Goal: Information Seeking & Learning: Learn about a topic

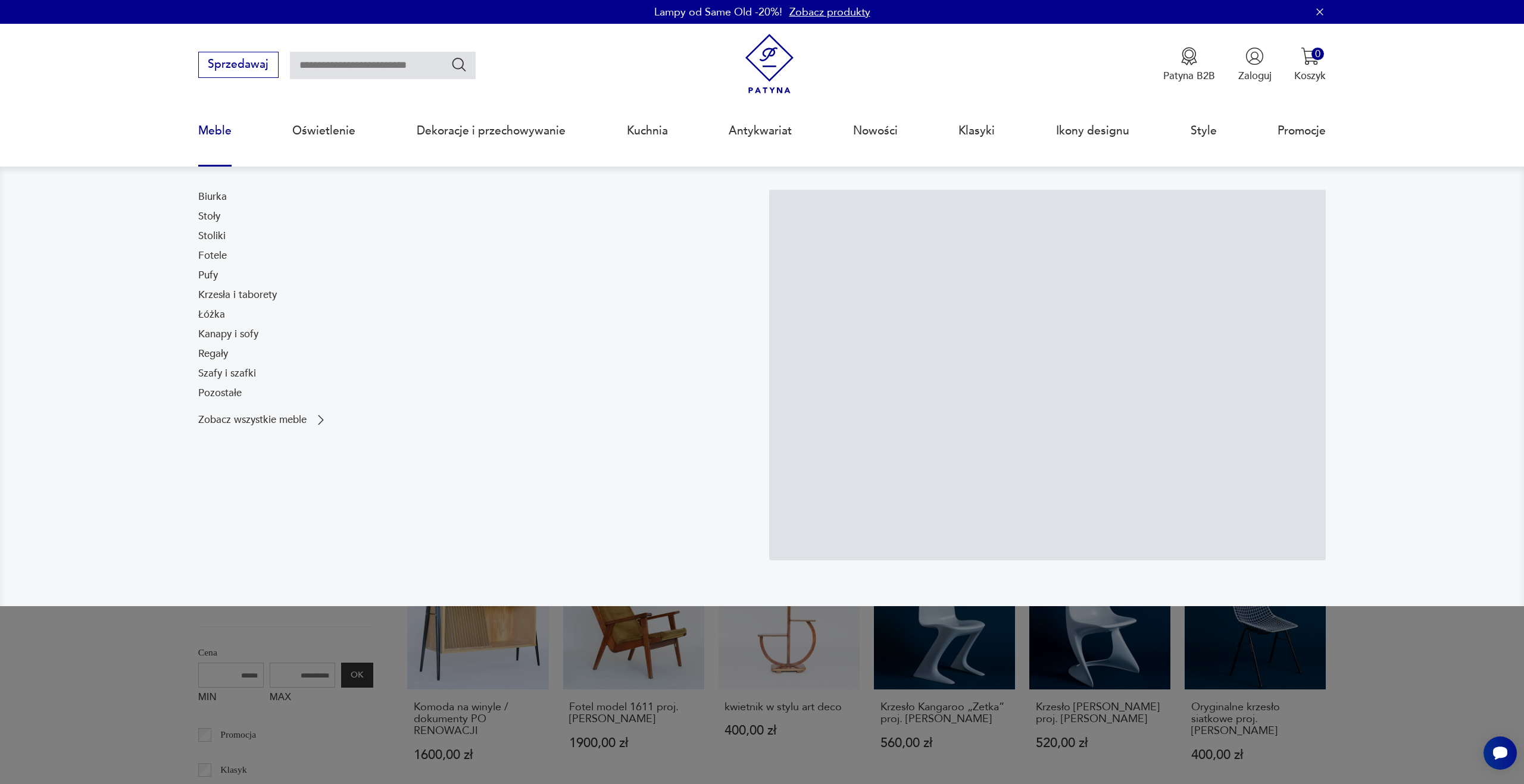
click at [215, 126] on link "Meble" at bounding box center [215, 130] width 33 height 54
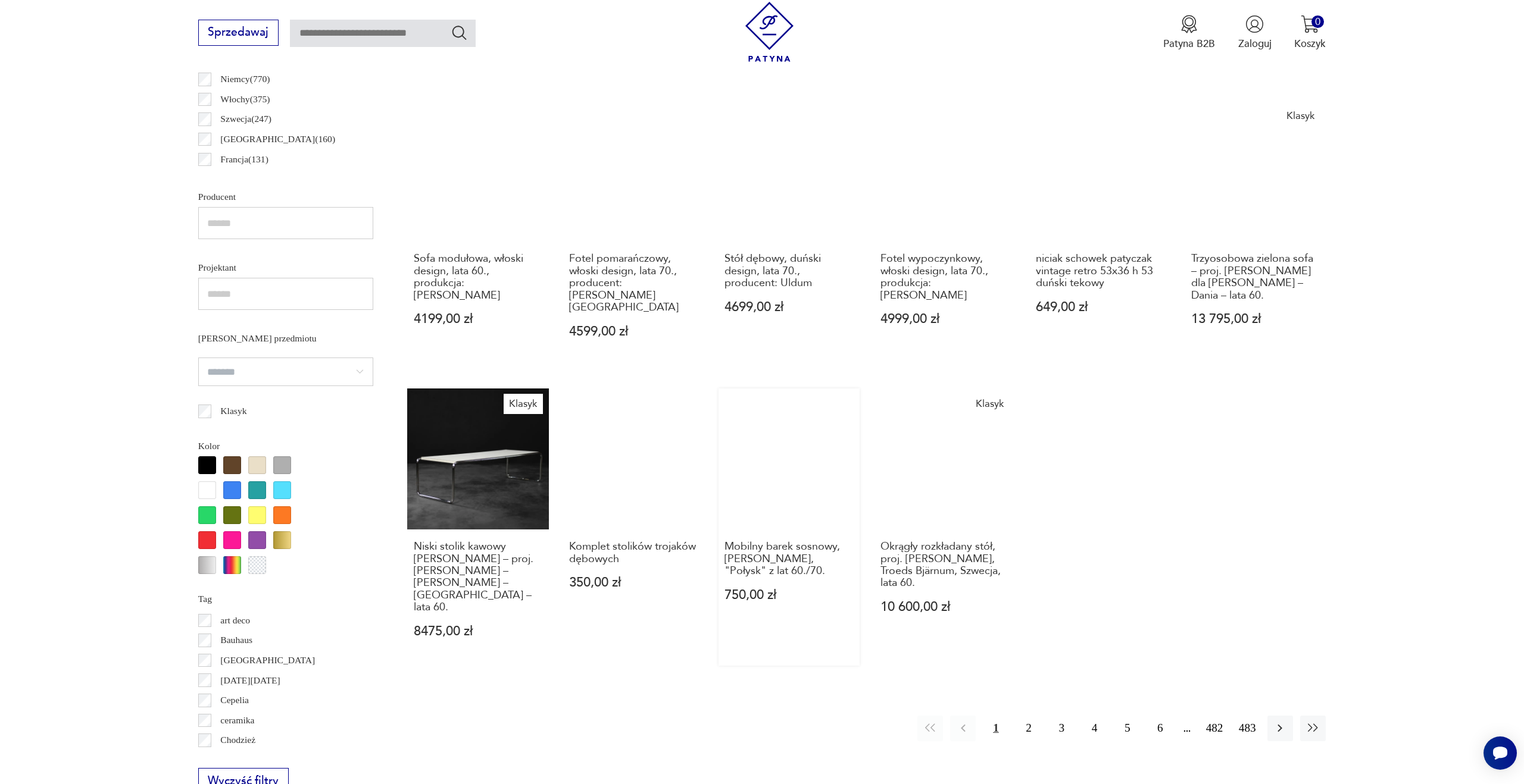
scroll to position [811, 0]
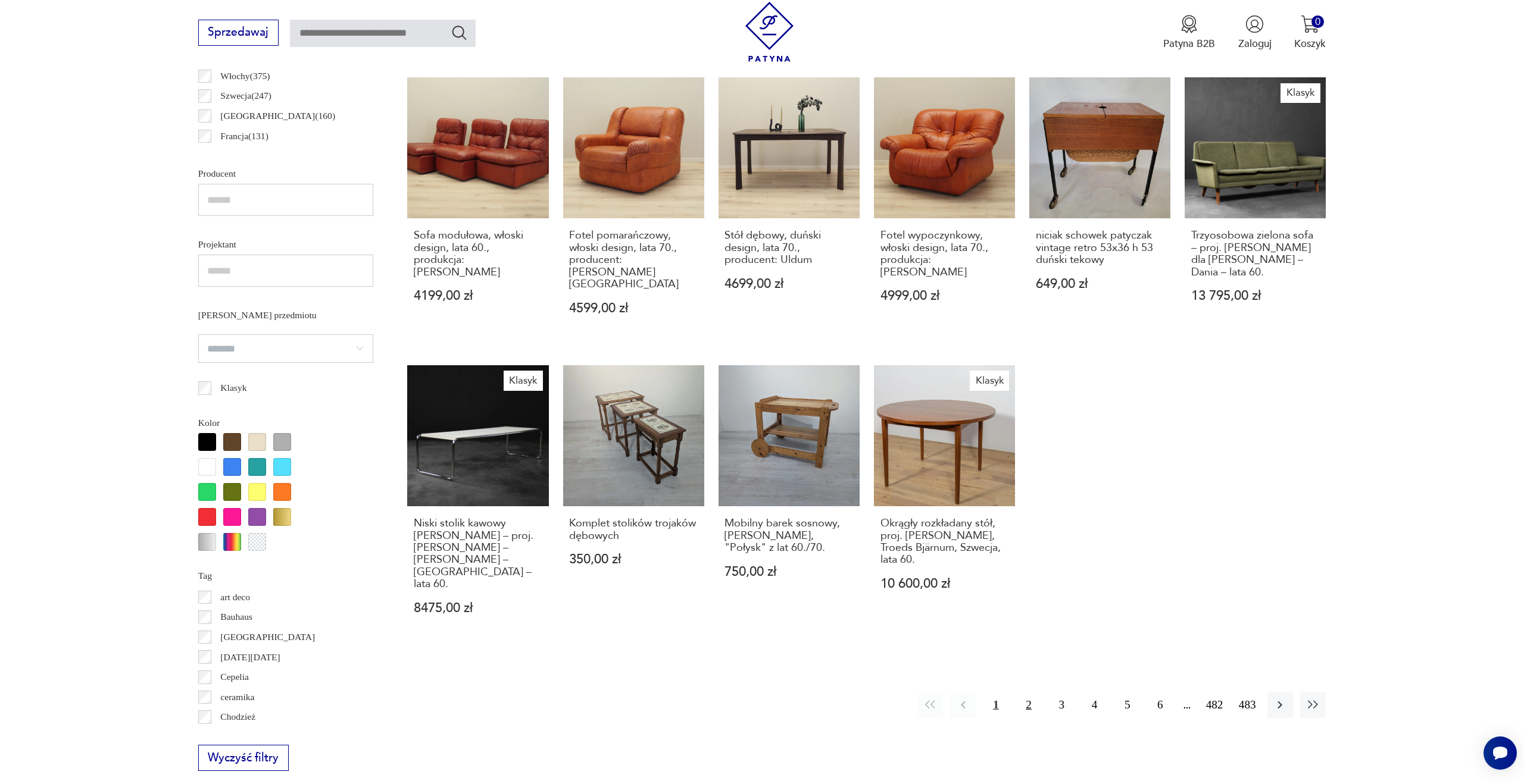
click at [1024, 693] on button "2" at bounding box center [1029, 705] width 25 height 25
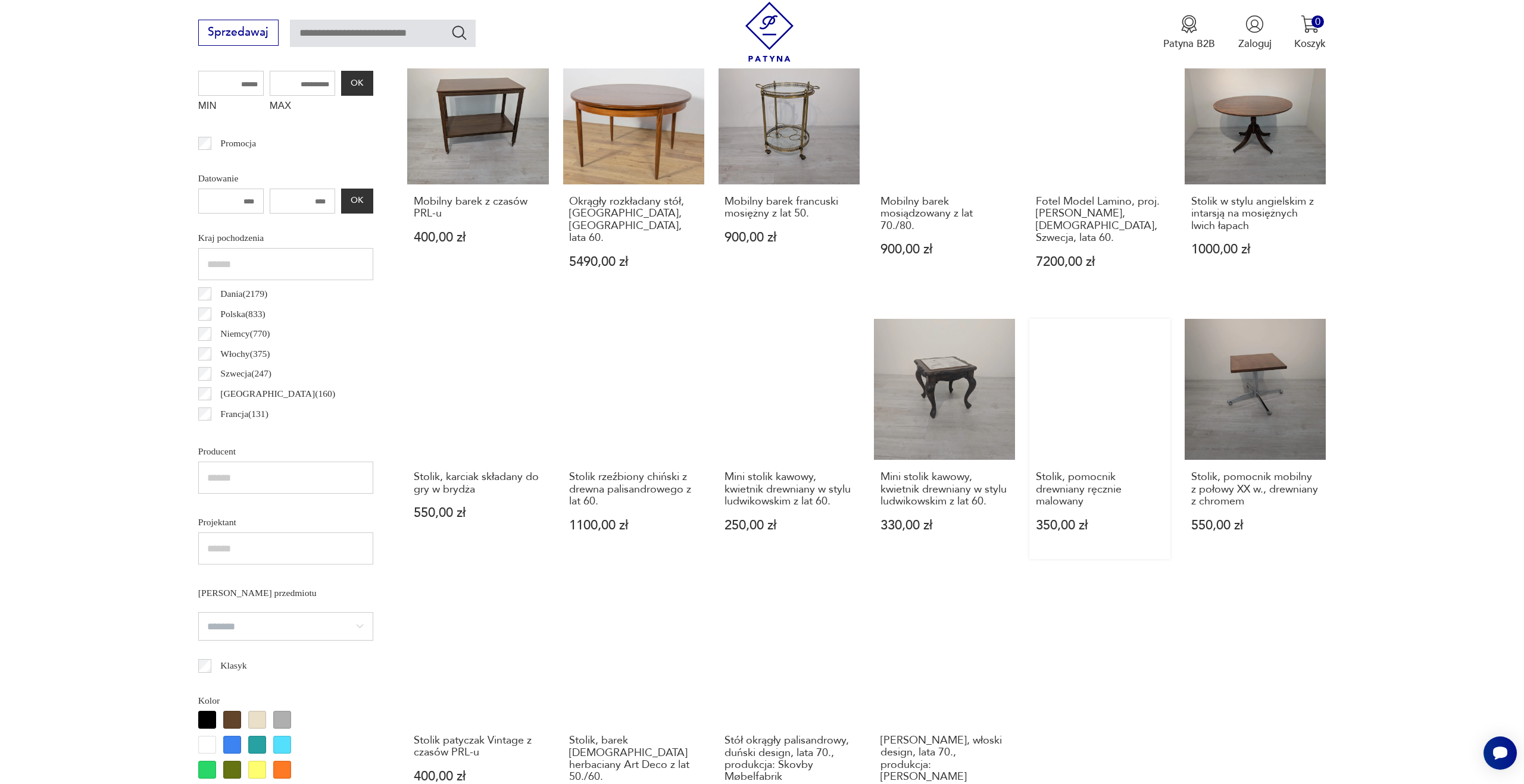
scroll to position [838, 0]
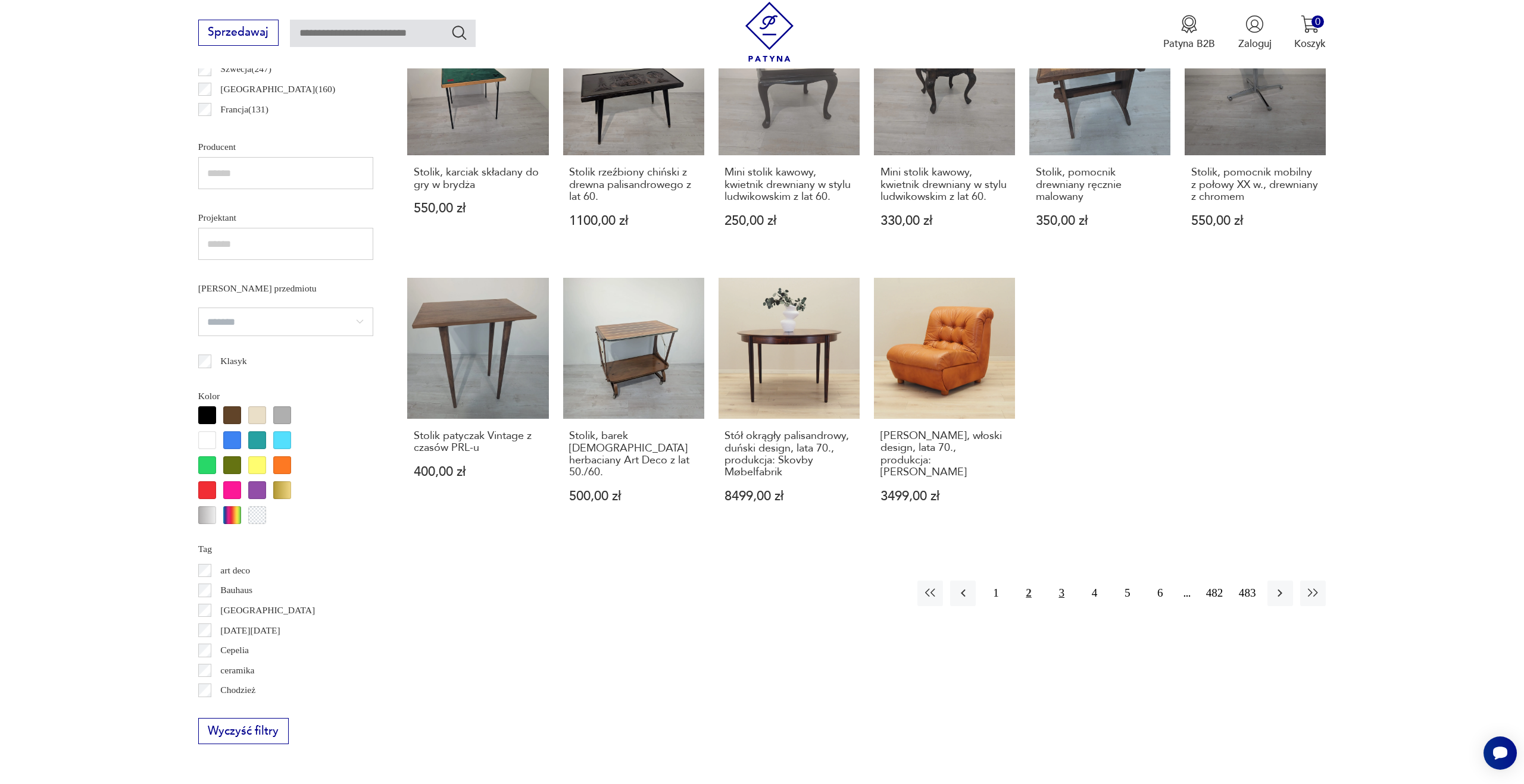
click at [1060, 587] on button "3" at bounding box center [1062, 593] width 25 height 25
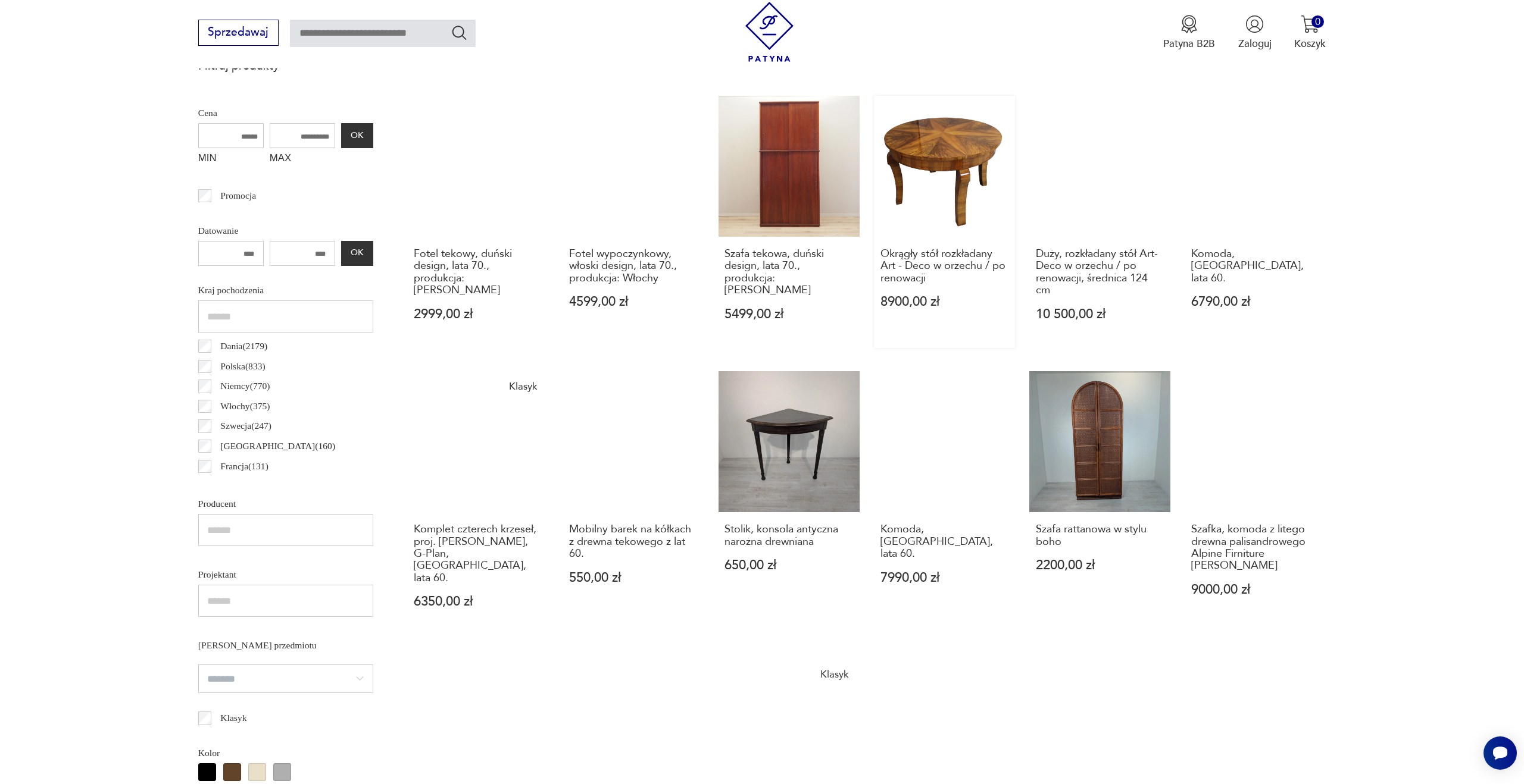
scroll to position [560, 0]
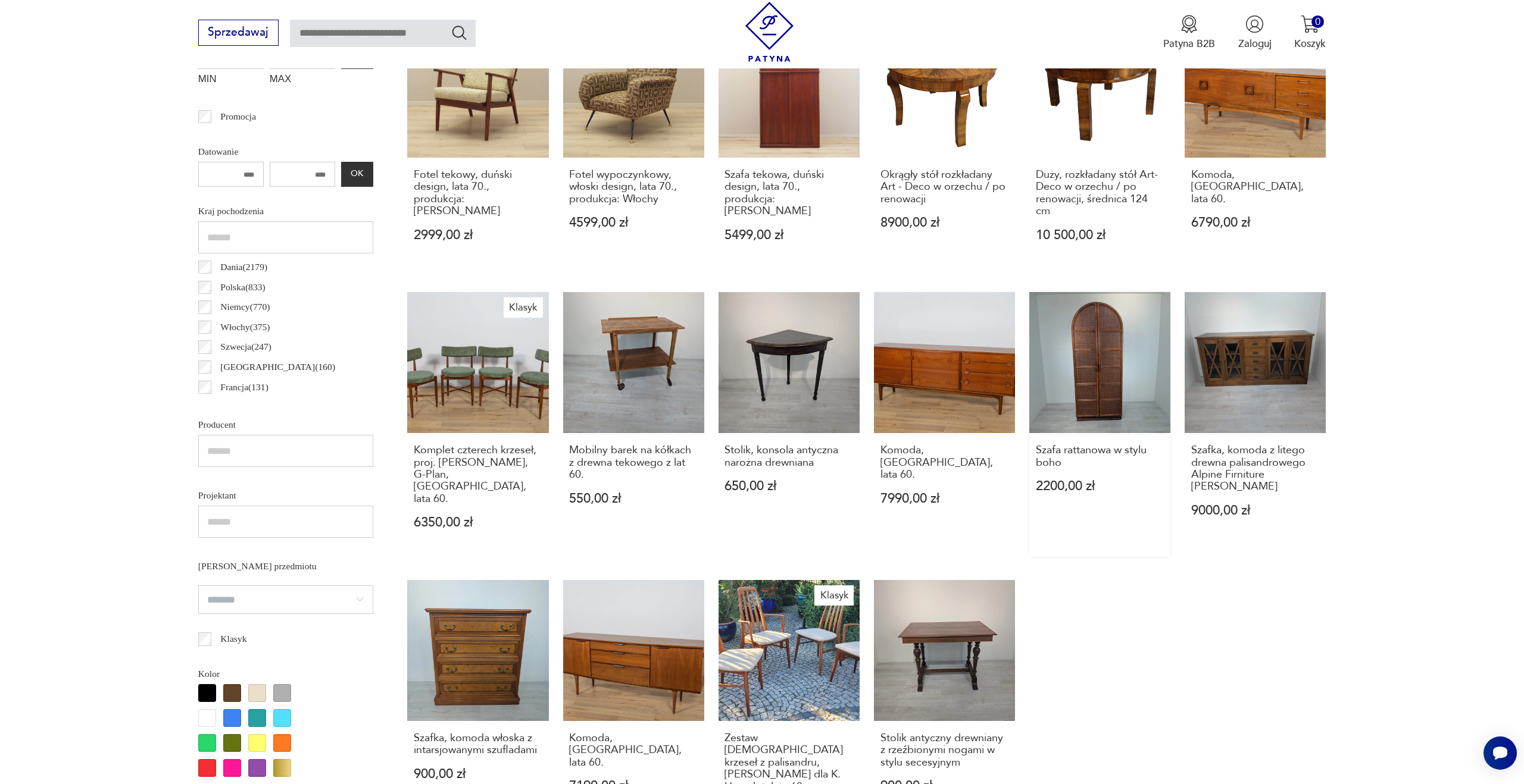
click at [1092, 404] on link "Szafa rattanowa w stylu boho 2200,00 zł" at bounding box center [1099, 424] width 141 height 265
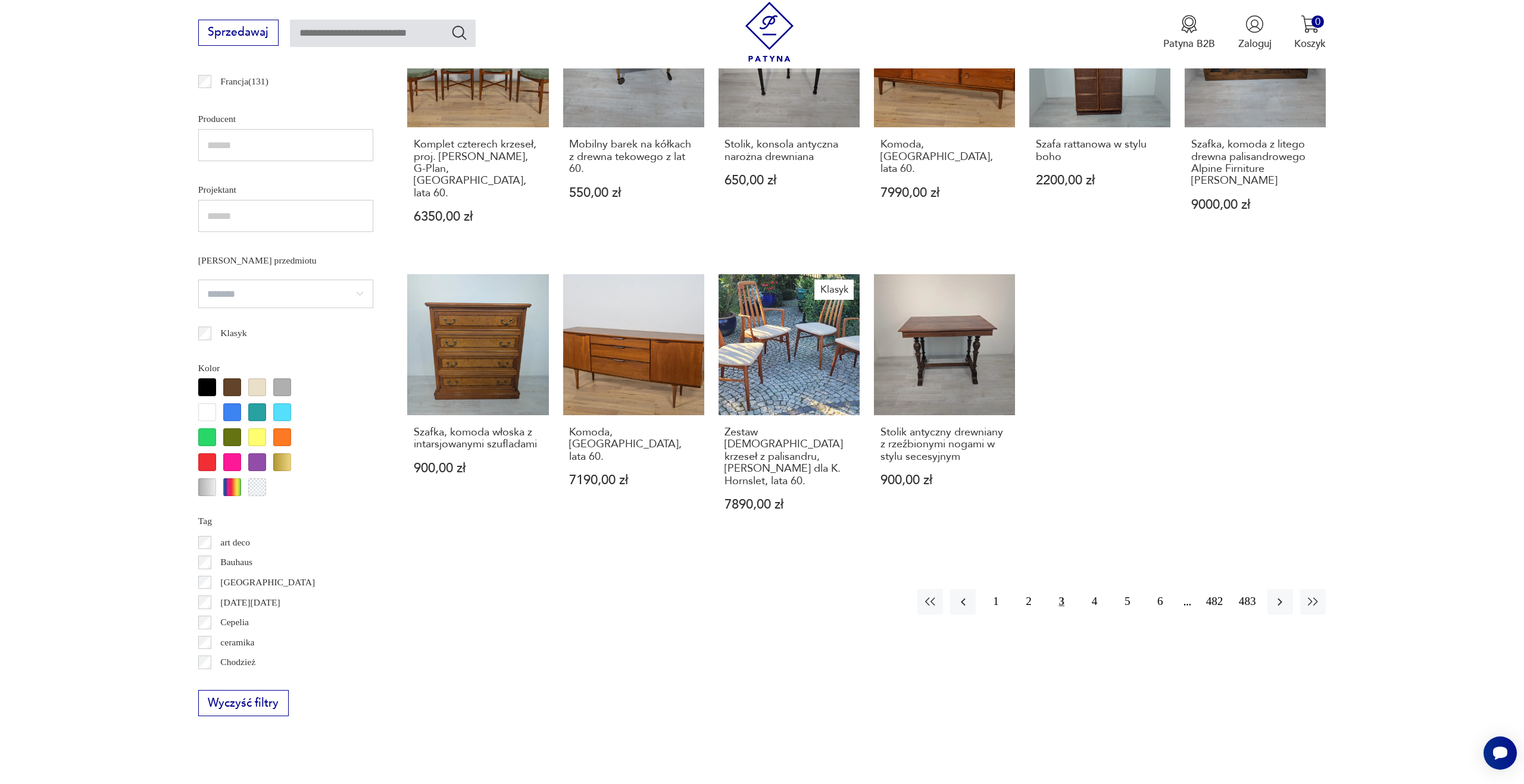
scroll to position [1017, 0]
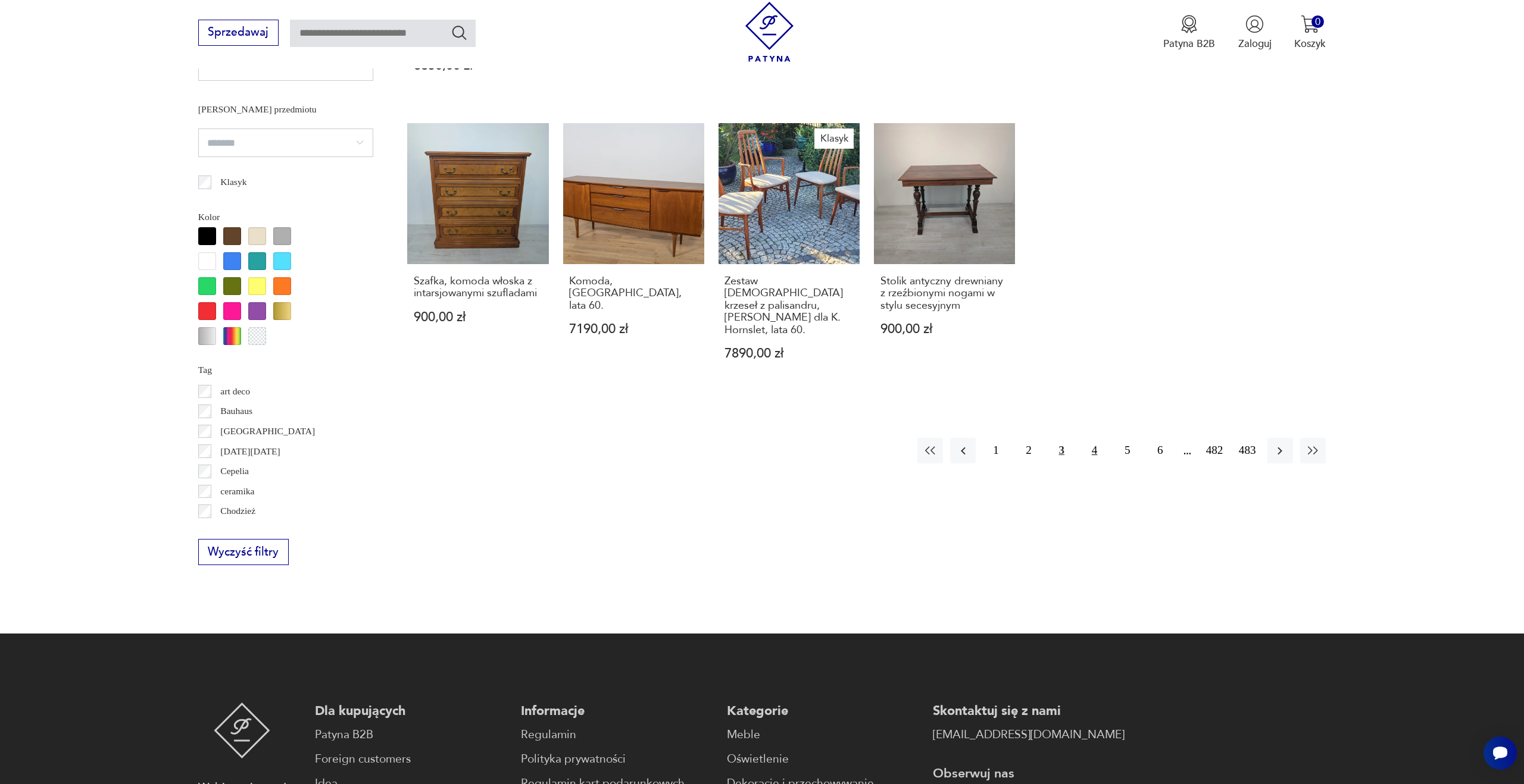
click at [1083, 438] on button "4" at bounding box center [1095, 450] width 25 height 25
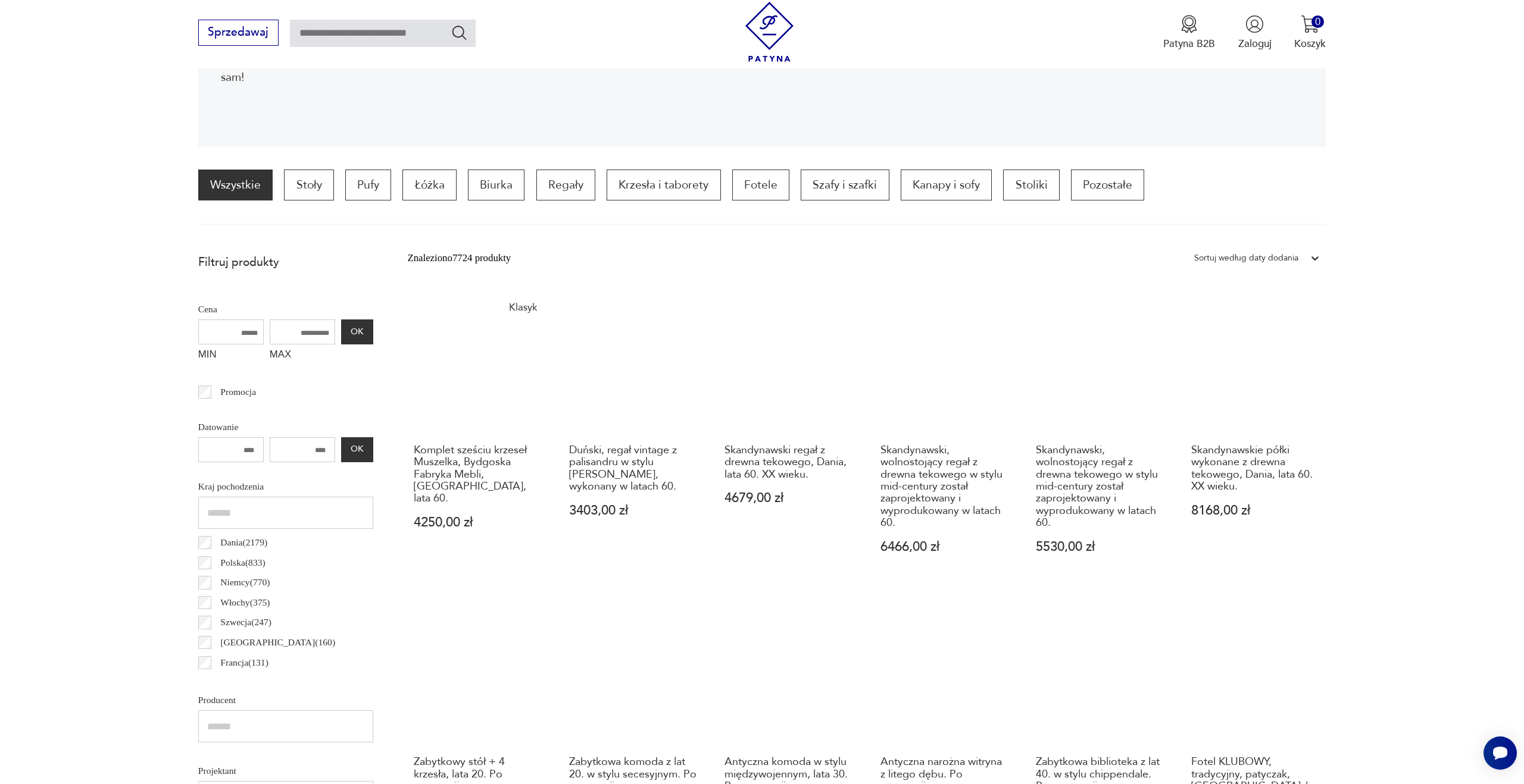
scroll to position [151, 0]
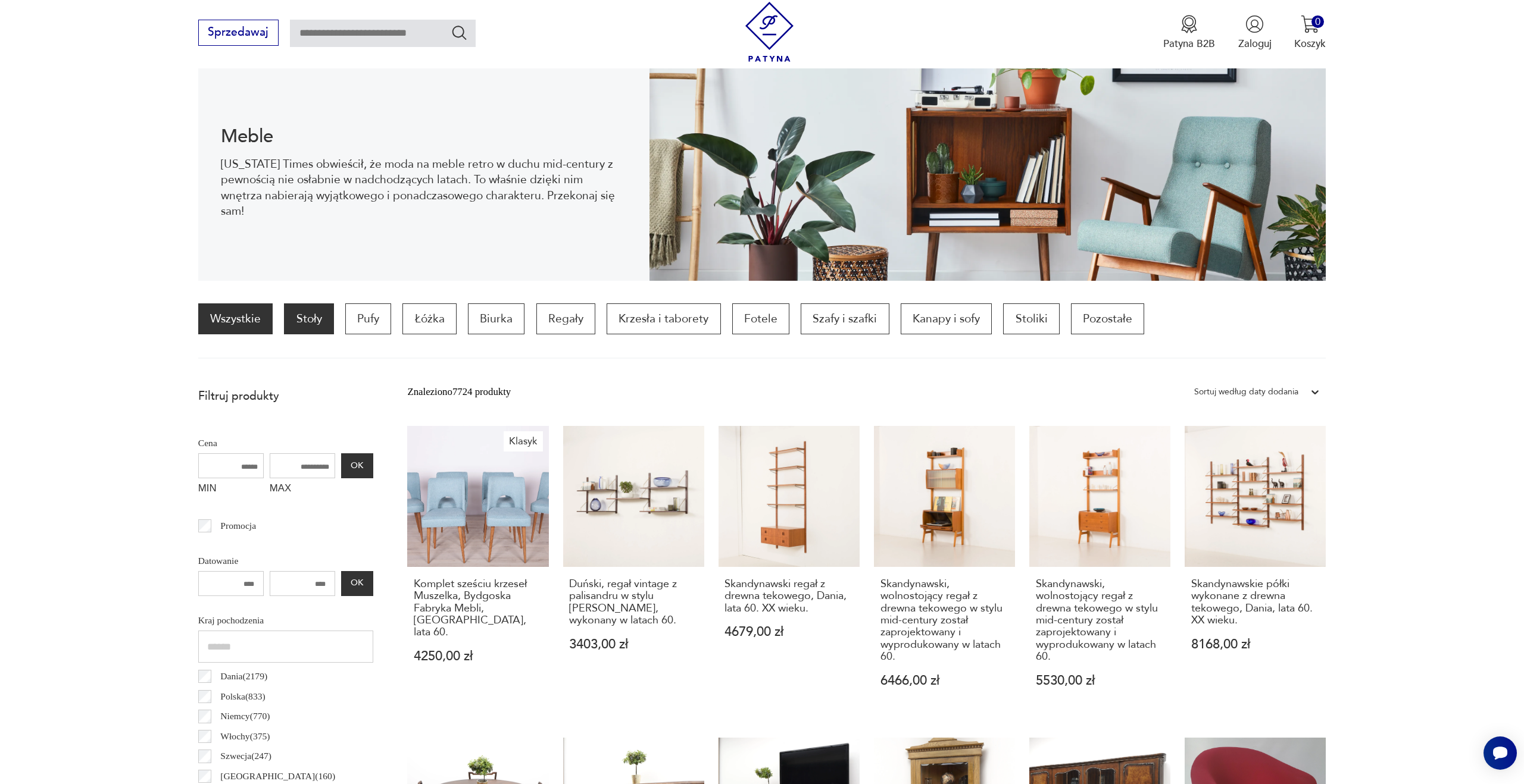
click at [316, 311] on p "Stoły" at bounding box center [309, 319] width 50 height 31
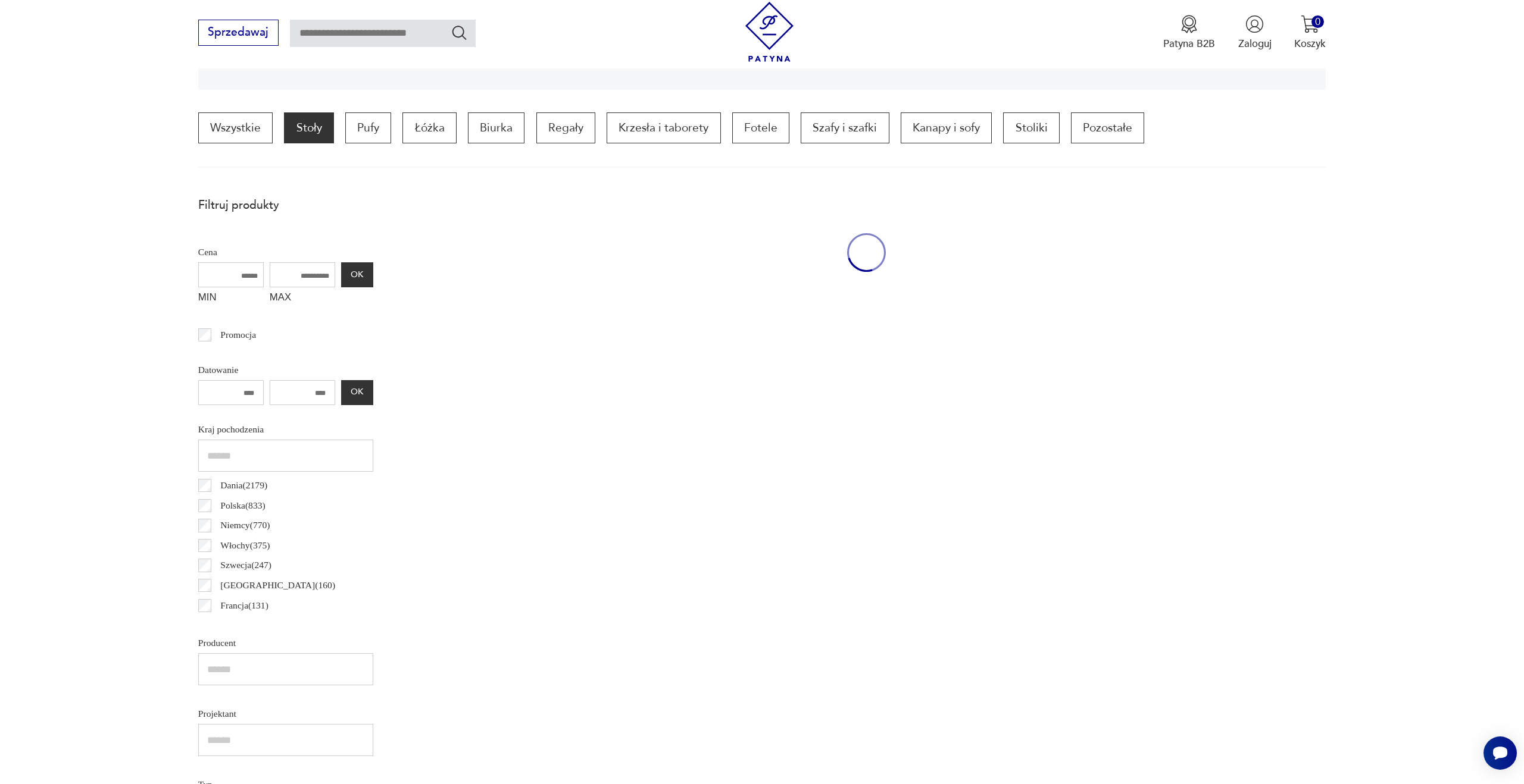
scroll to position [353, 0]
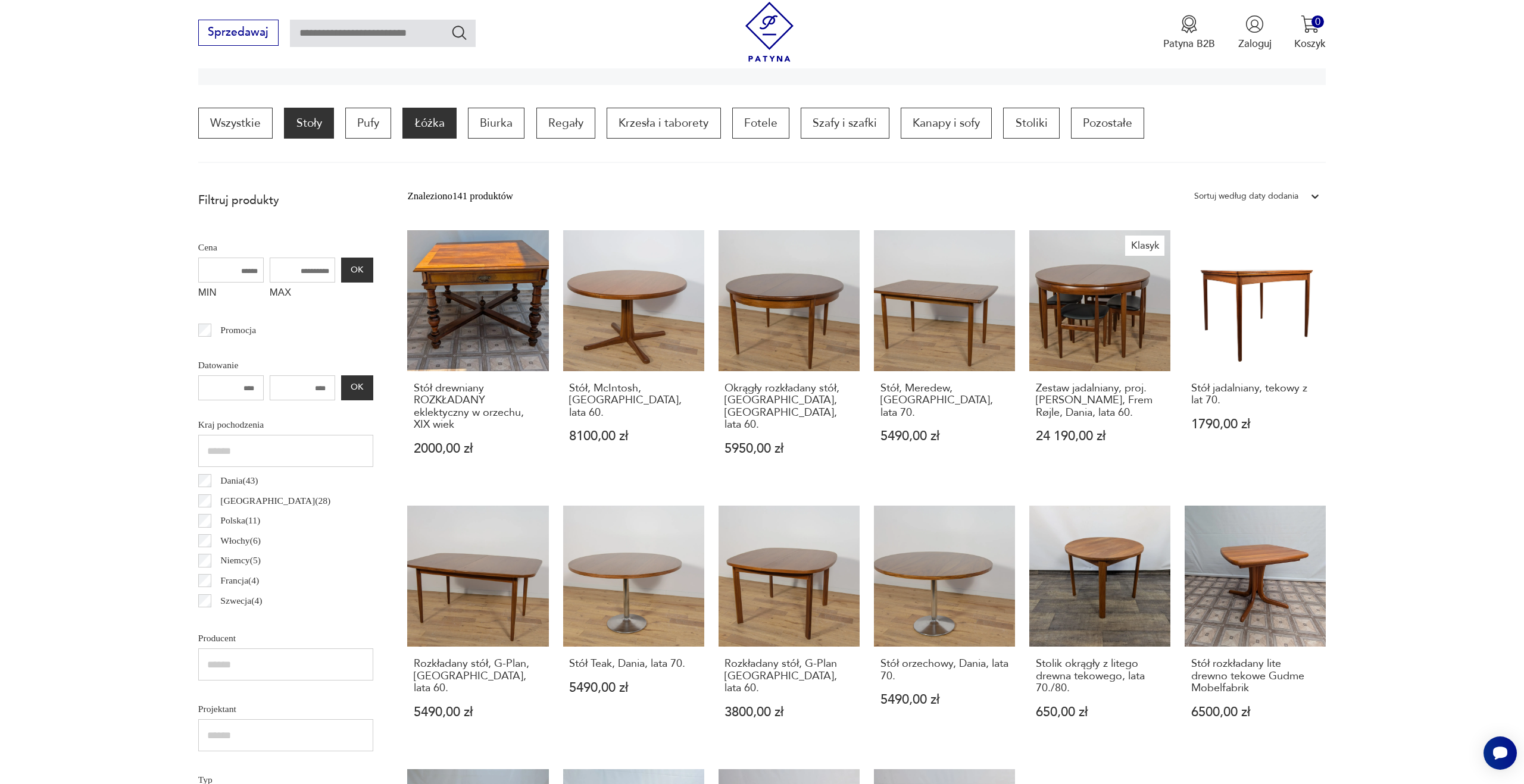
click at [444, 120] on p "Łóżka" at bounding box center [429, 123] width 54 height 31
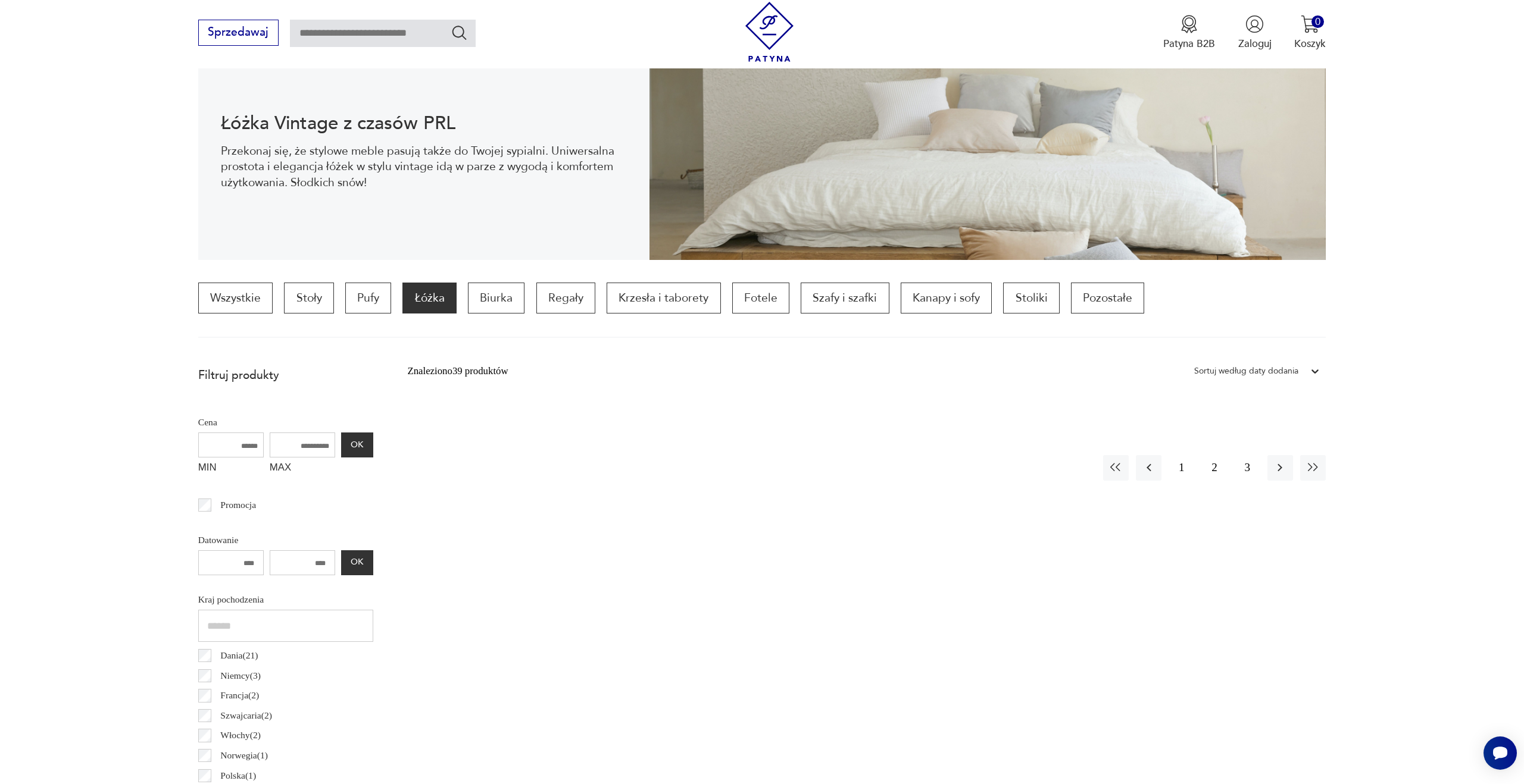
scroll to position [171, 0]
click at [1181, 466] on button "1" at bounding box center [1181, 469] width 25 height 25
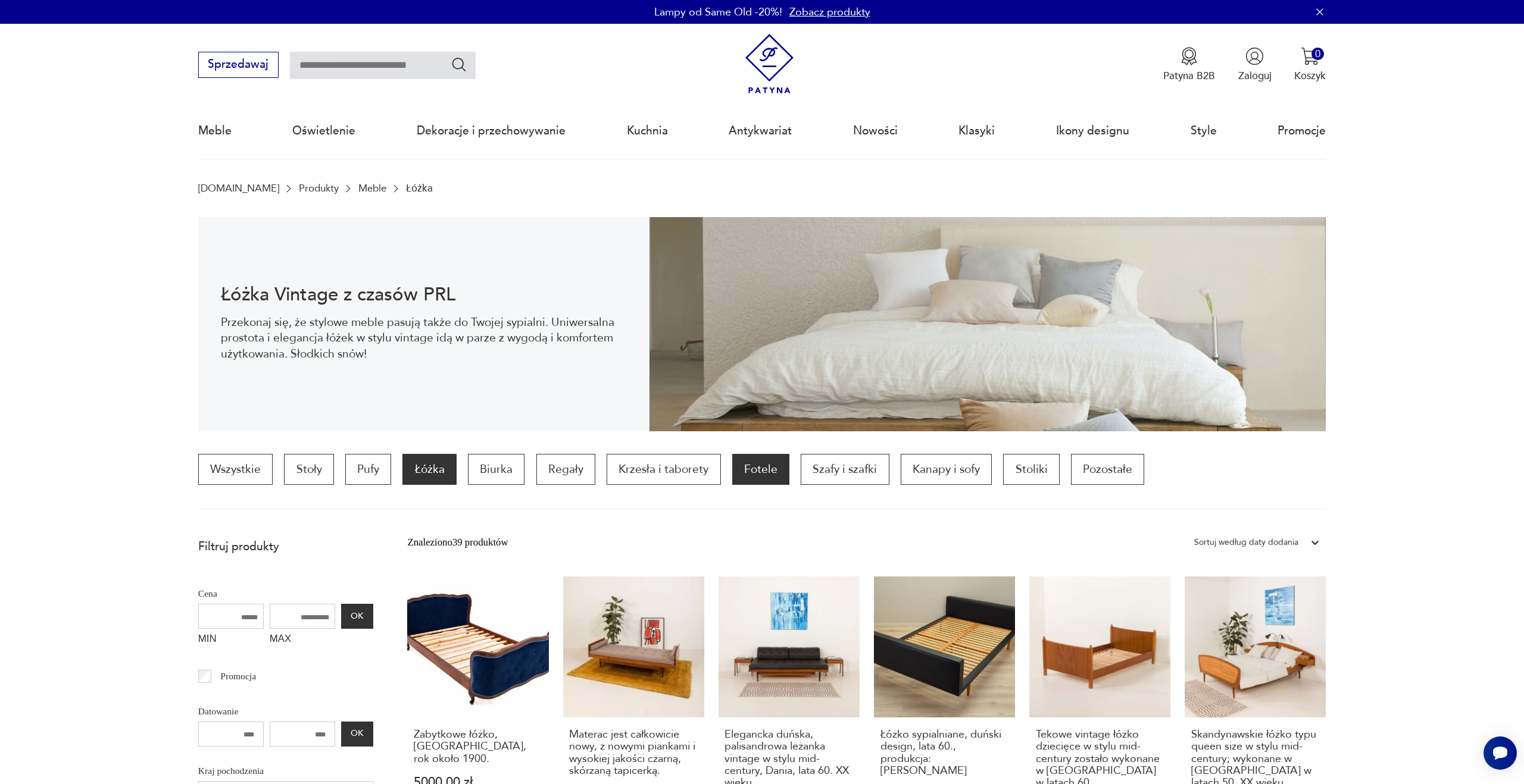
click at [777, 469] on p "Fotele" at bounding box center [761, 469] width 57 height 31
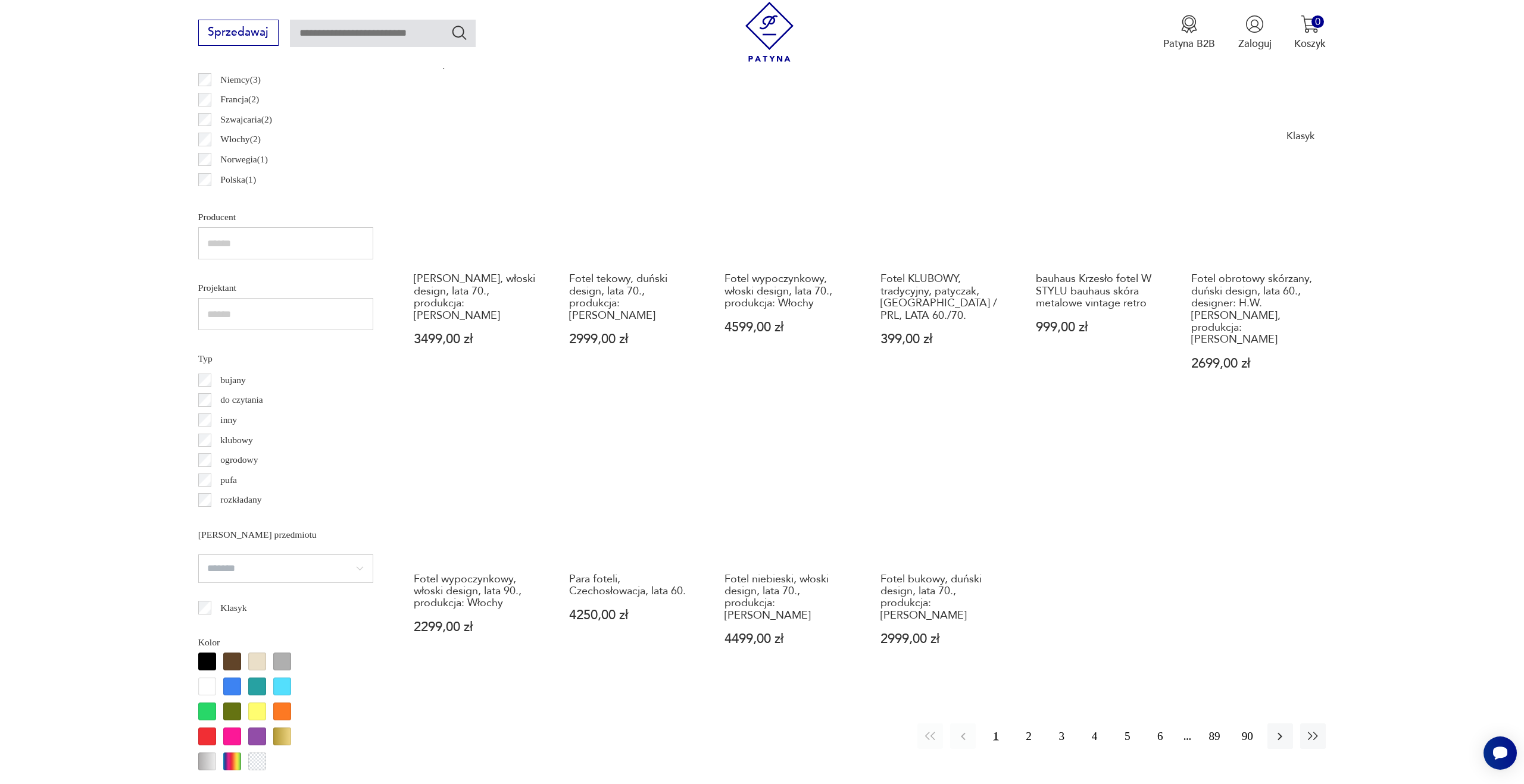
scroll to position [997, 0]
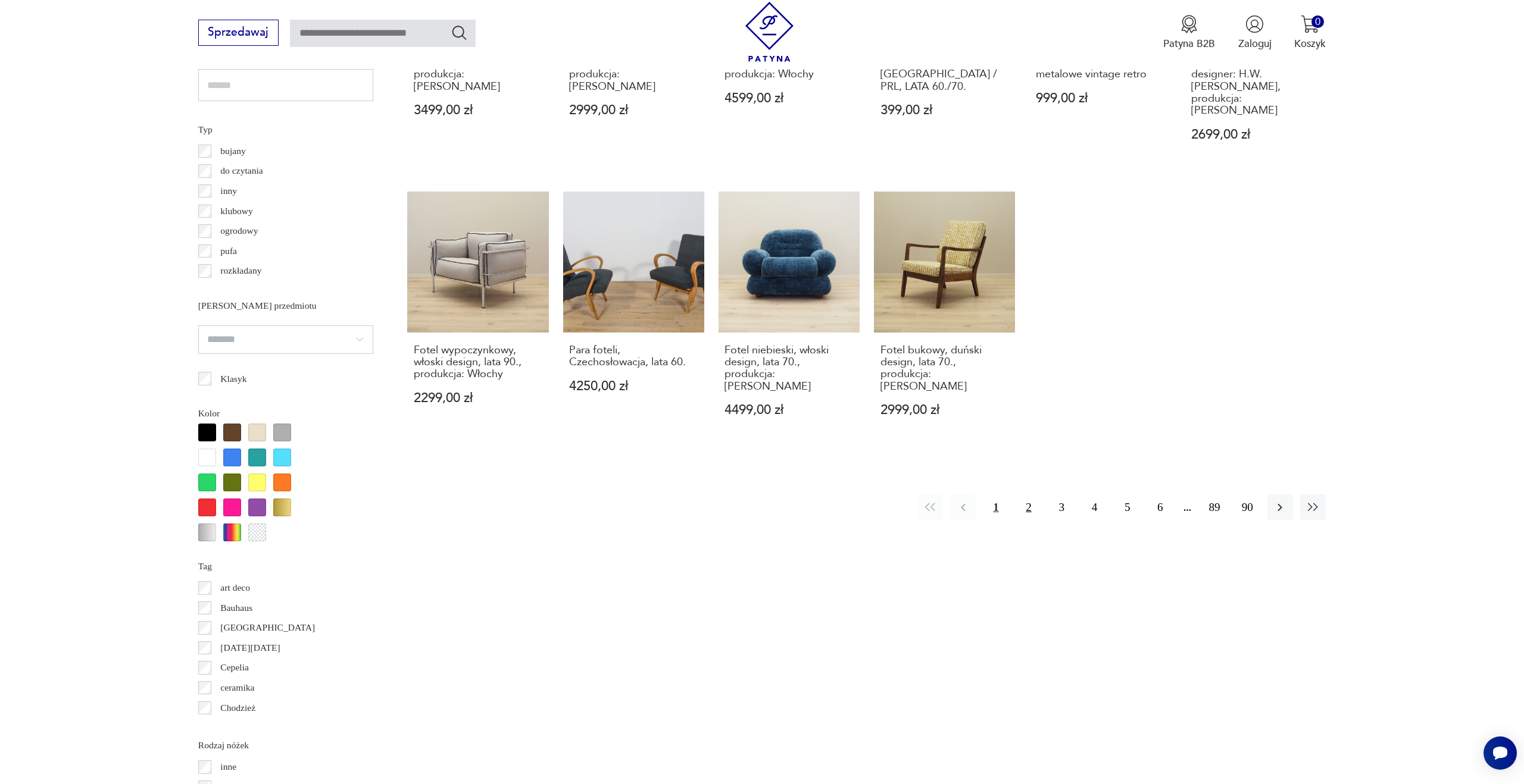
click at [1035, 495] on button "2" at bounding box center [1029, 507] width 25 height 25
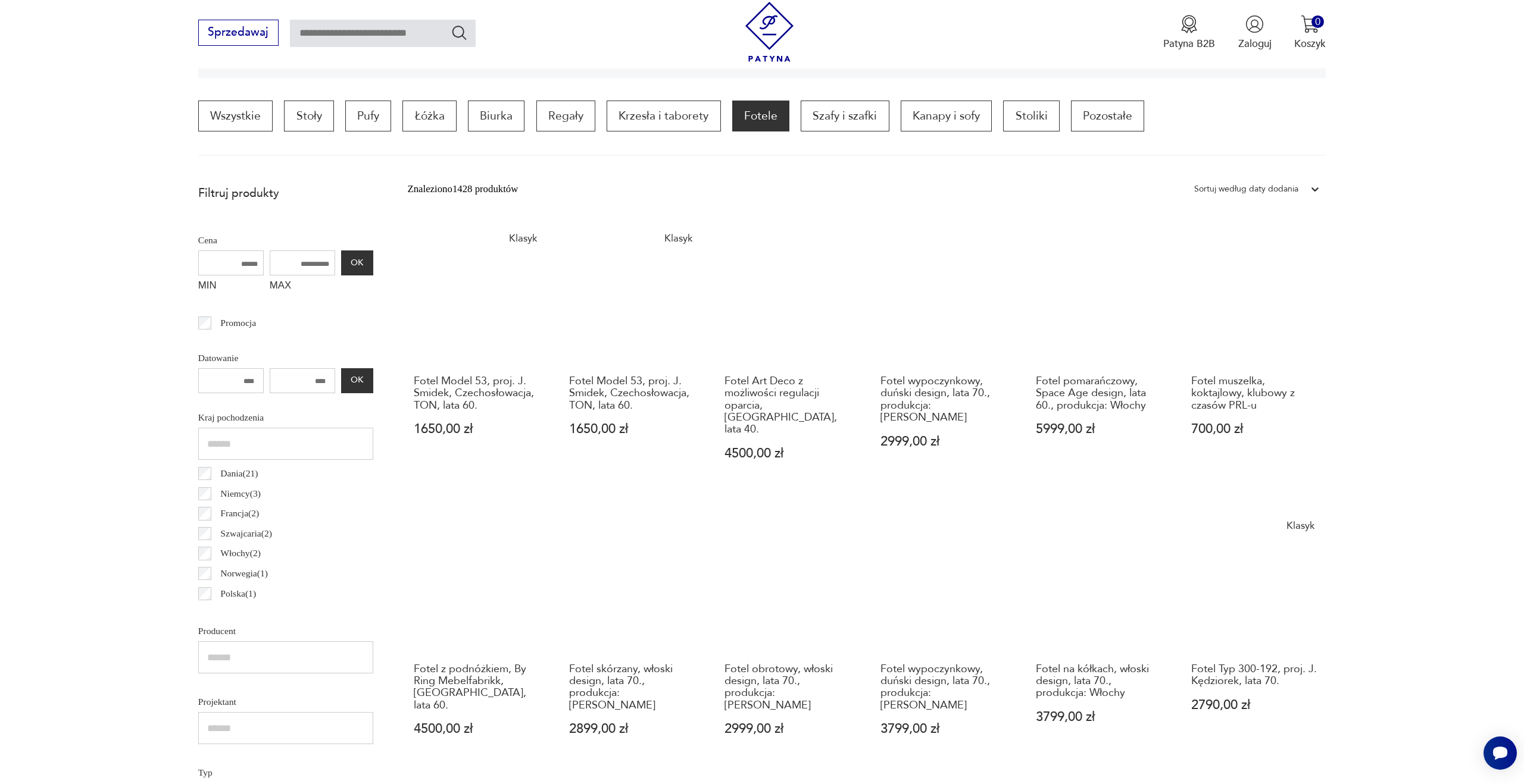
scroll to position [762, 0]
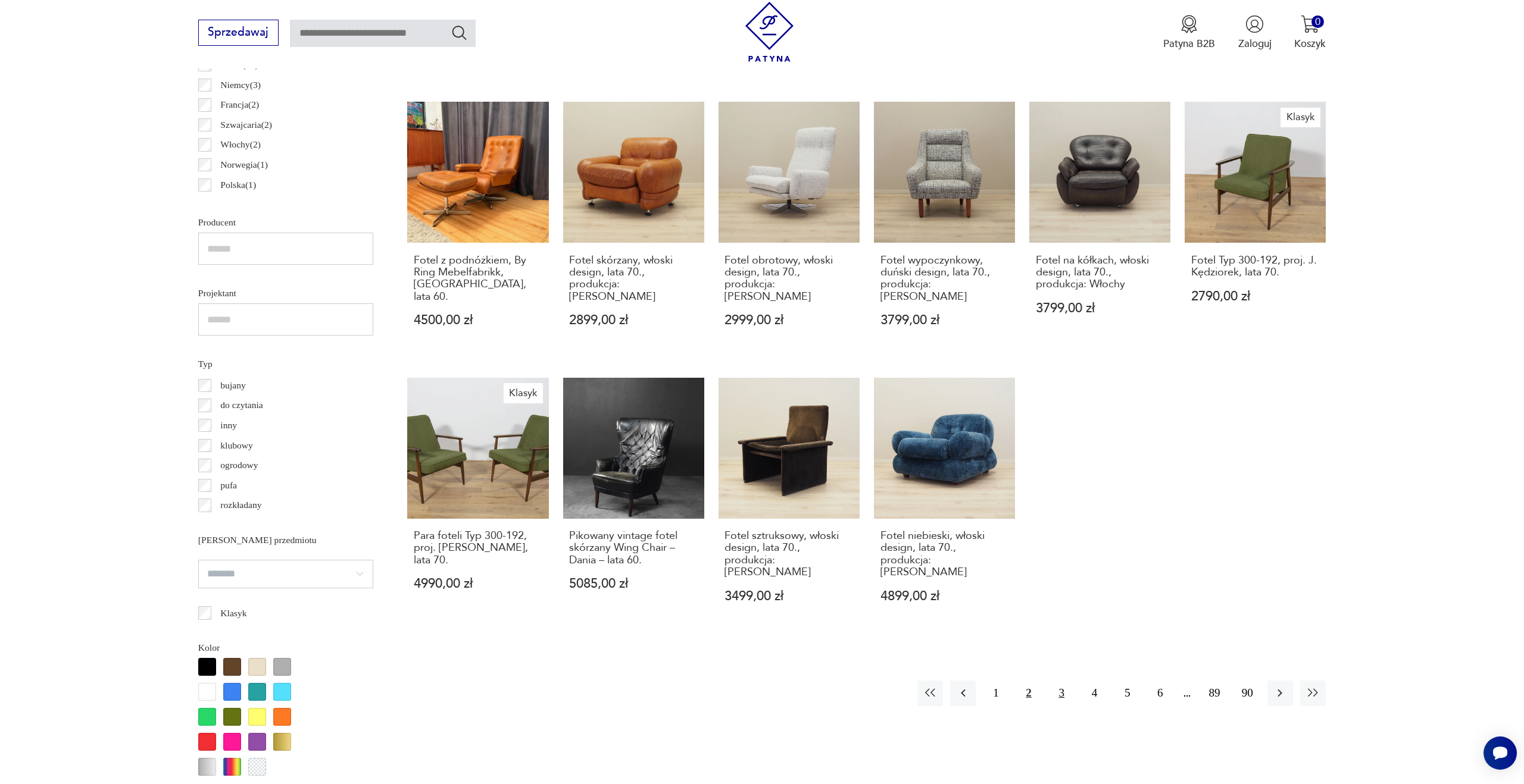
click at [1065, 681] on button "3" at bounding box center [1062, 693] width 25 height 25
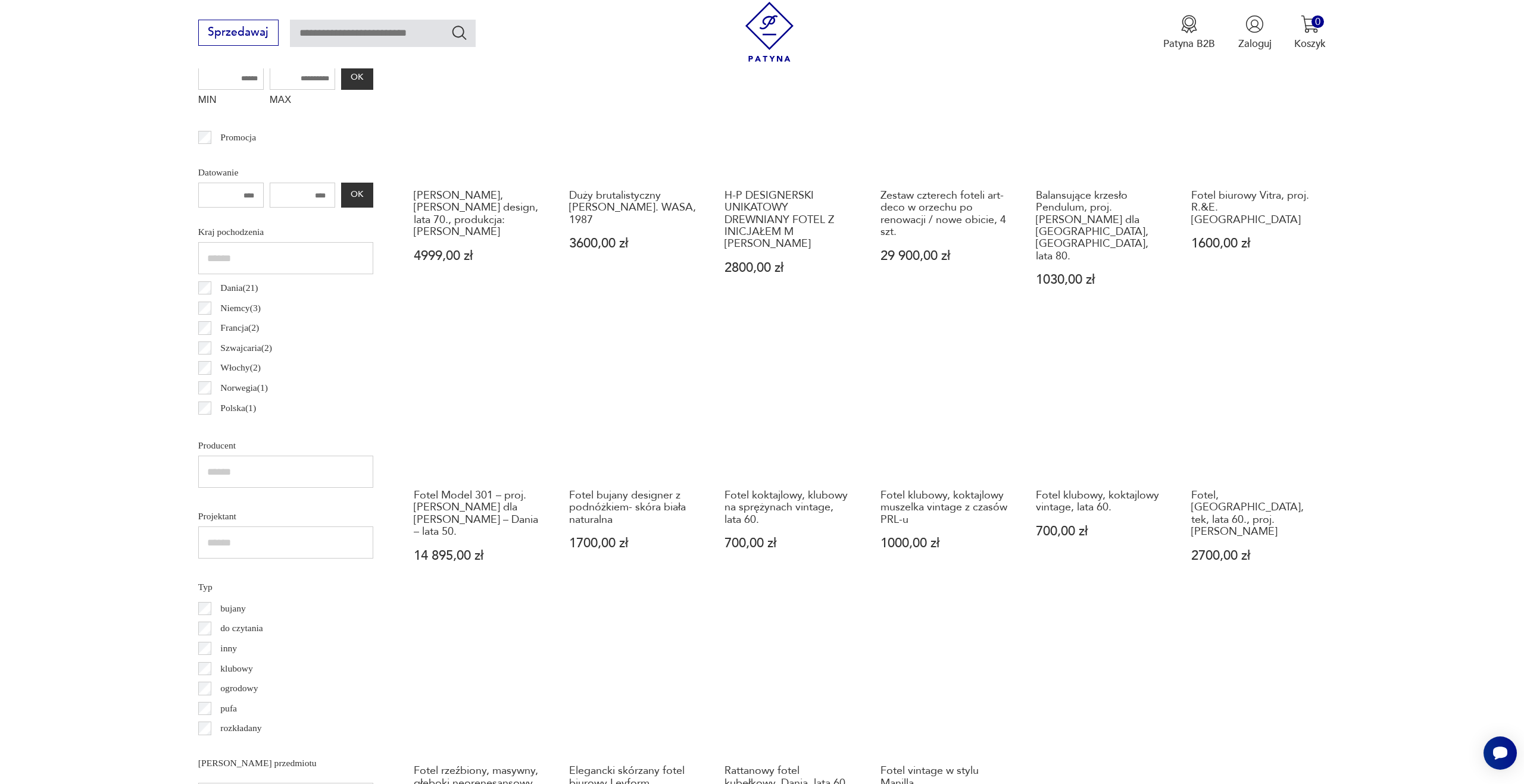
scroll to position [762, 0]
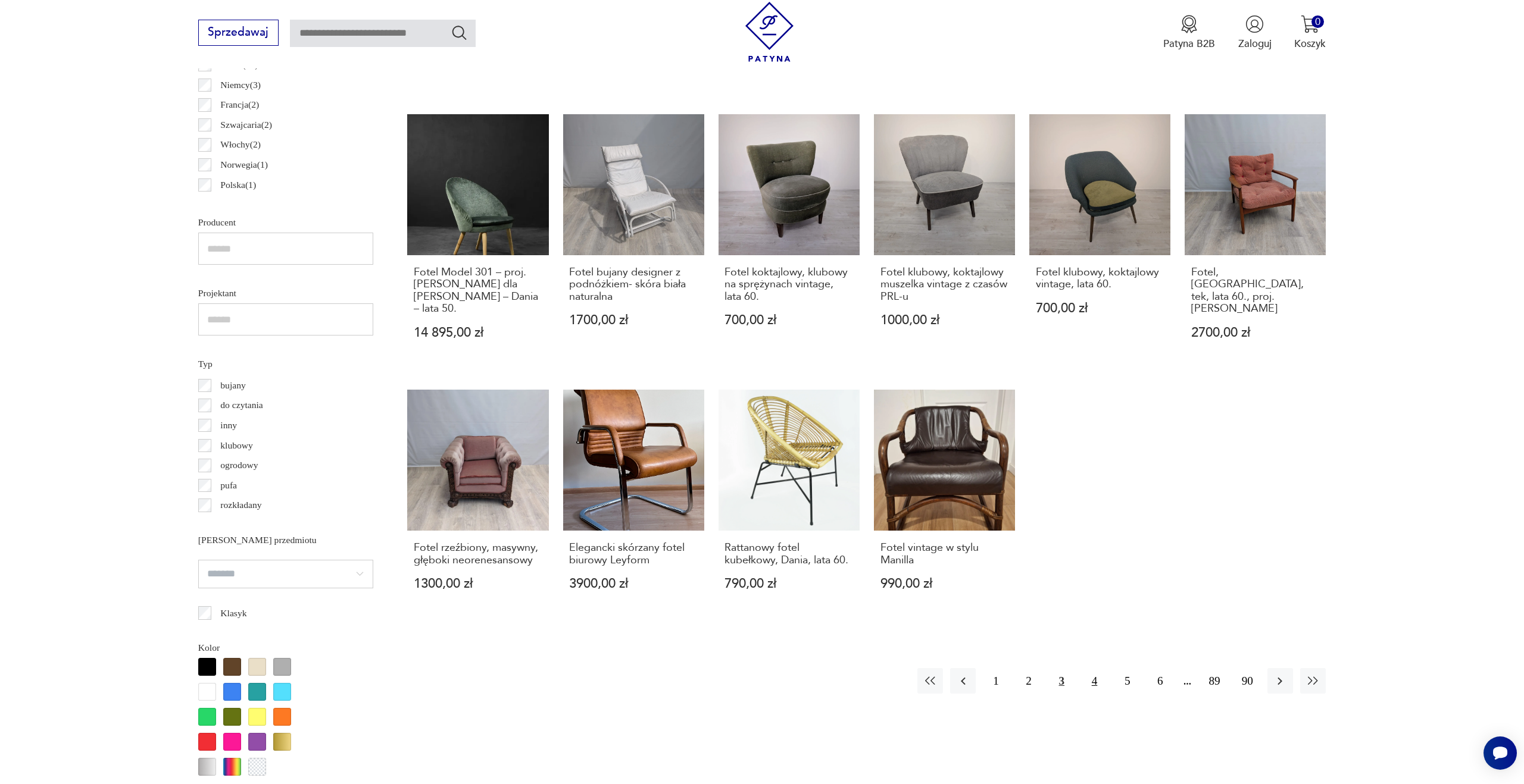
click at [1095, 668] on button "4" at bounding box center [1095, 681] width 25 height 25
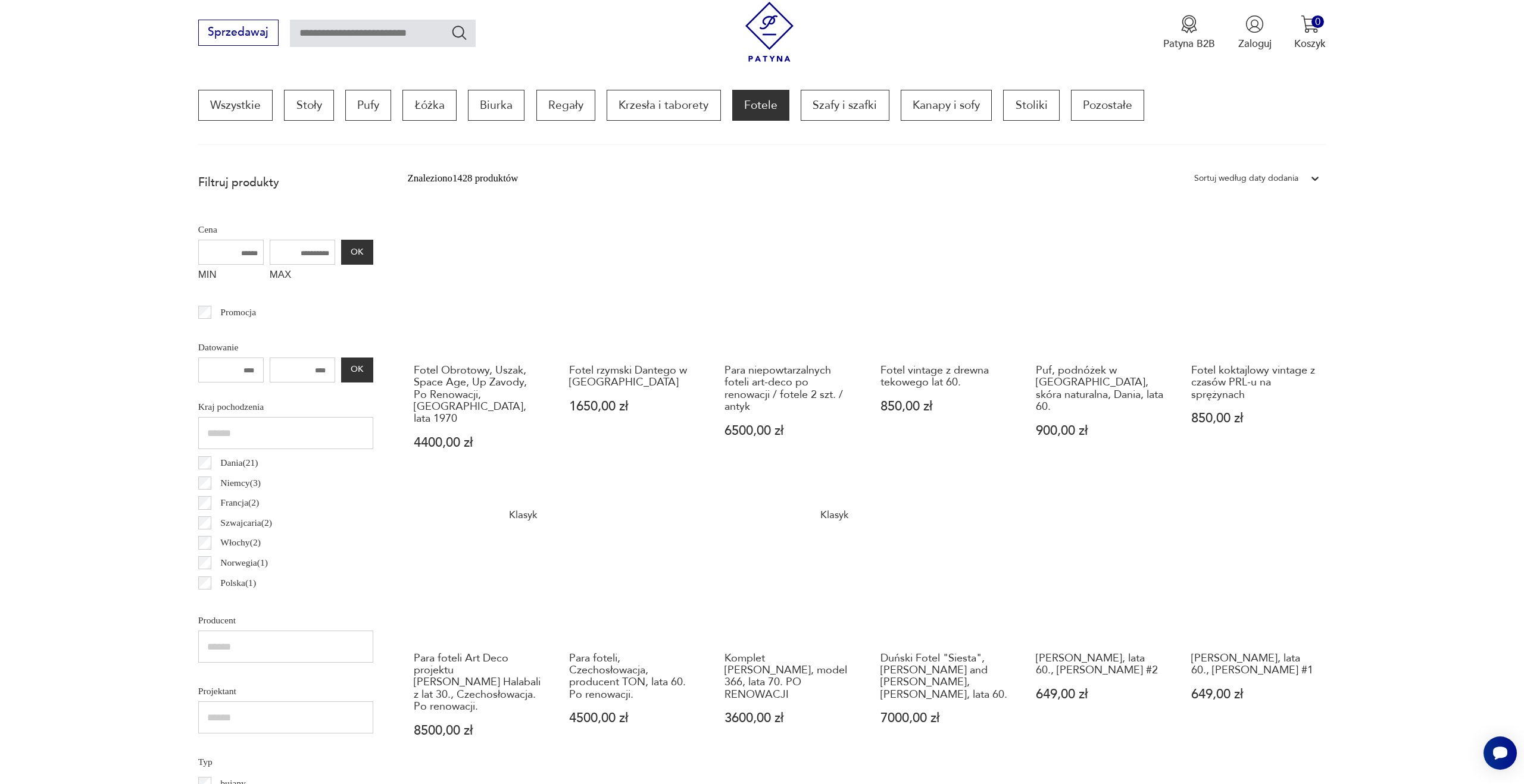
scroll to position [824, 0]
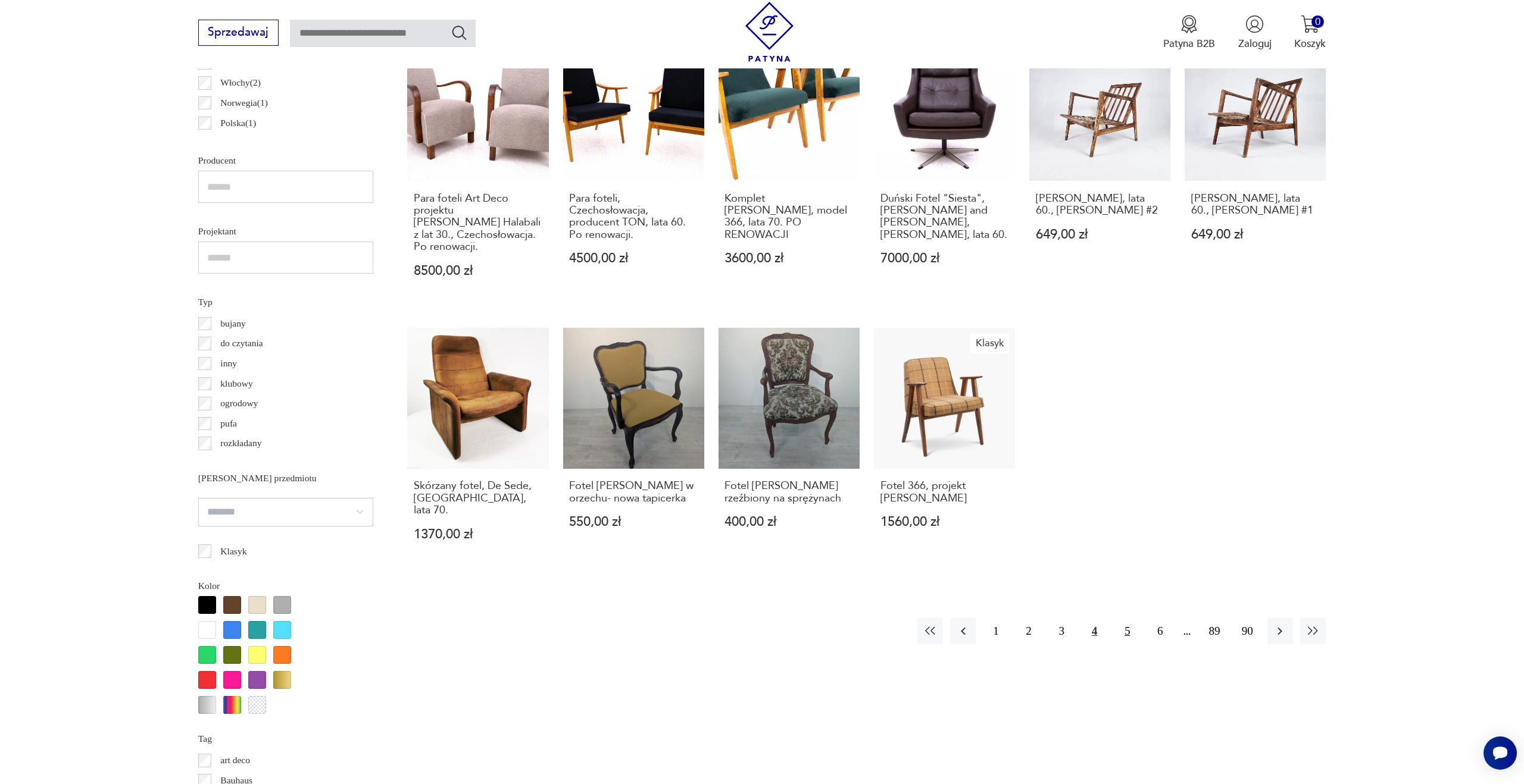
click at [1121, 618] on button "5" at bounding box center [1127, 631] width 25 height 25
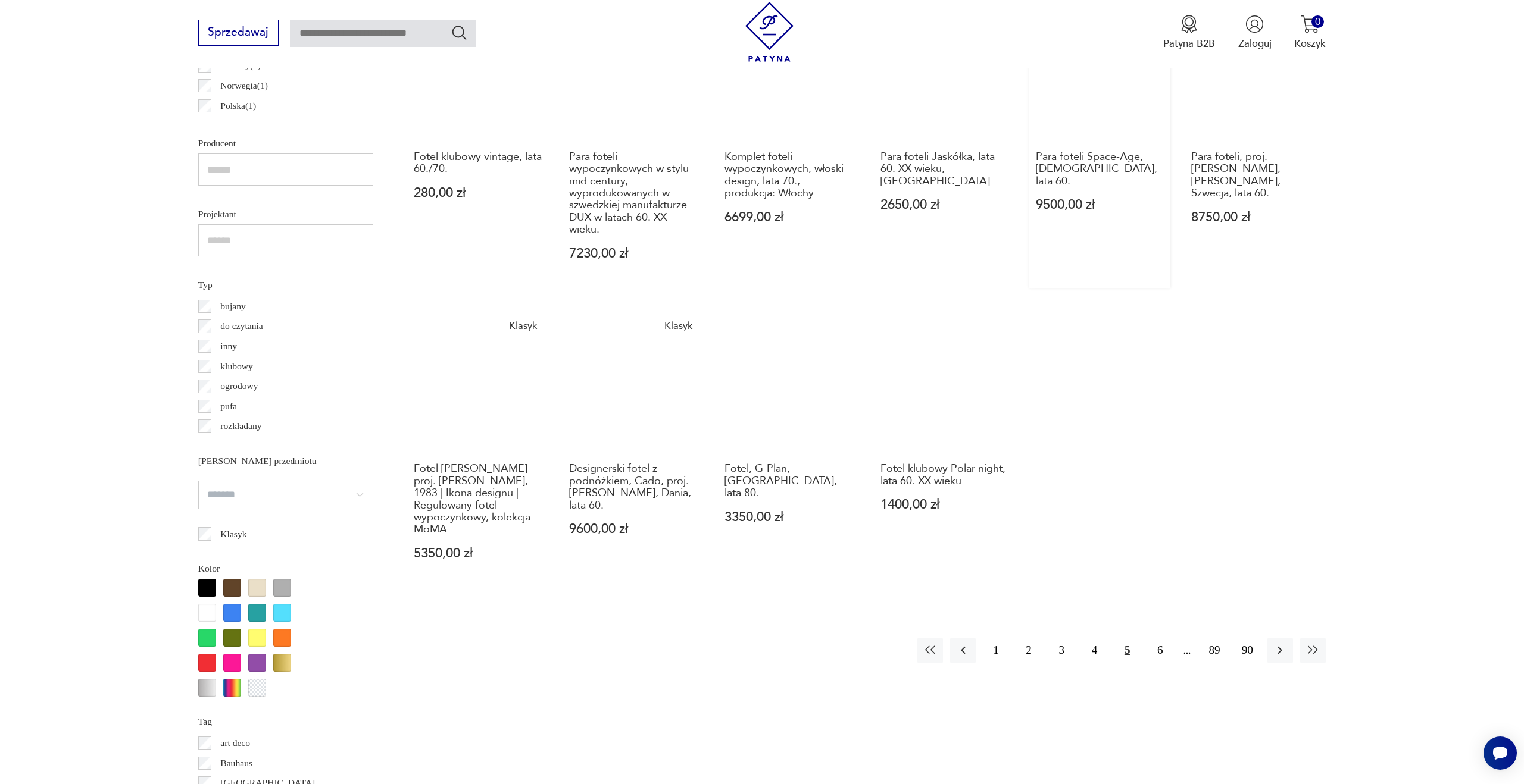
scroll to position [972, 0]
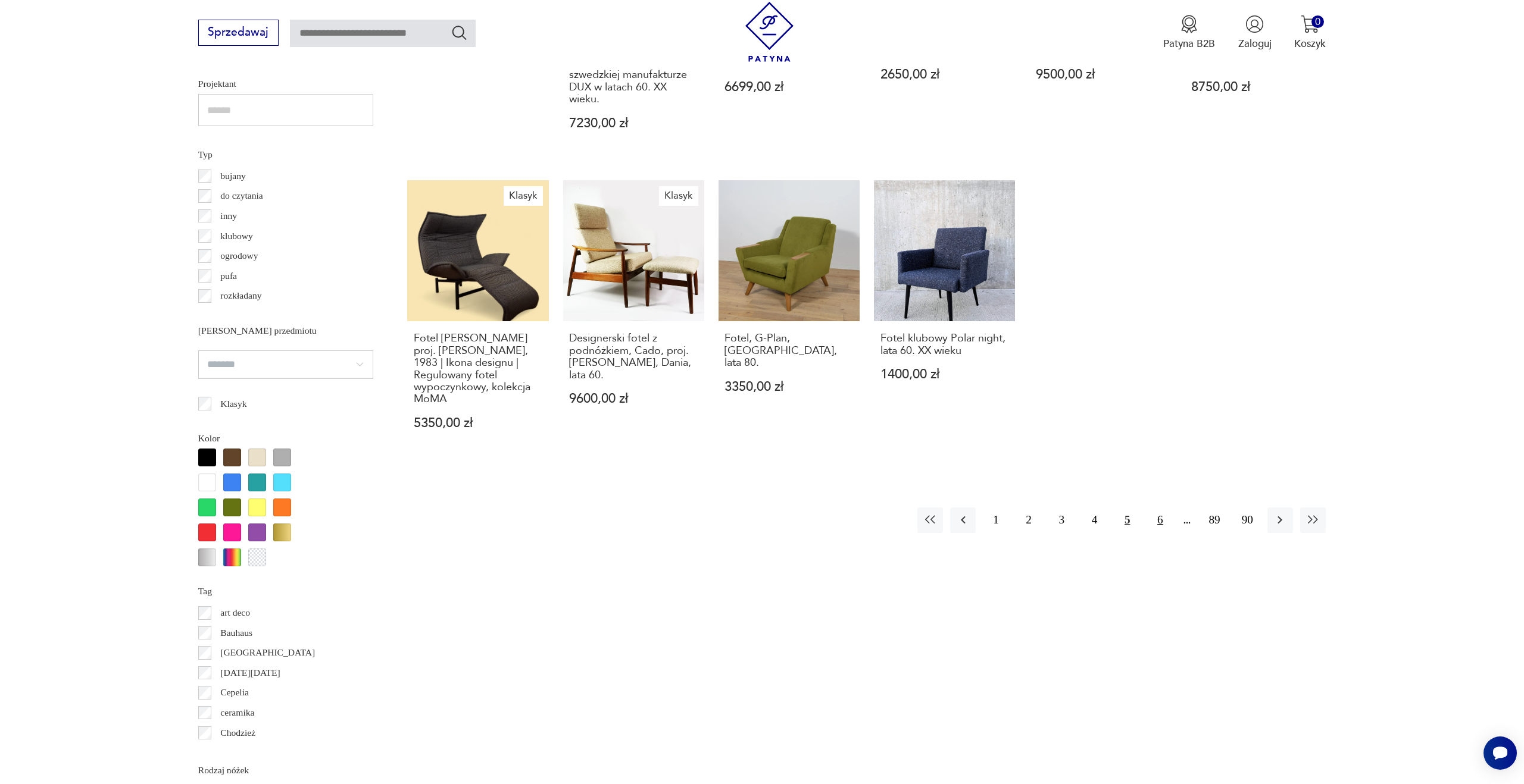
click at [1156, 517] on button "6" at bounding box center [1160, 521] width 25 height 25
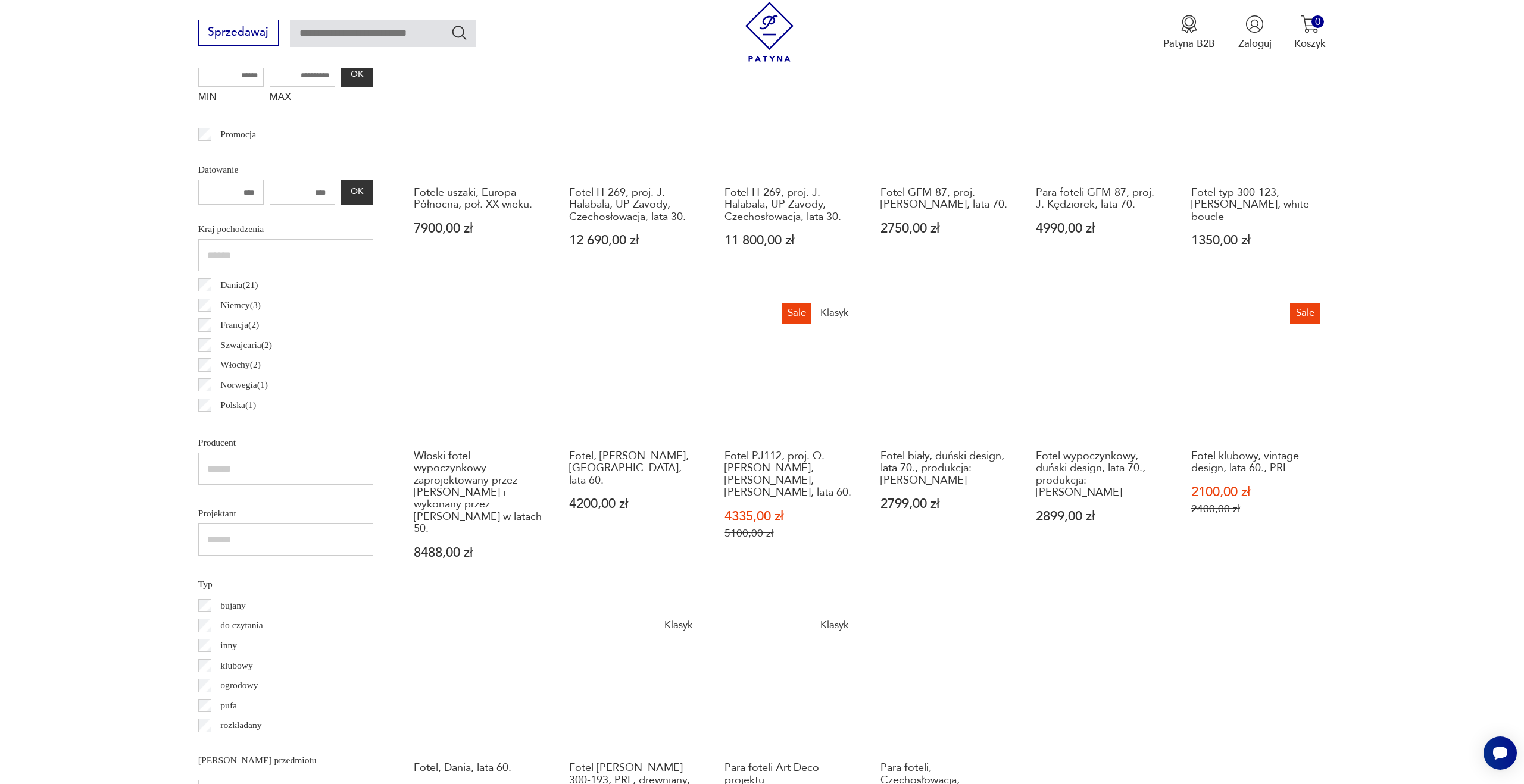
scroll to position [789, 0]
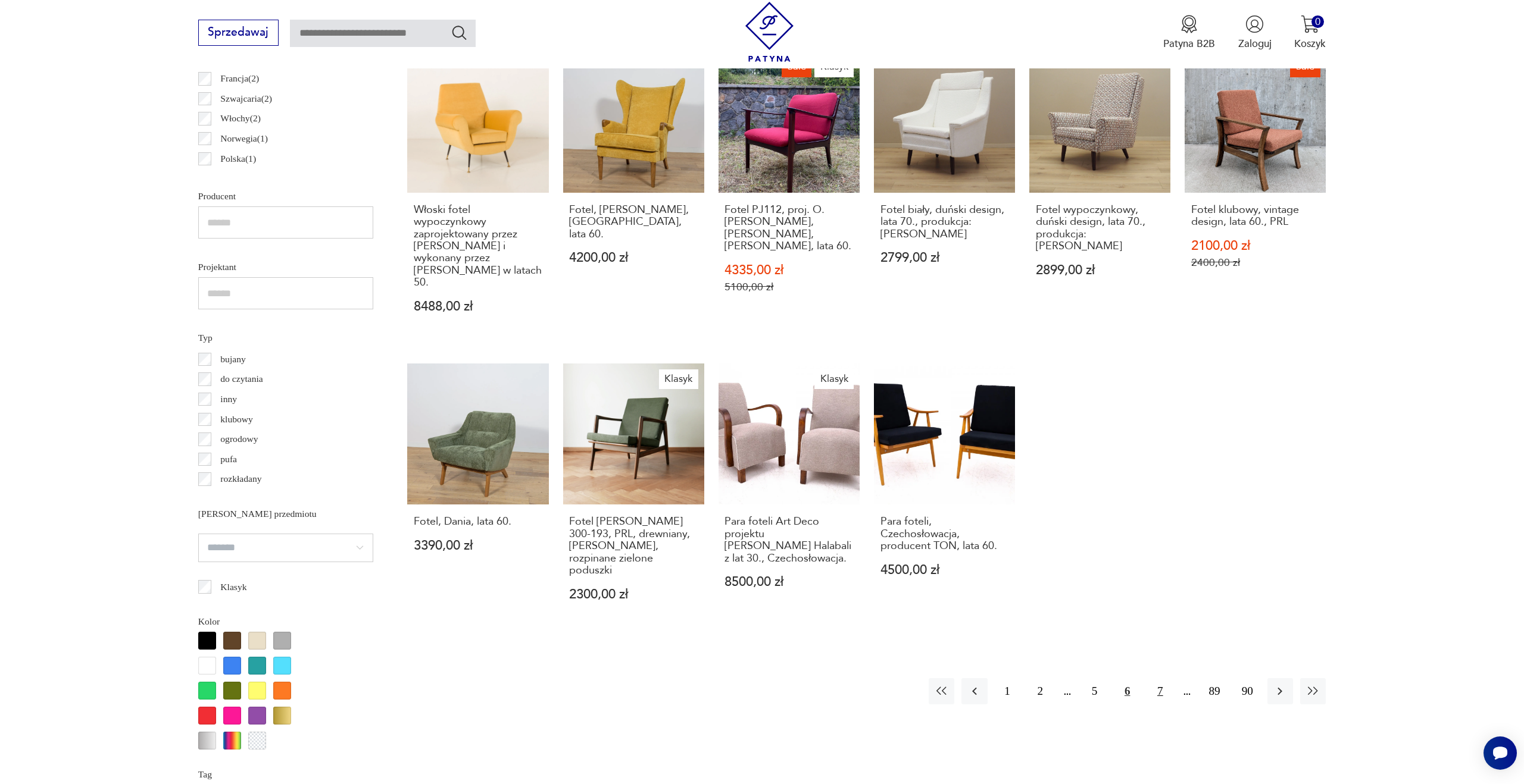
click at [1164, 678] on button "7" at bounding box center [1160, 691] width 25 height 25
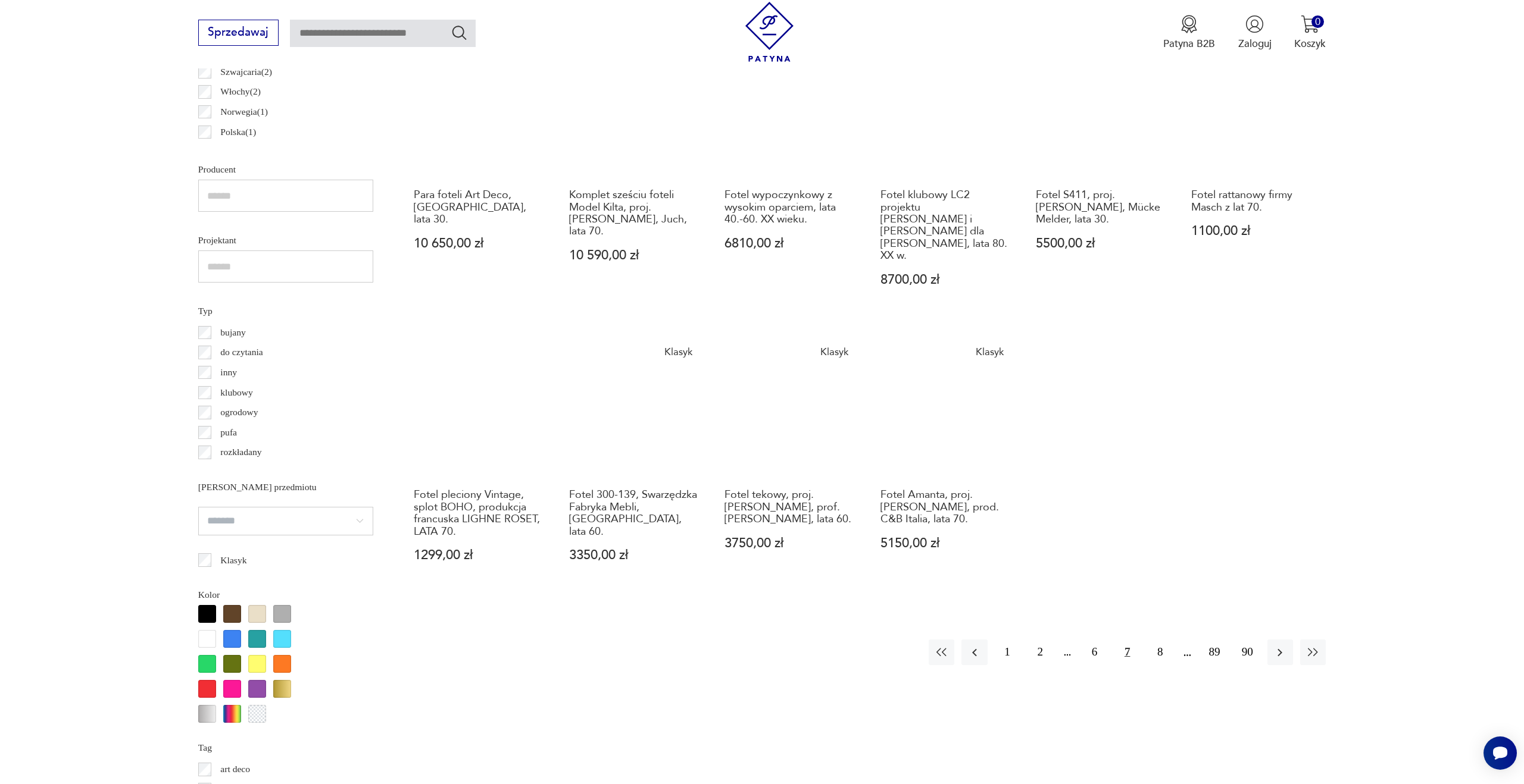
scroll to position [914, 0]
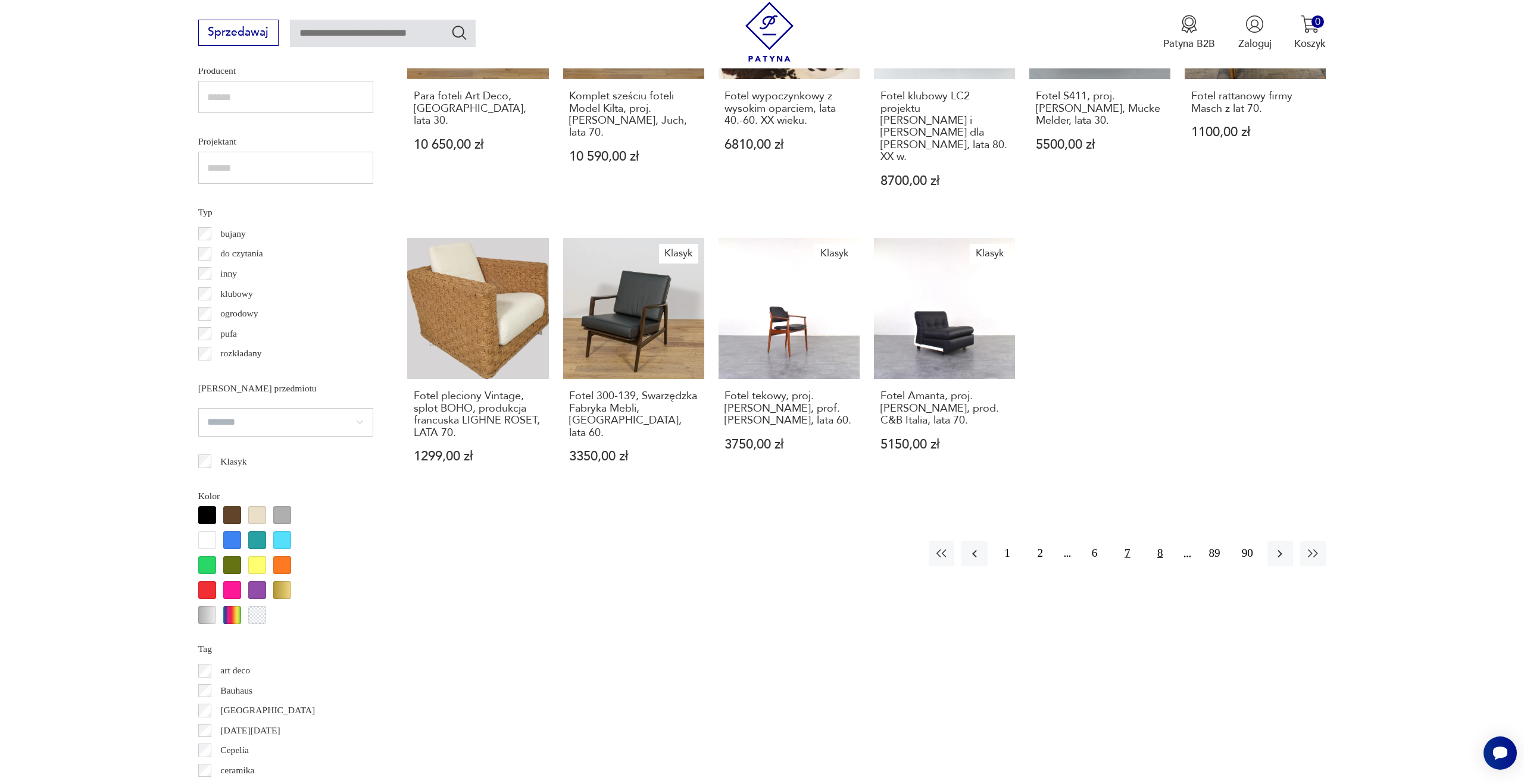
click at [1160, 541] on button "8" at bounding box center [1160, 554] width 25 height 25
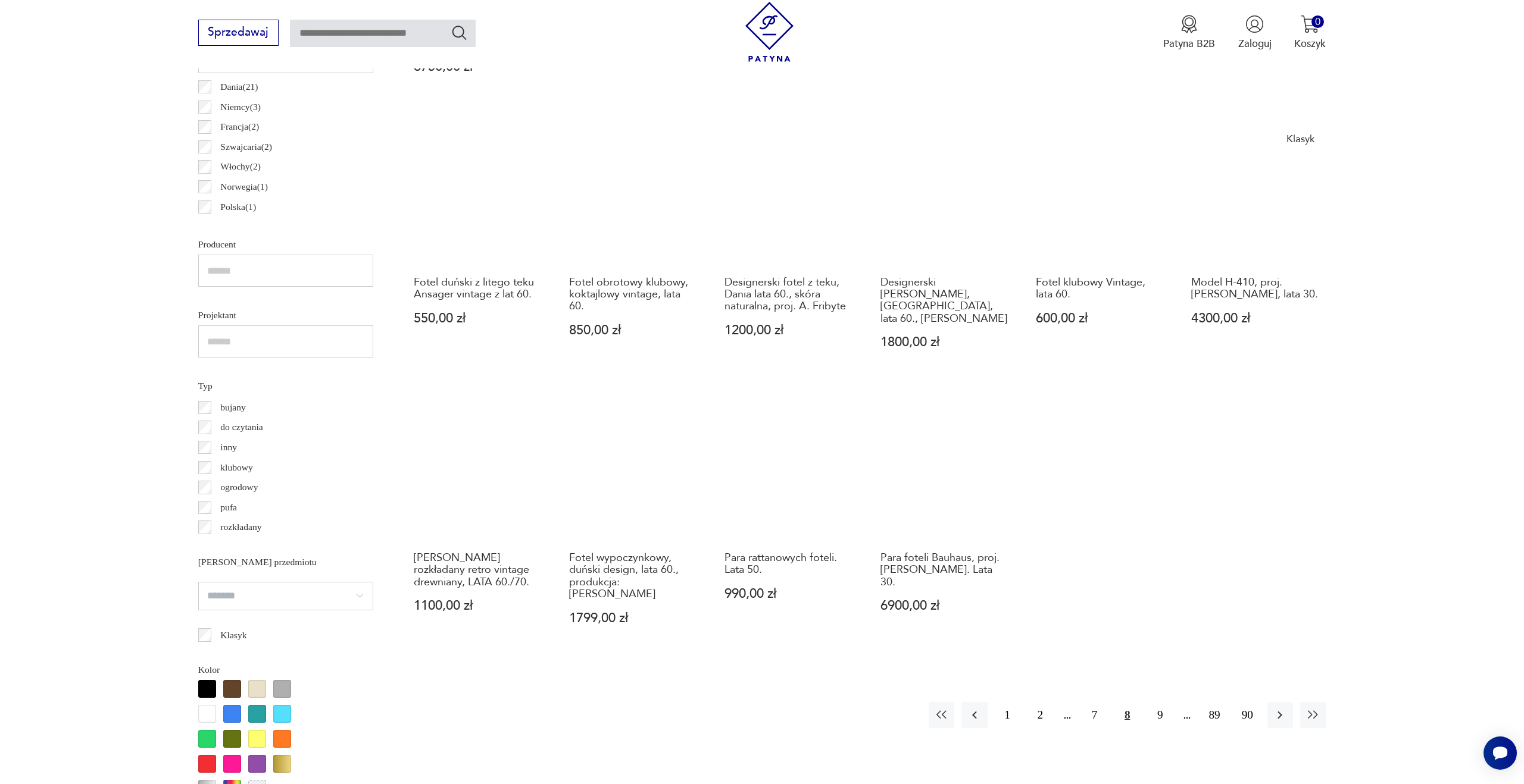
scroll to position [775, 0]
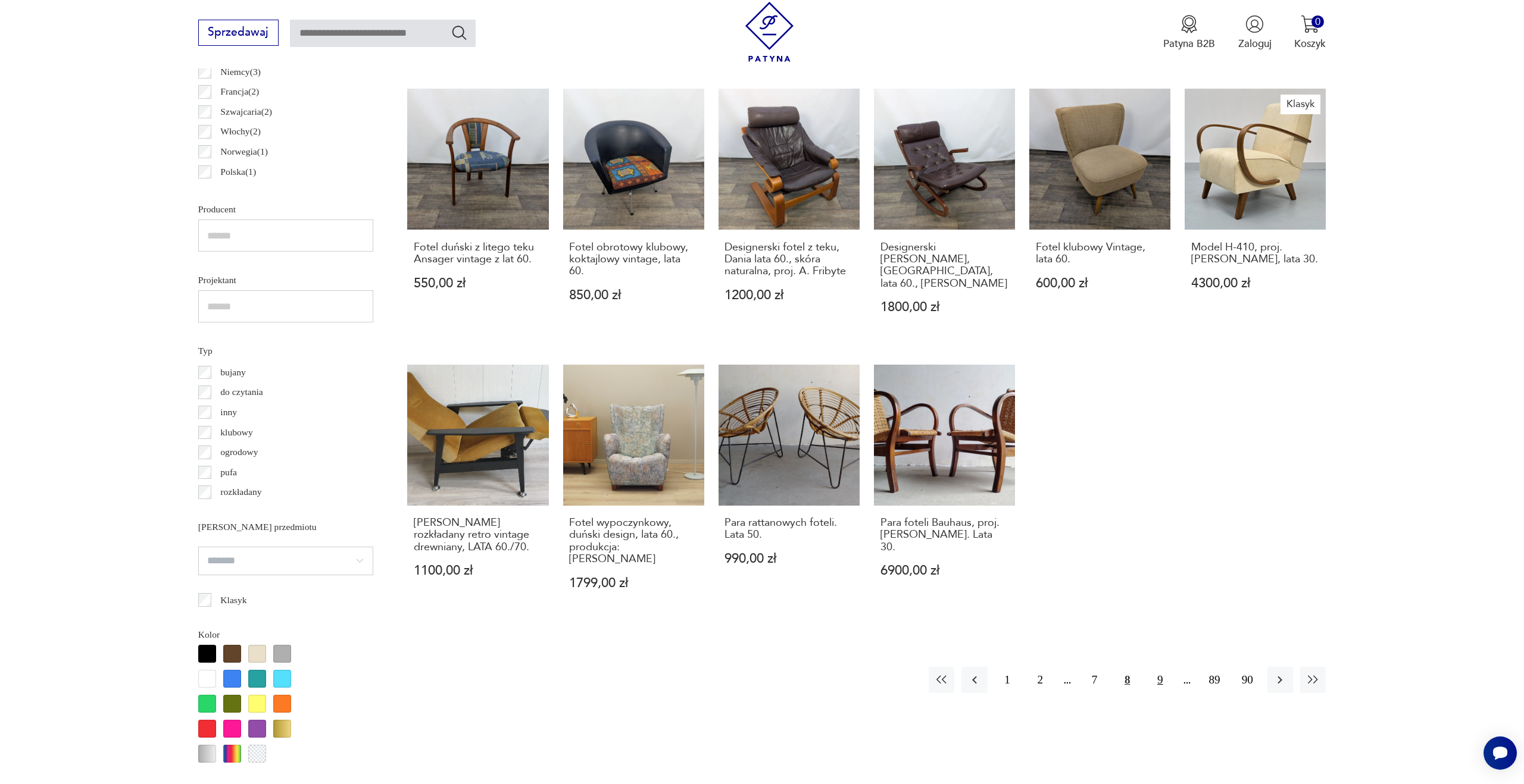
click at [1158, 667] on button "9" at bounding box center [1160, 680] width 25 height 25
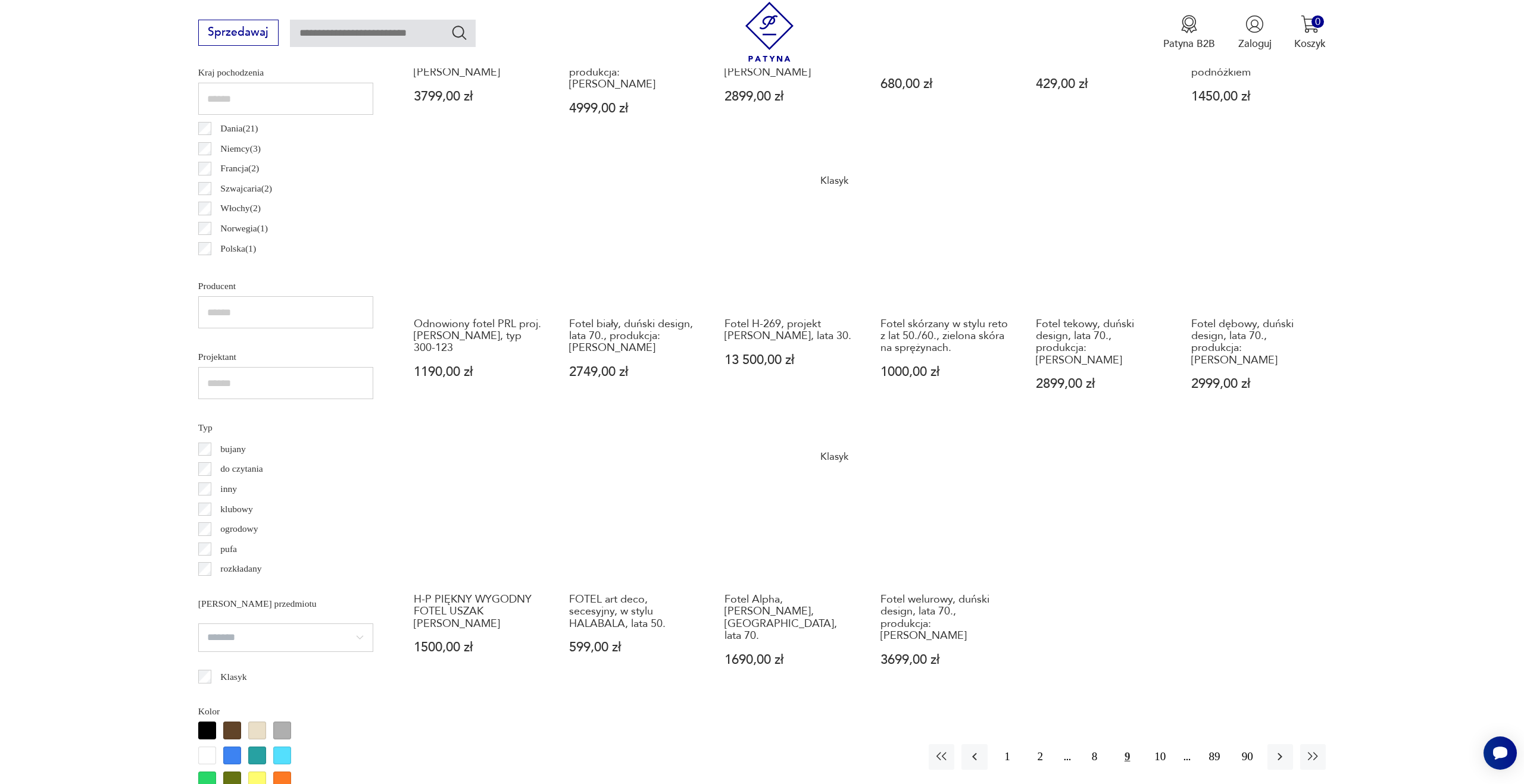
scroll to position [888, 0]
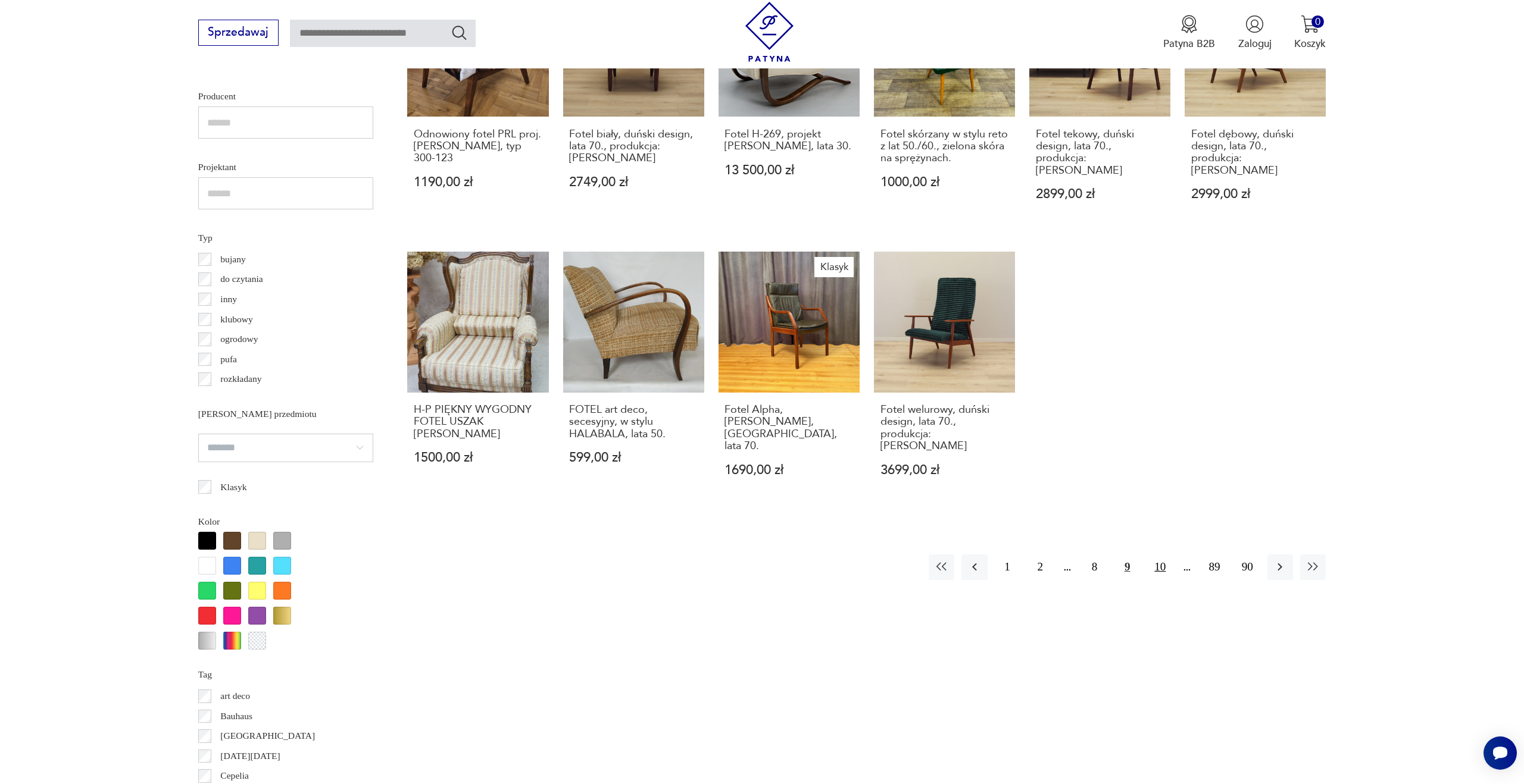
click at [1152, 554] on button "10" at bounding box center [1160, 567] width 25 height 25
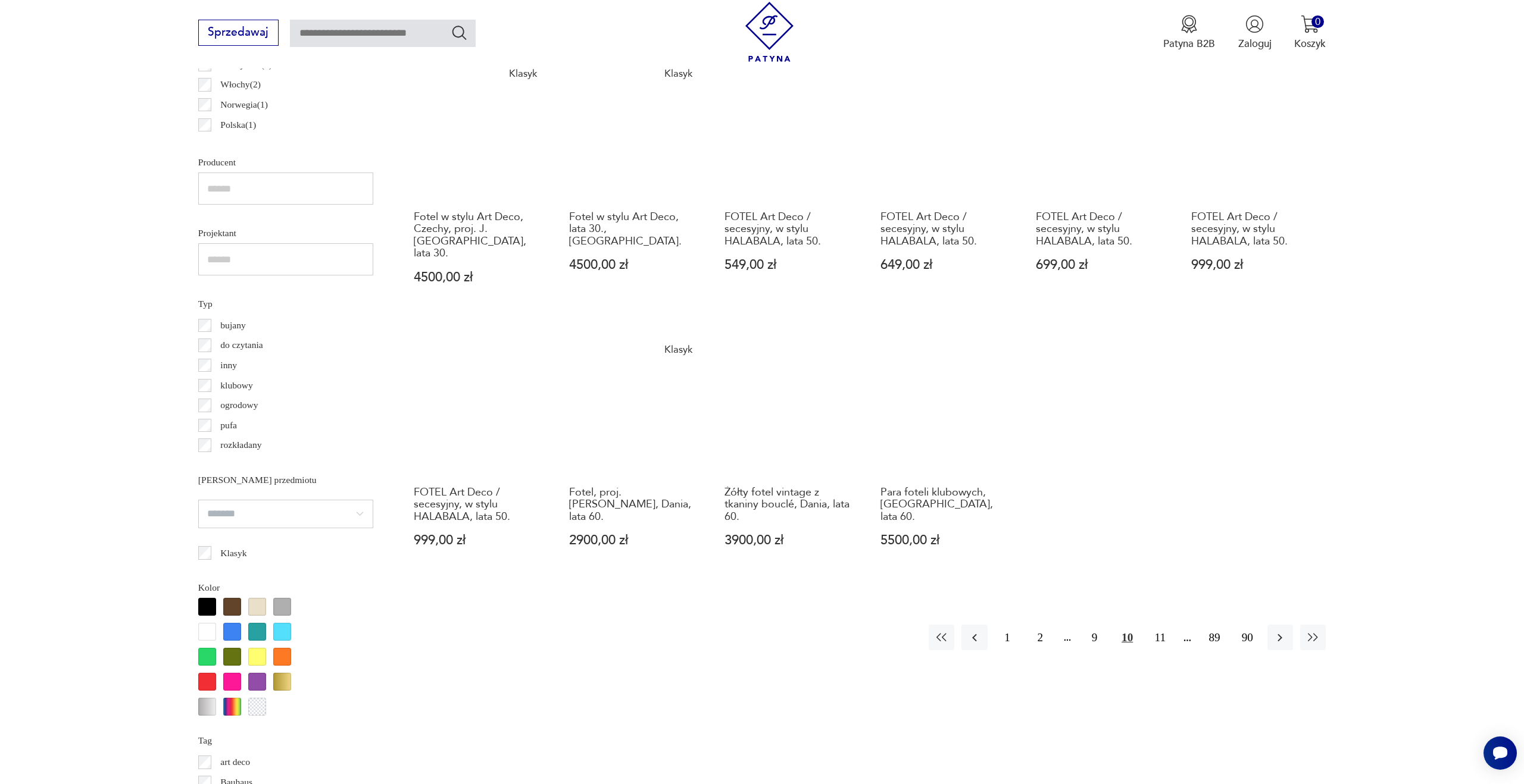
scroll to position [901, 0]
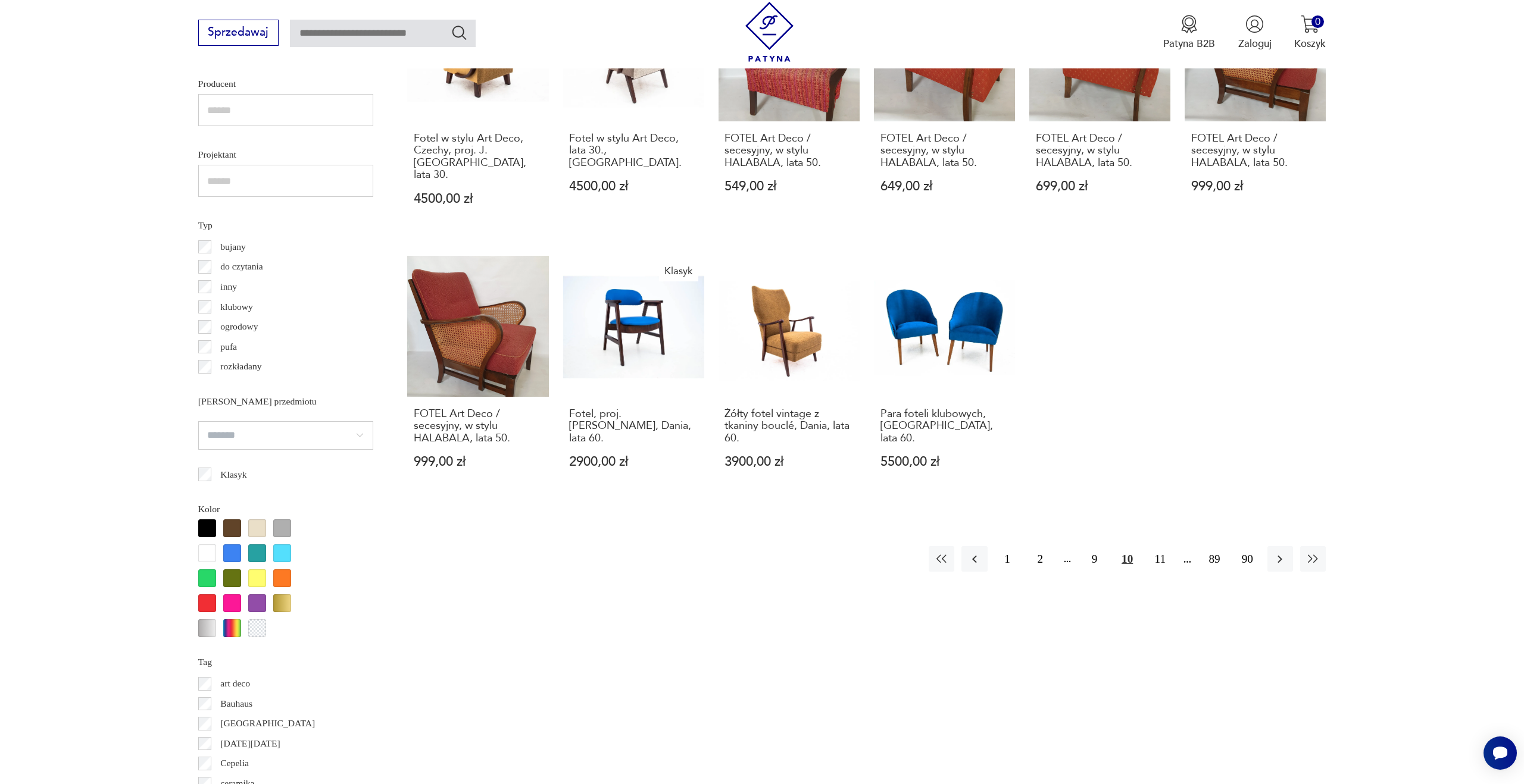
click at [234, 529] on div at bounding box center [232, 528] width 18 height 18
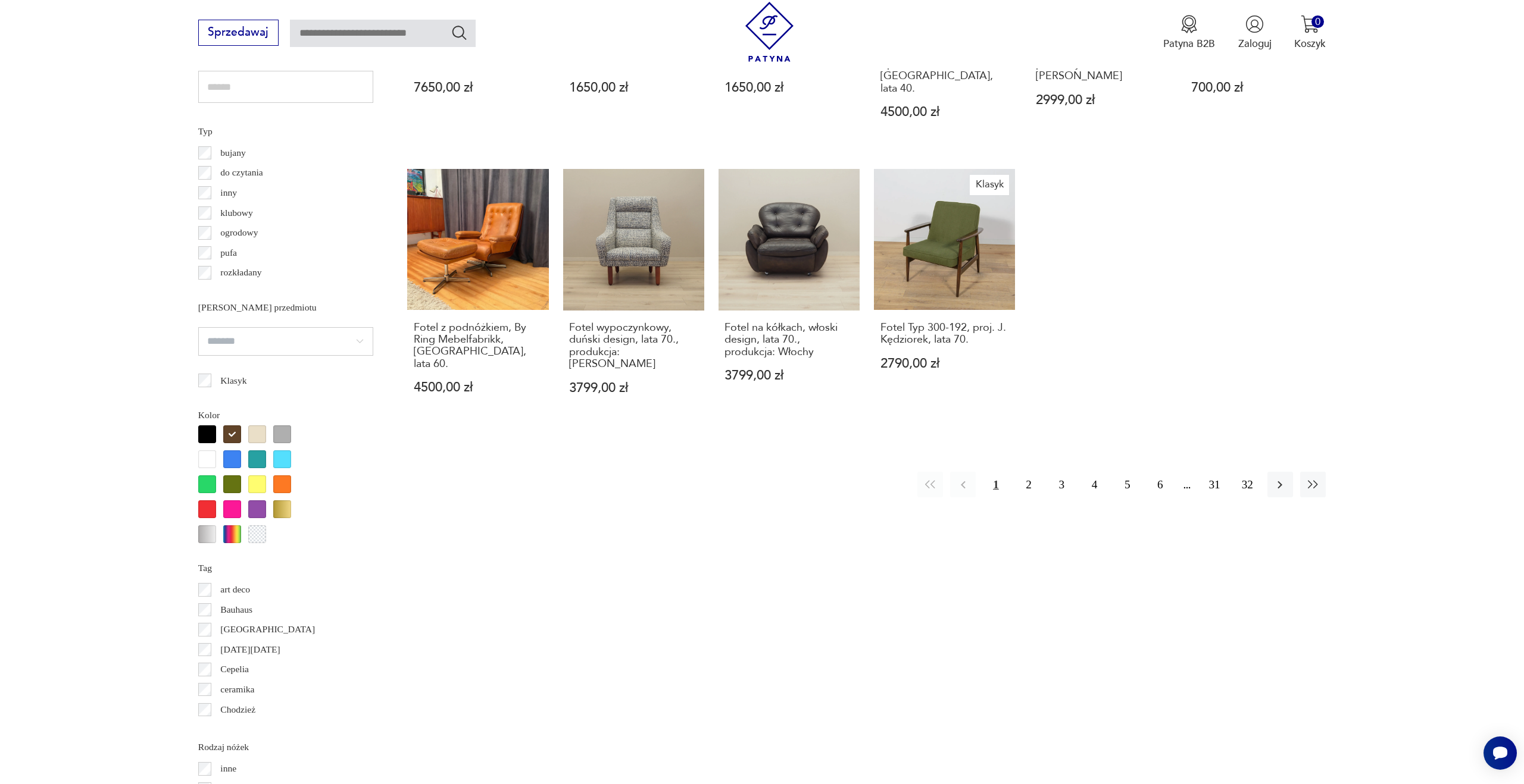
scroll to position [986, 0]
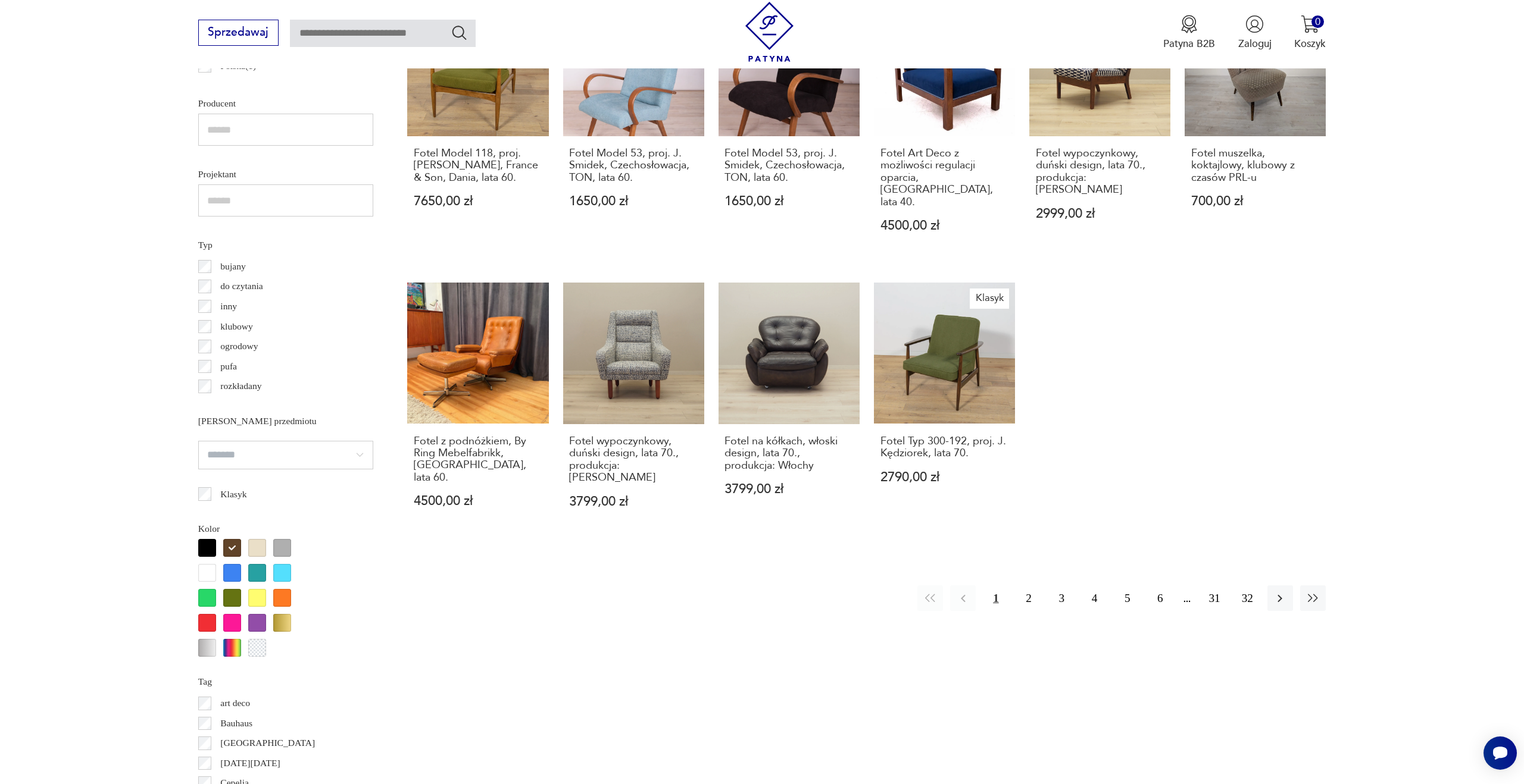
scroll to position [829, 0]
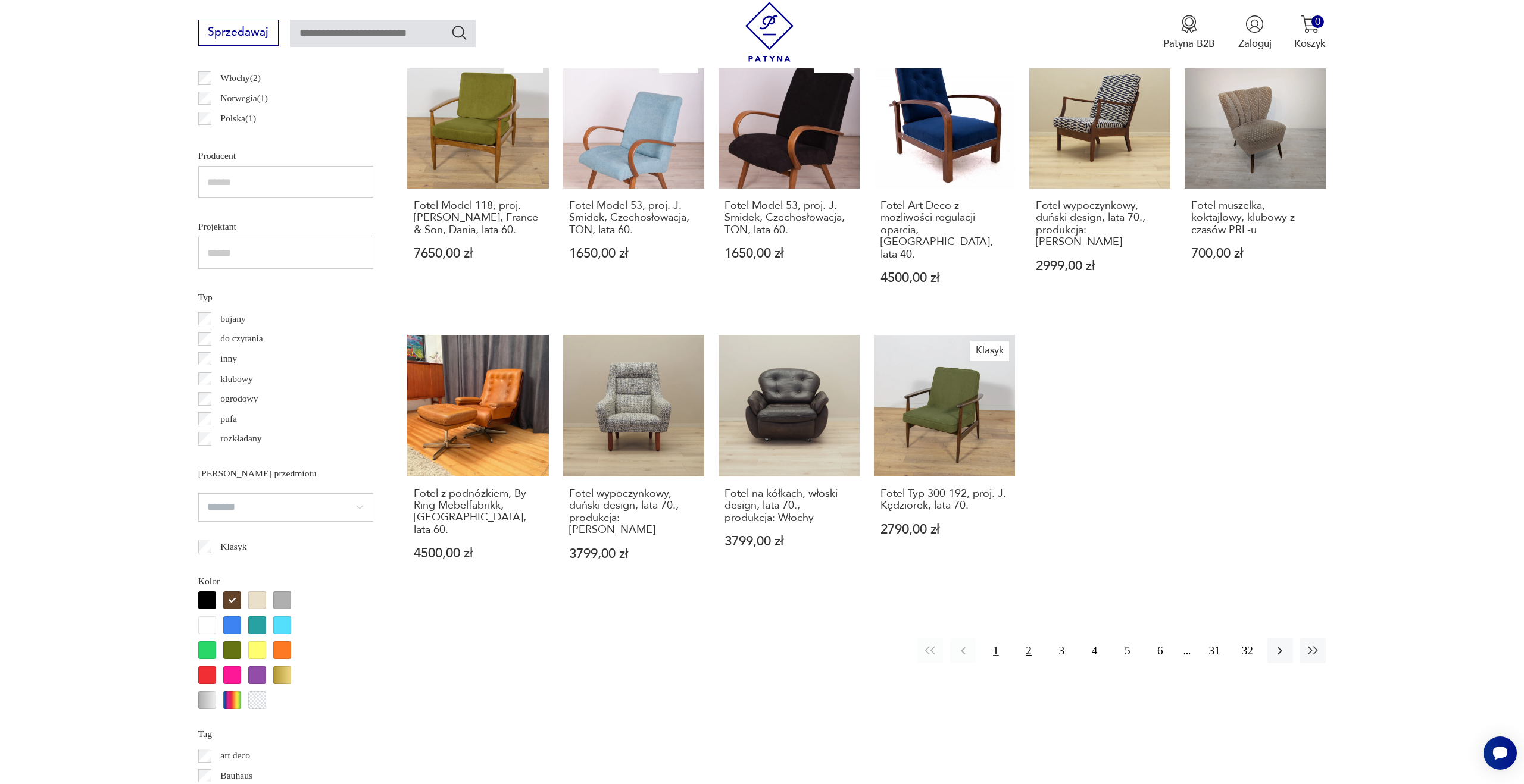
click at [1018, 638] on button "2" at bounding box center [1029, 651] width 25 height 25
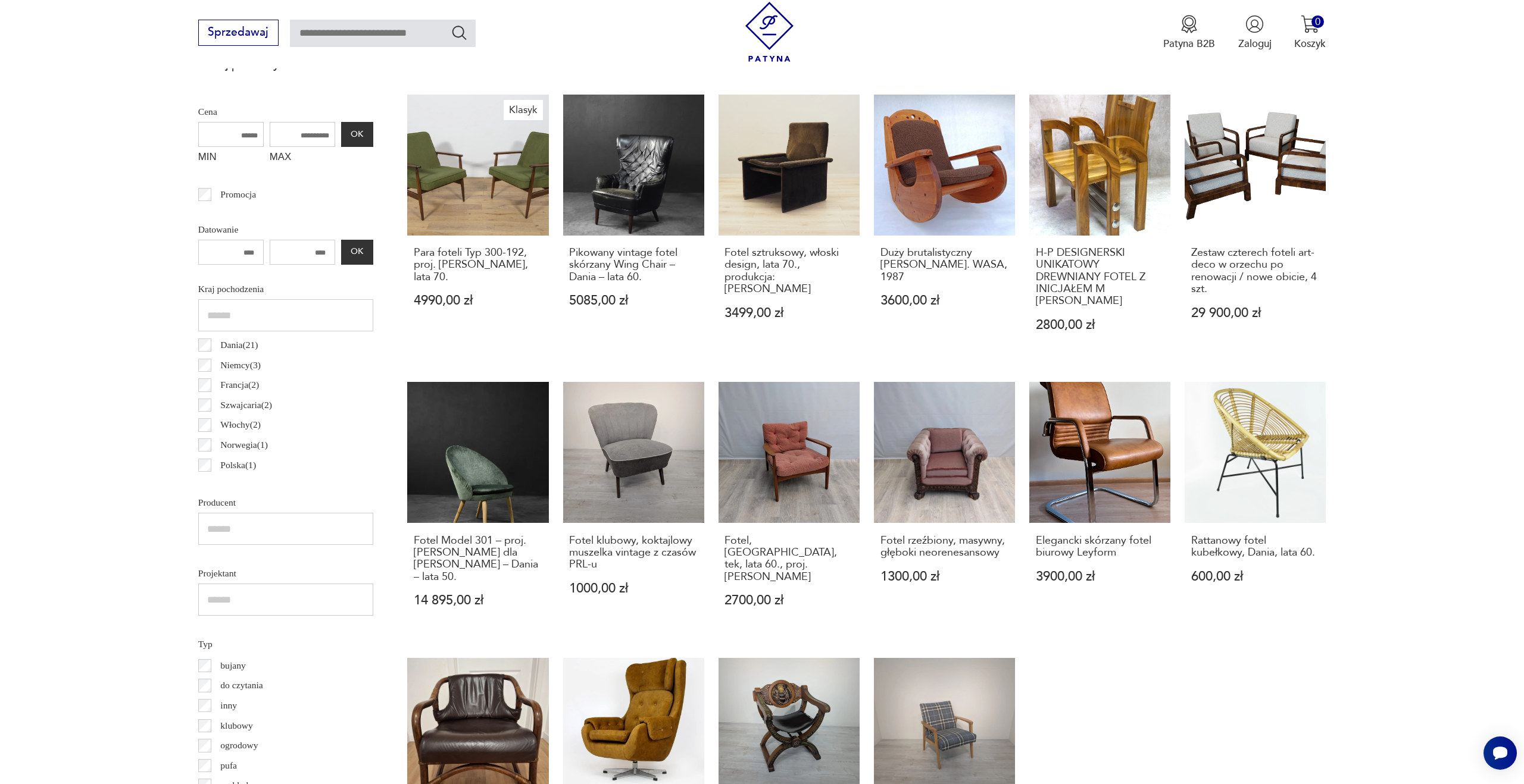
scroll to position [751, 0]
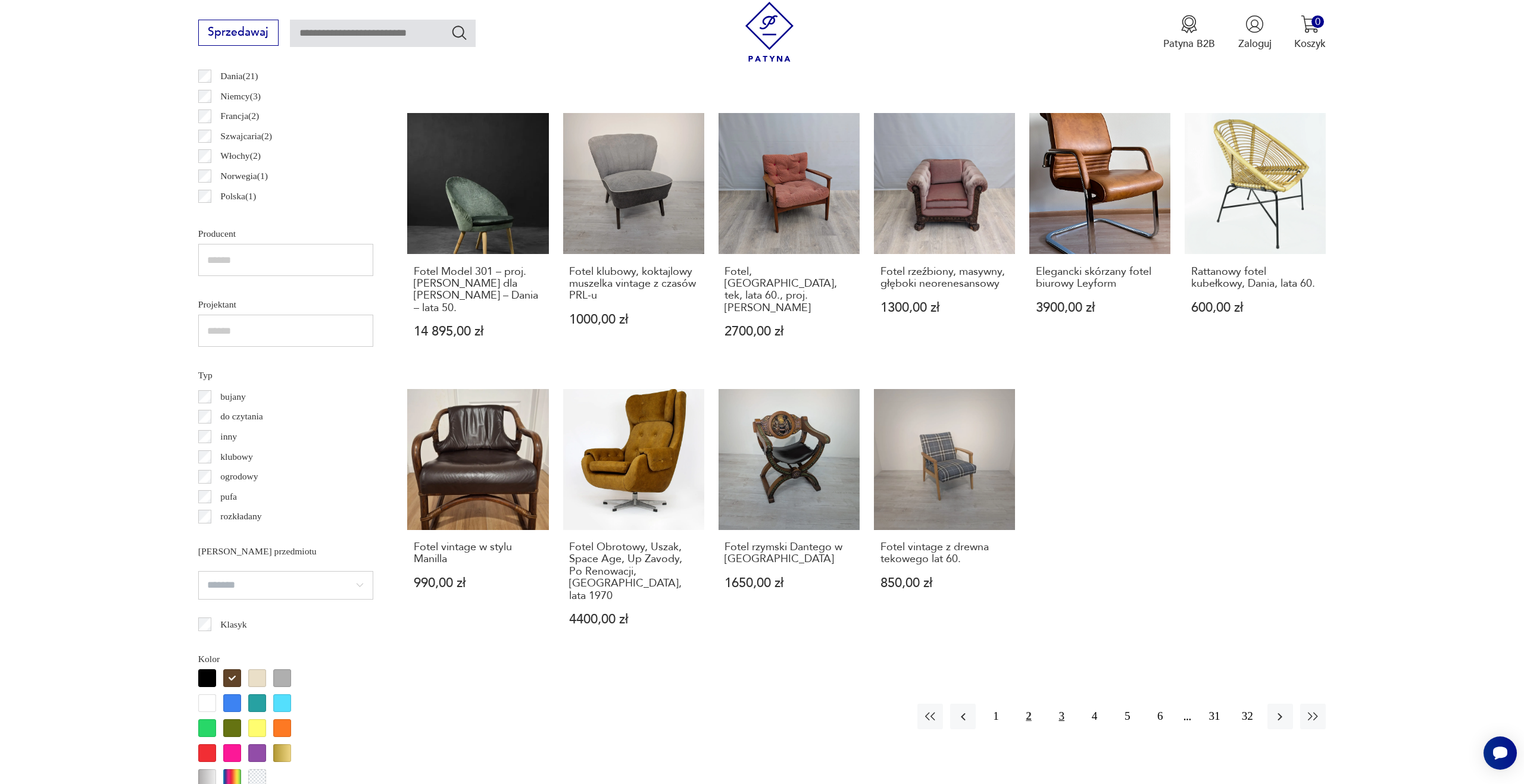
click at [1062, 704] on button "3" at bounding box center [1062, 716] width 25 height 25
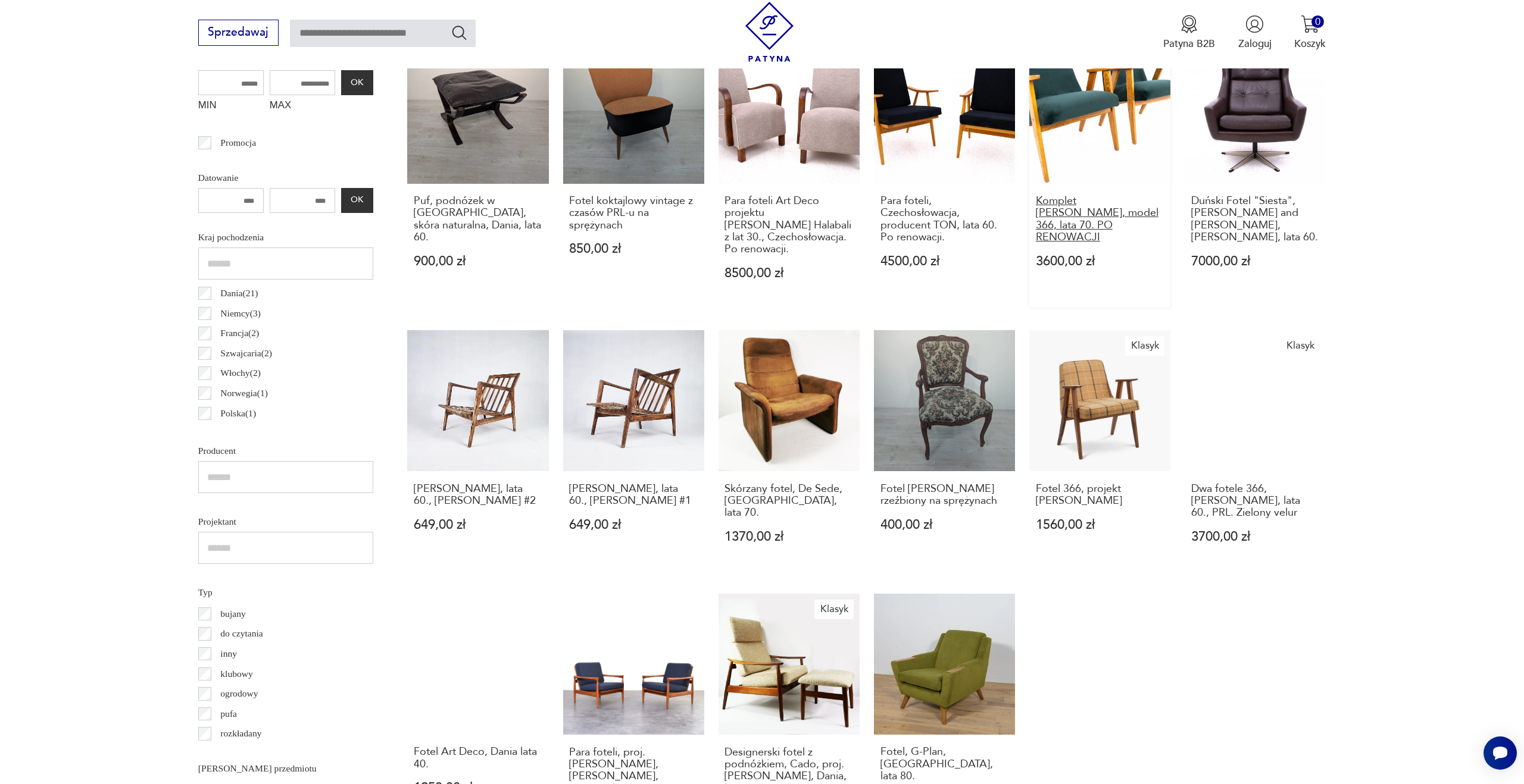
scroll to position [814, 0]
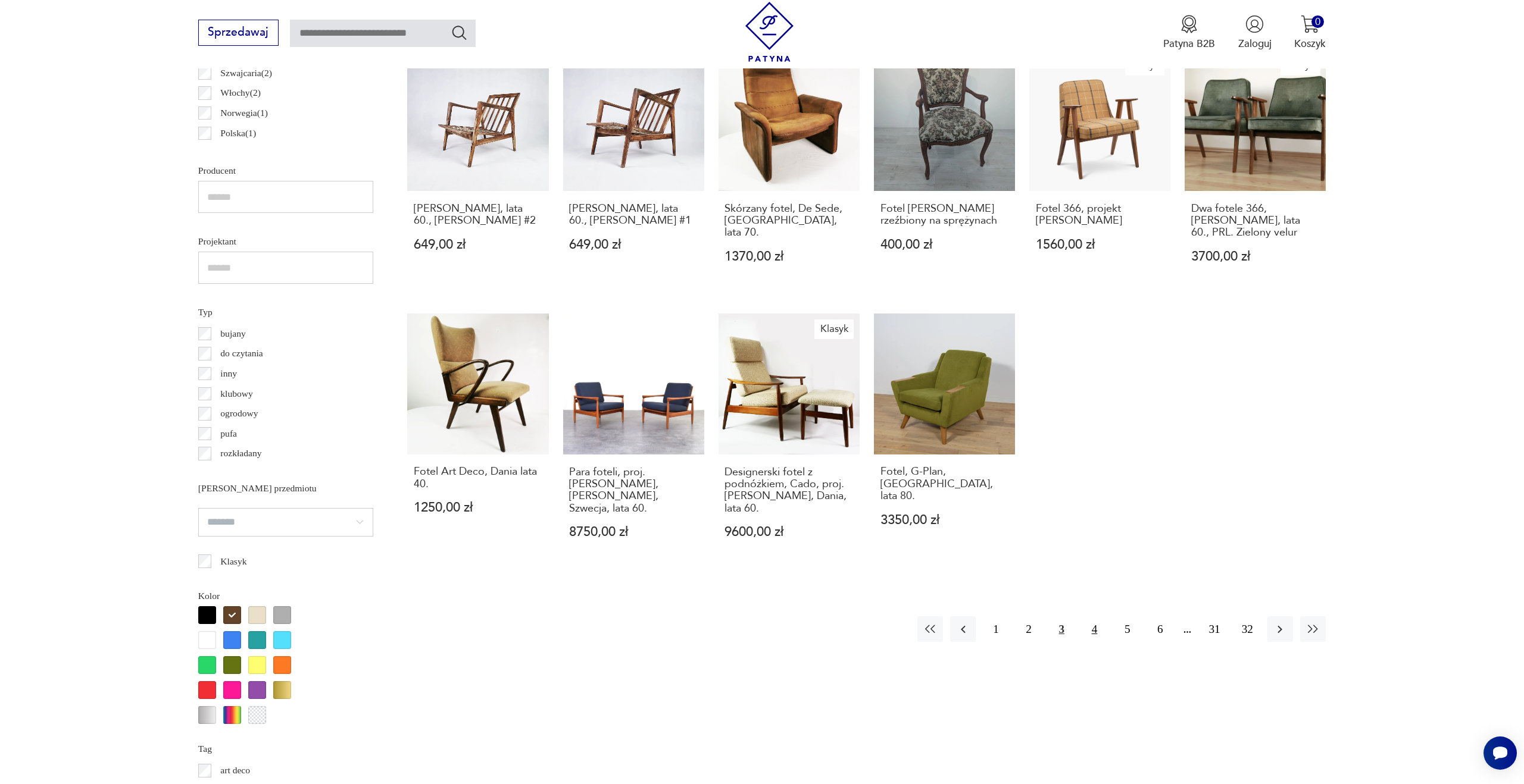
click at [1097, 619] on button "4" at bounding box center [1095, 629] width 25 height 25
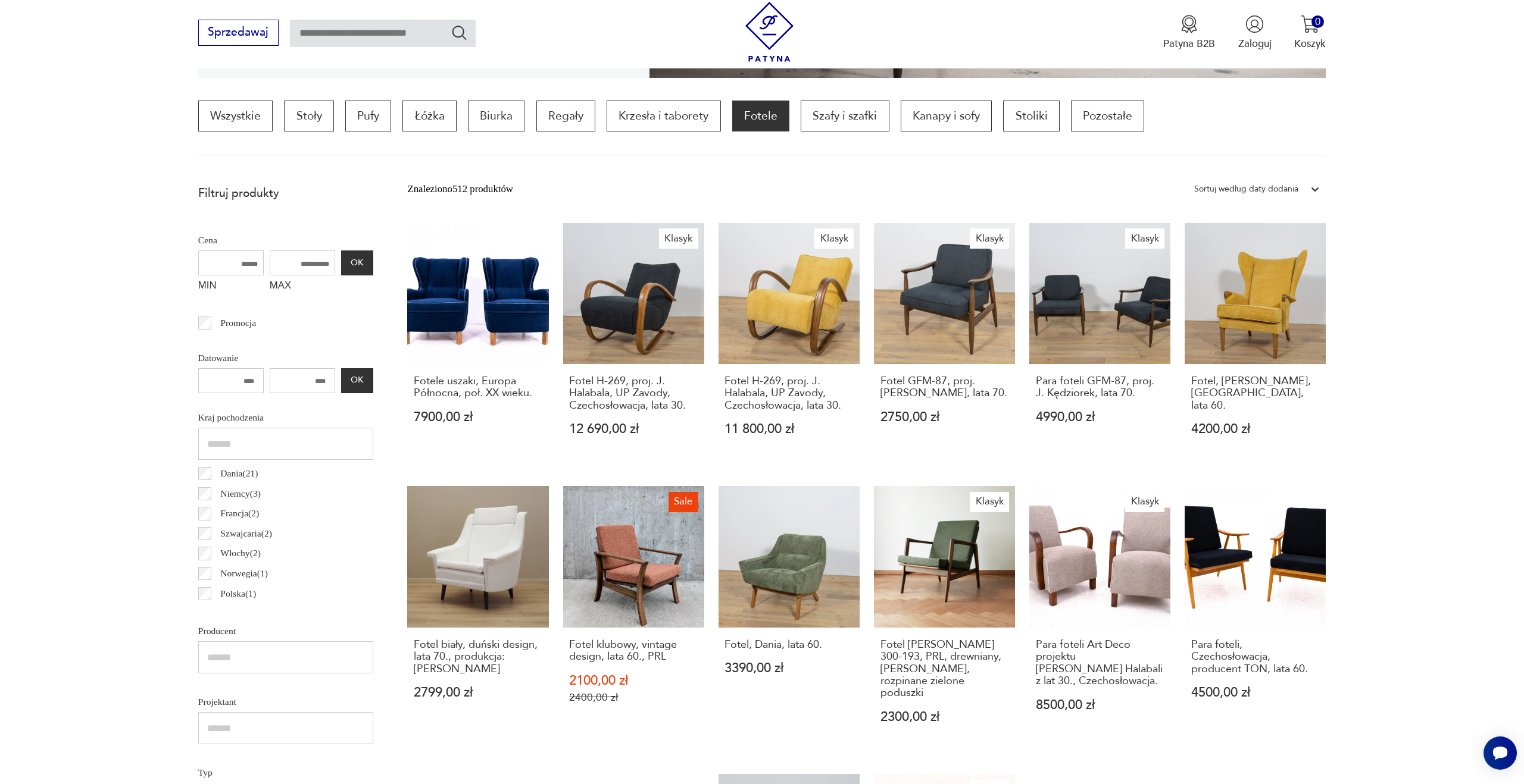
scroll to position [732, 0]
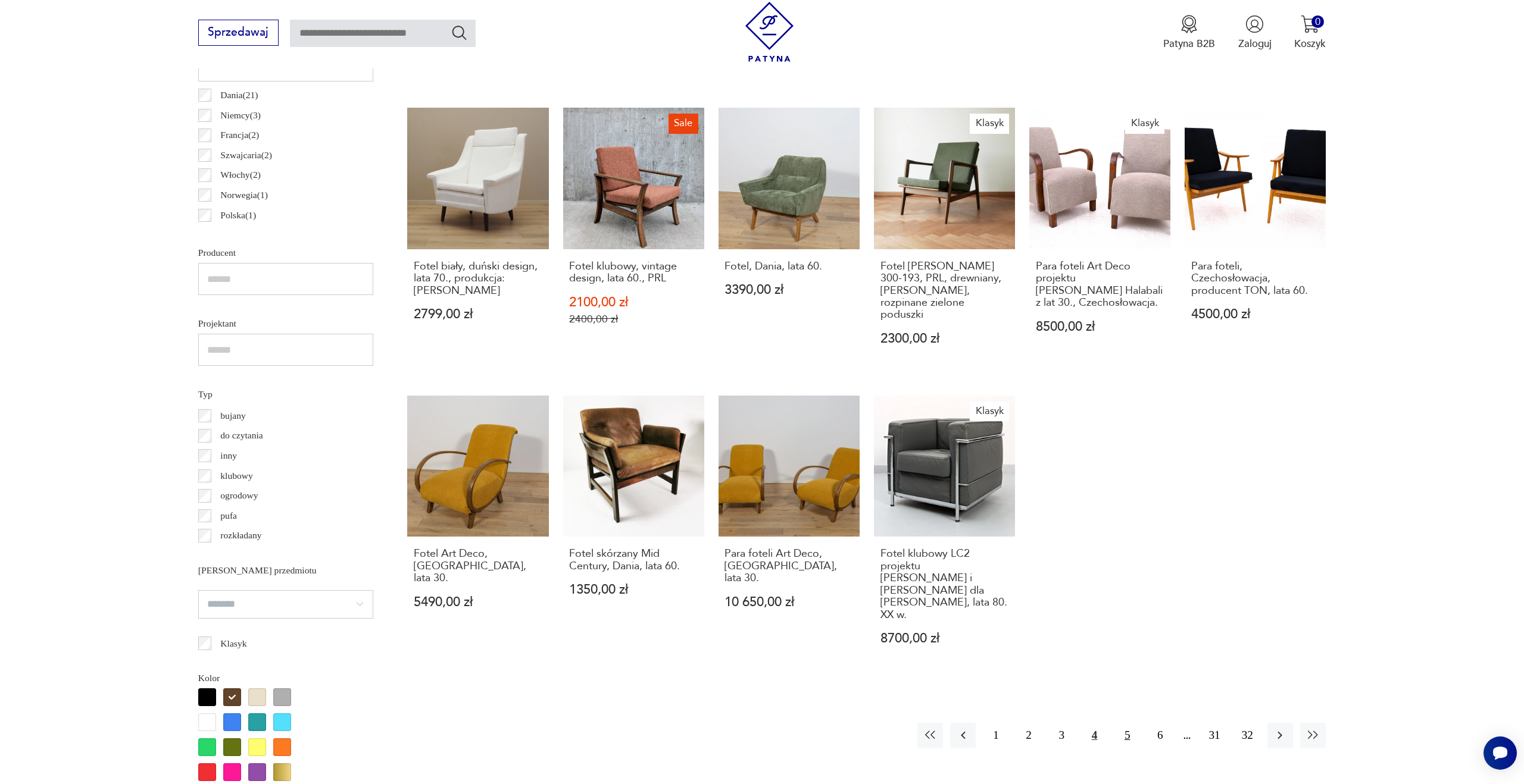
click at [1129, 723] on button "5" at bounding box center [1127, 736] width 25 height 25
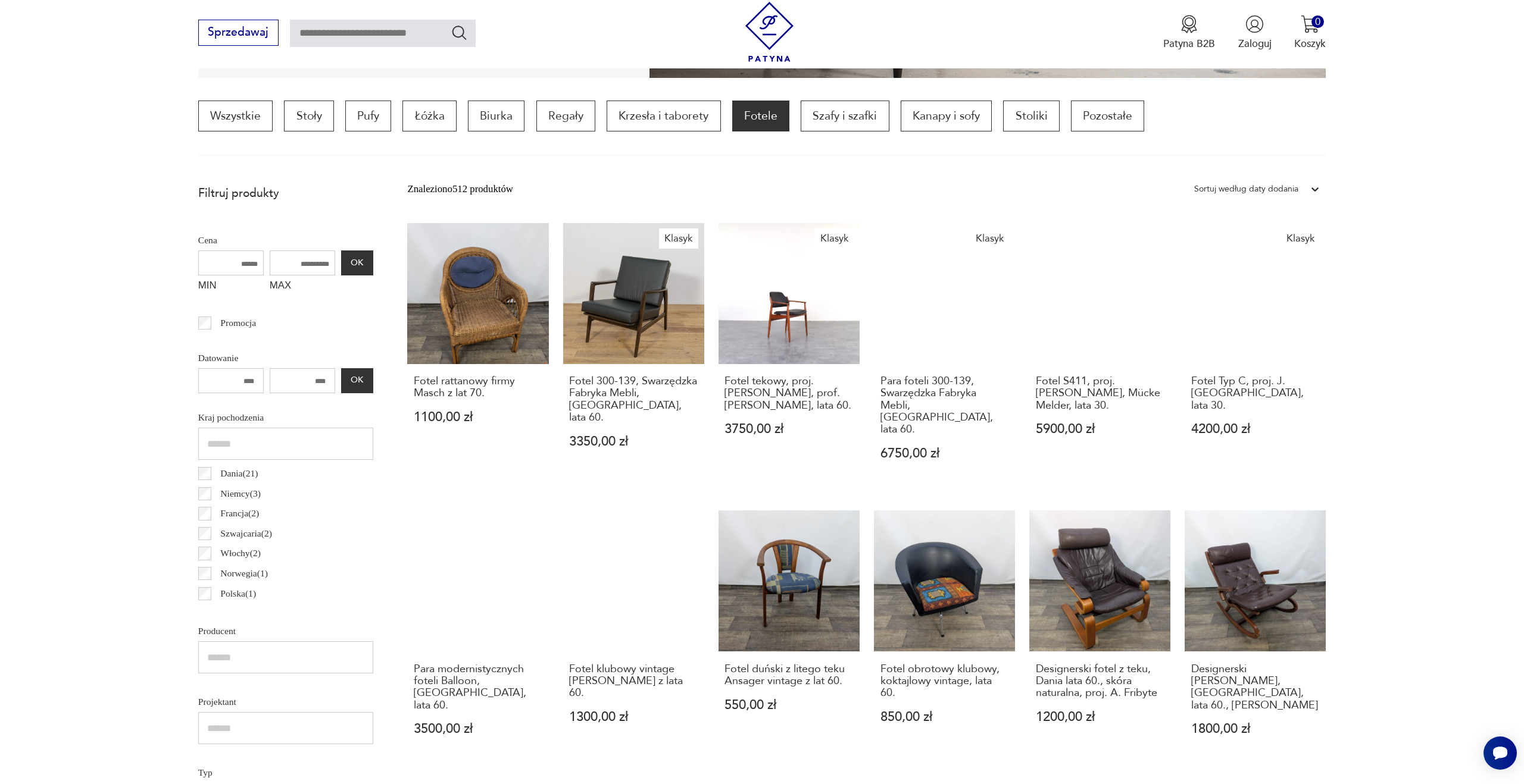
scroll to position [1043, 0]
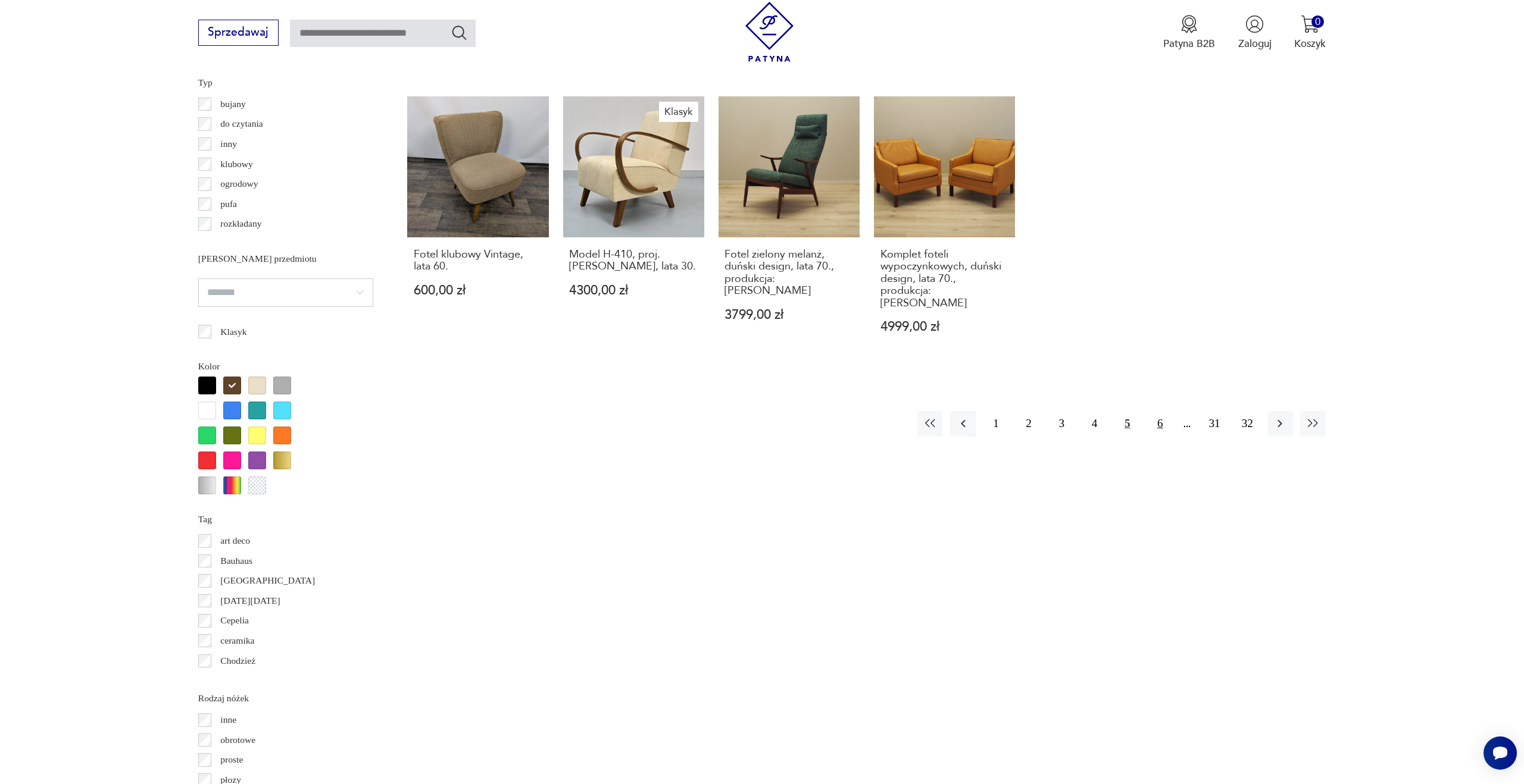
click at [1153, 411] on button "6" at bounding box center [1160, 424] width 25 height 25
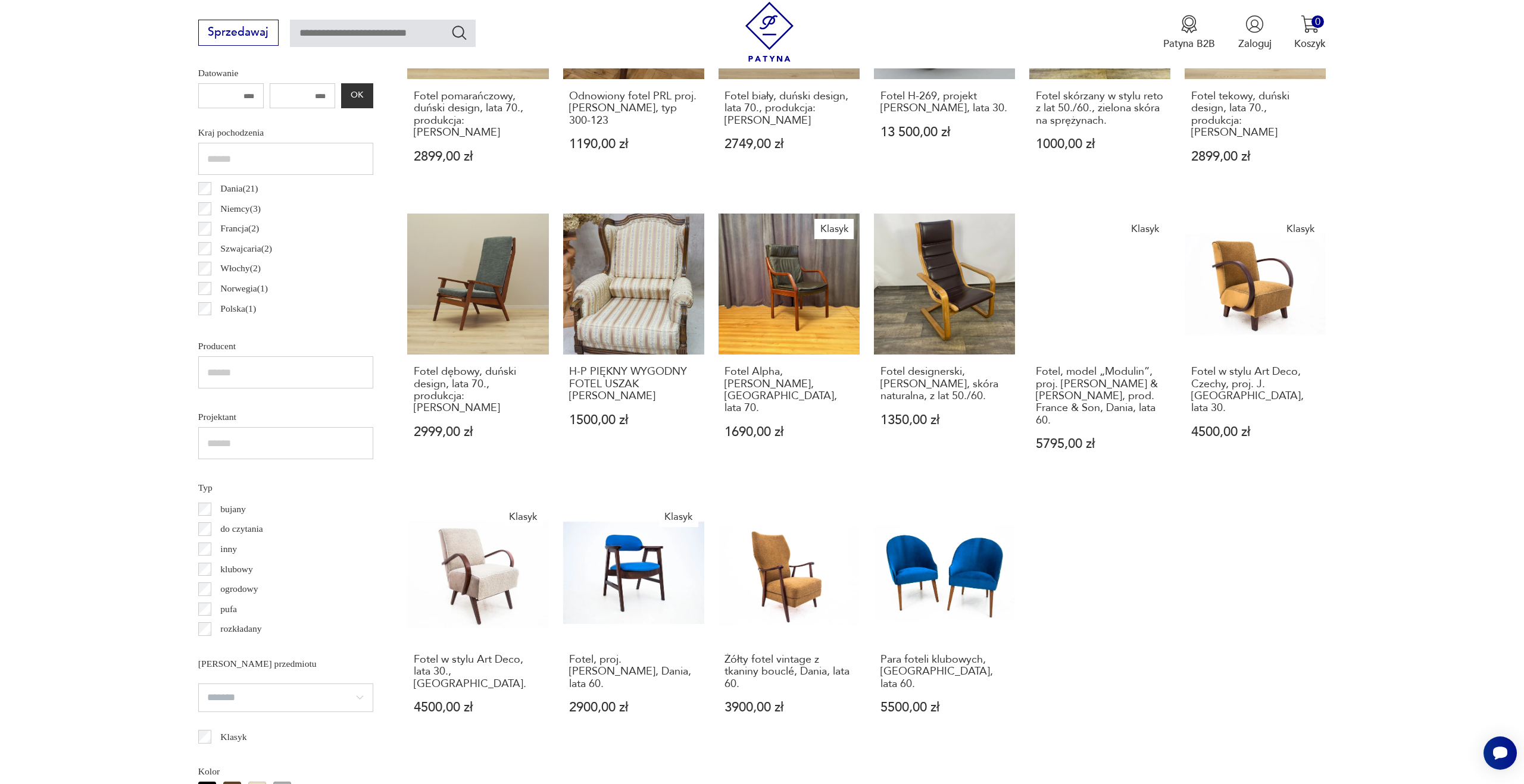
scroll to position [1031, 0]
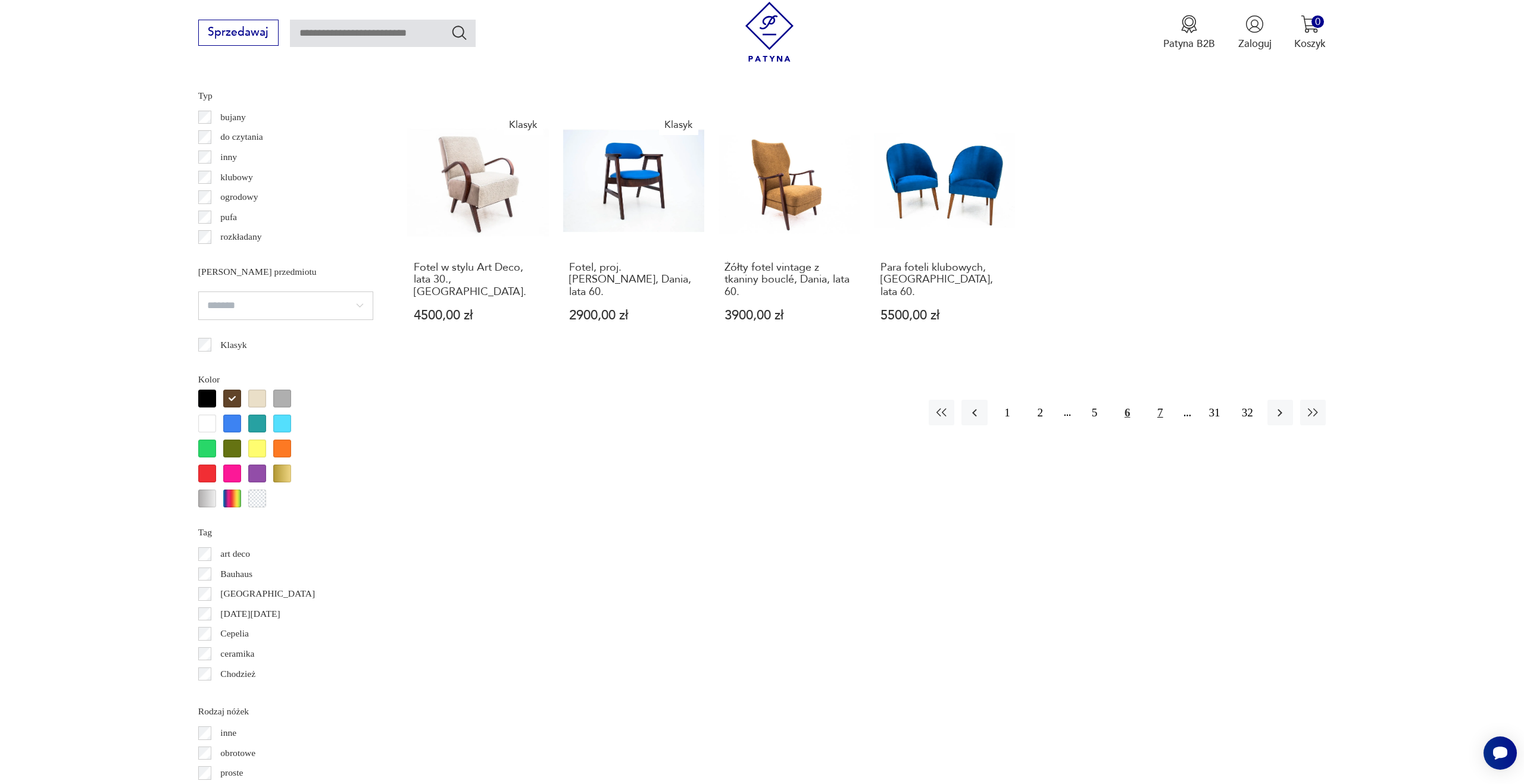
click at [1163, 408] on button "7" at bounding box center [1160, 413] width 25 height 25
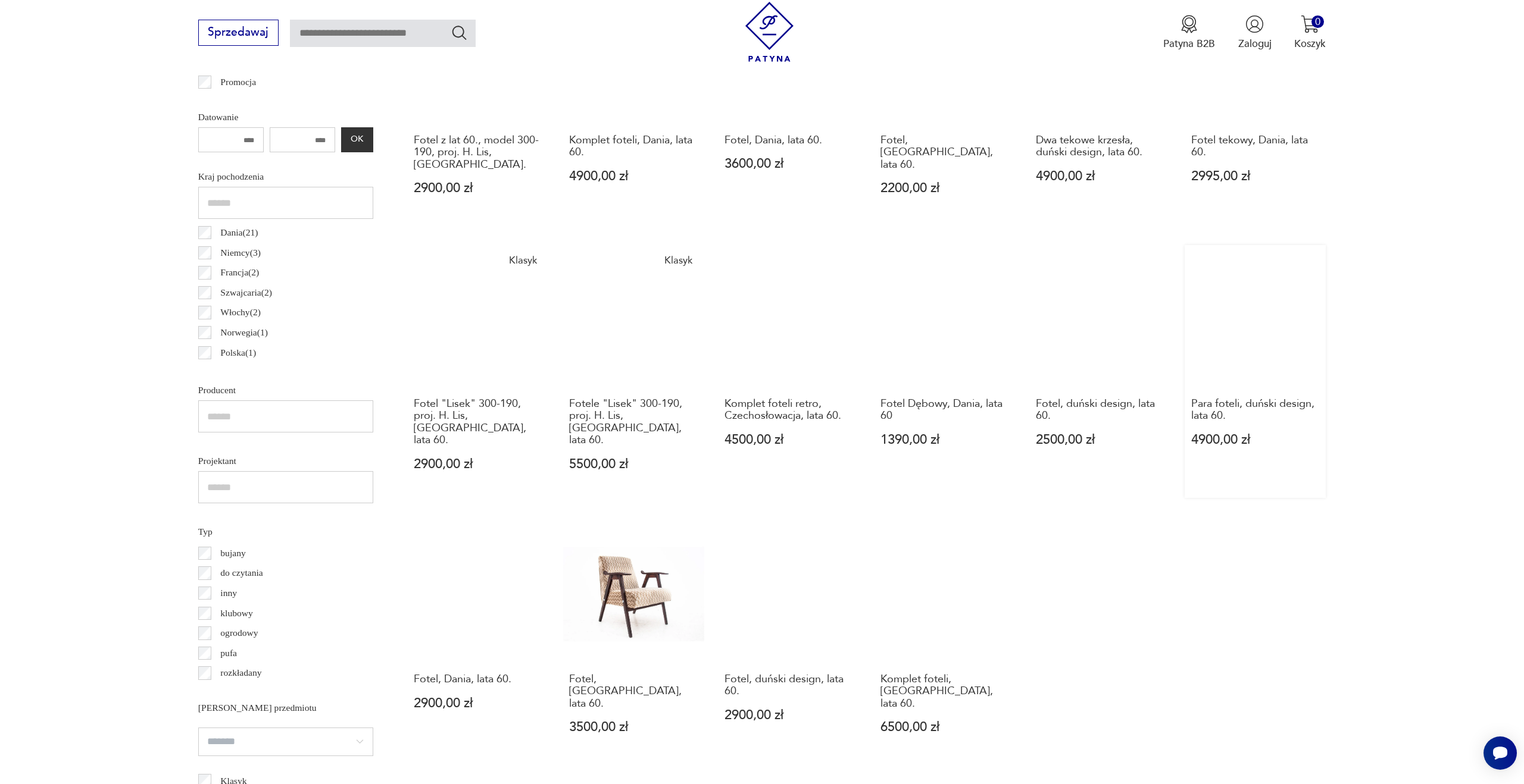
scroll to position [905, 0]
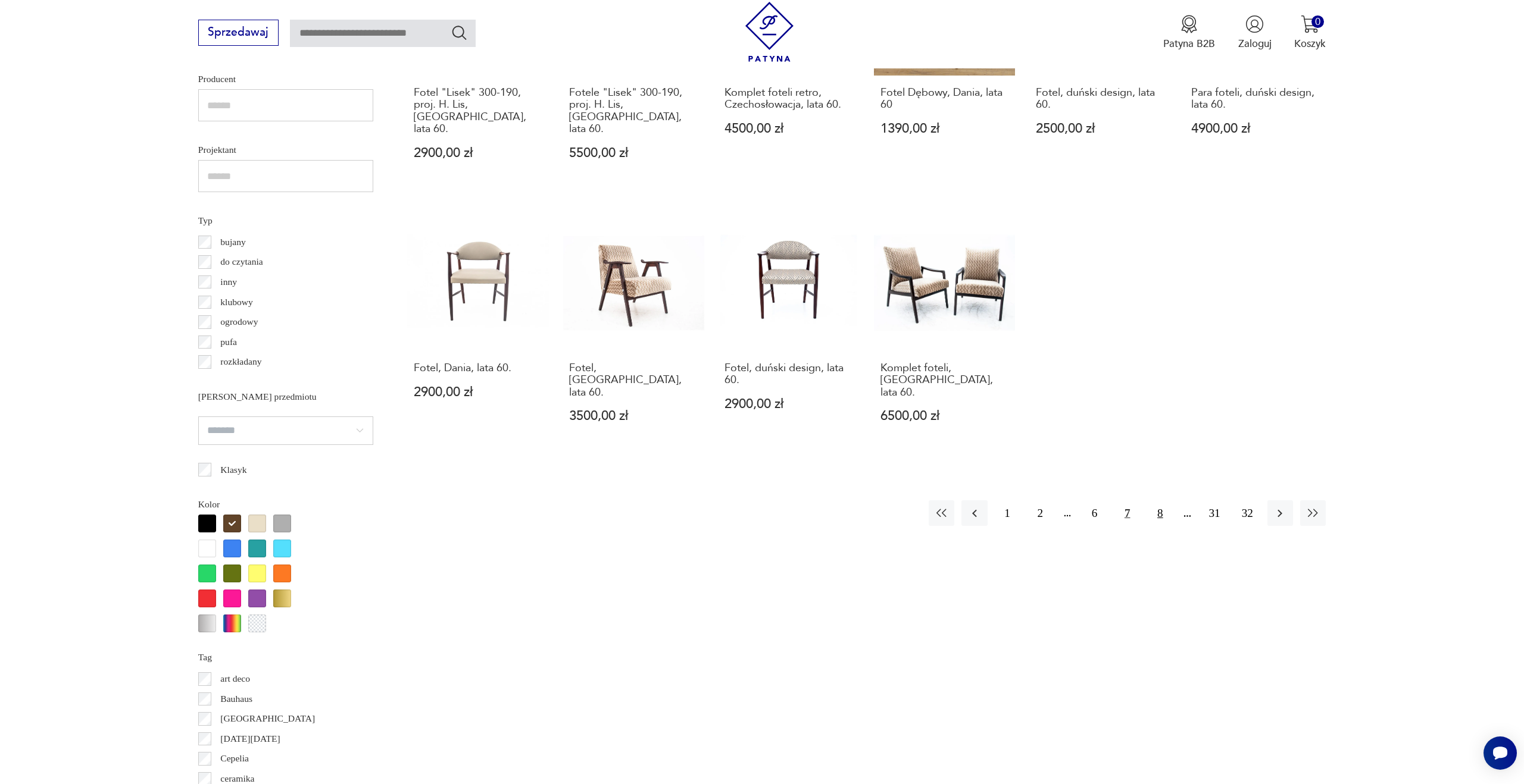
click at [1158, 500] on button "8" at bounding box center [1160, 513] width 25 height 25
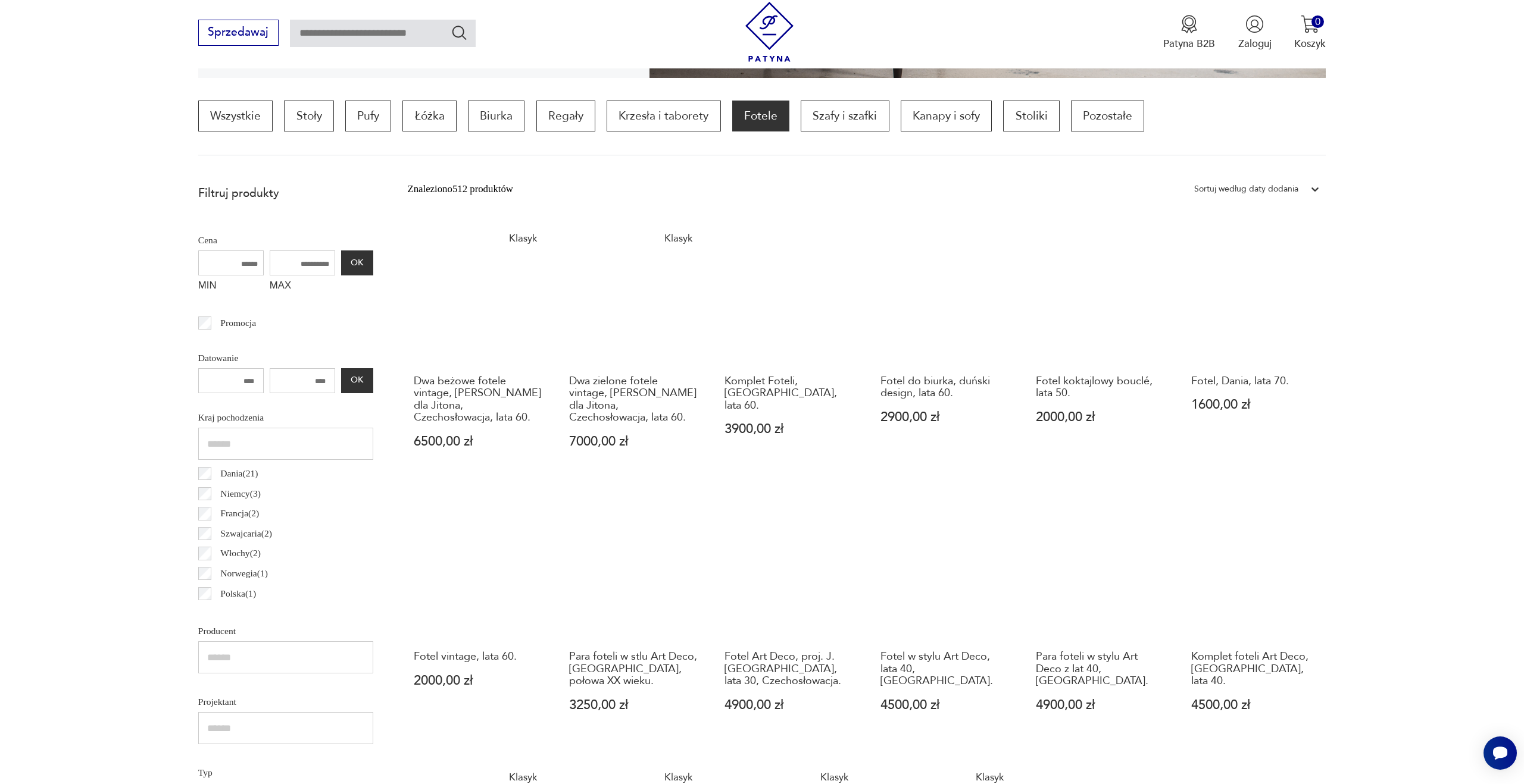
scroll to position [857, 0]
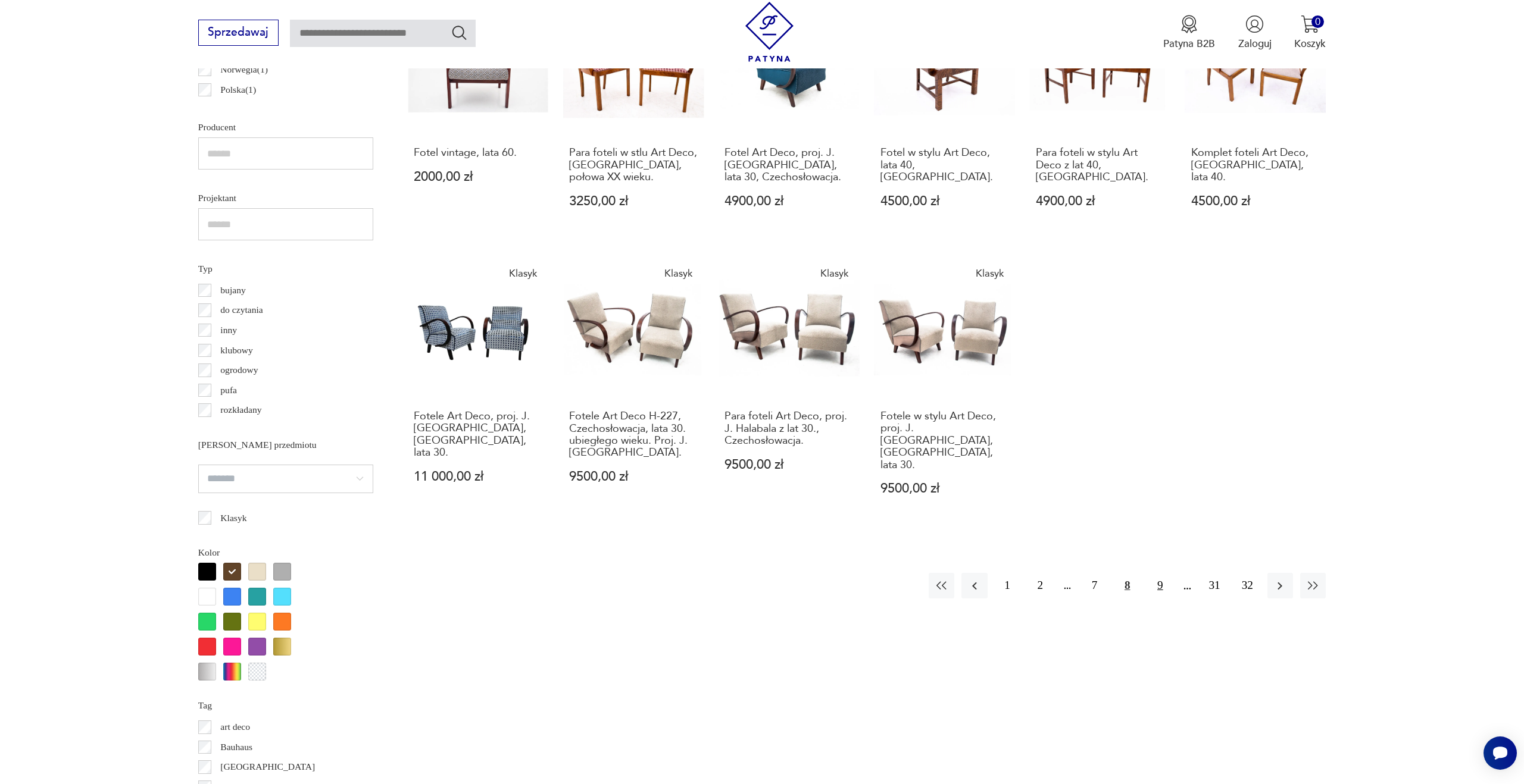
click at [1159, 573] on button "9" at bounding box center [1160, 586] width 25 height 25
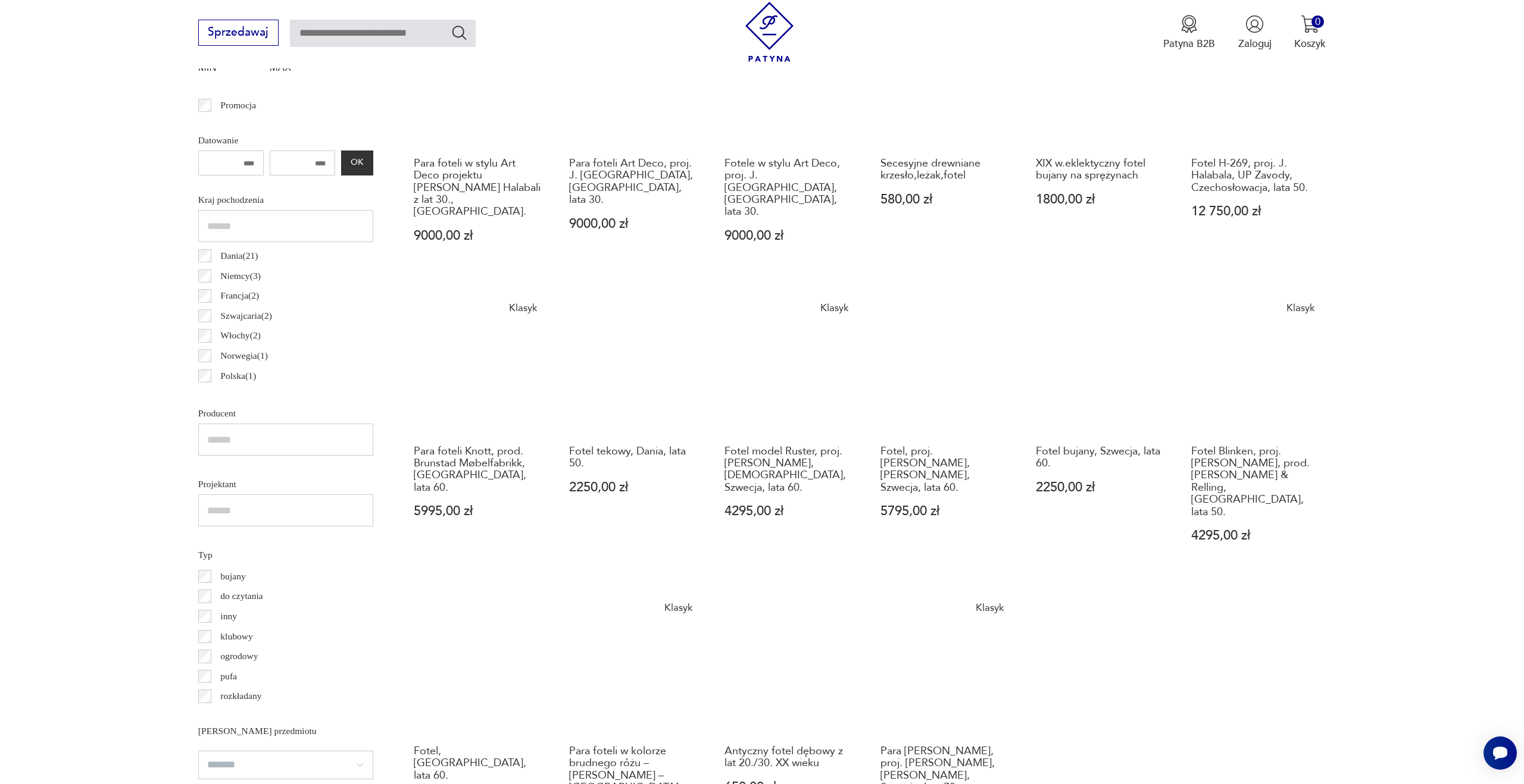
scroll to position [890, 0]
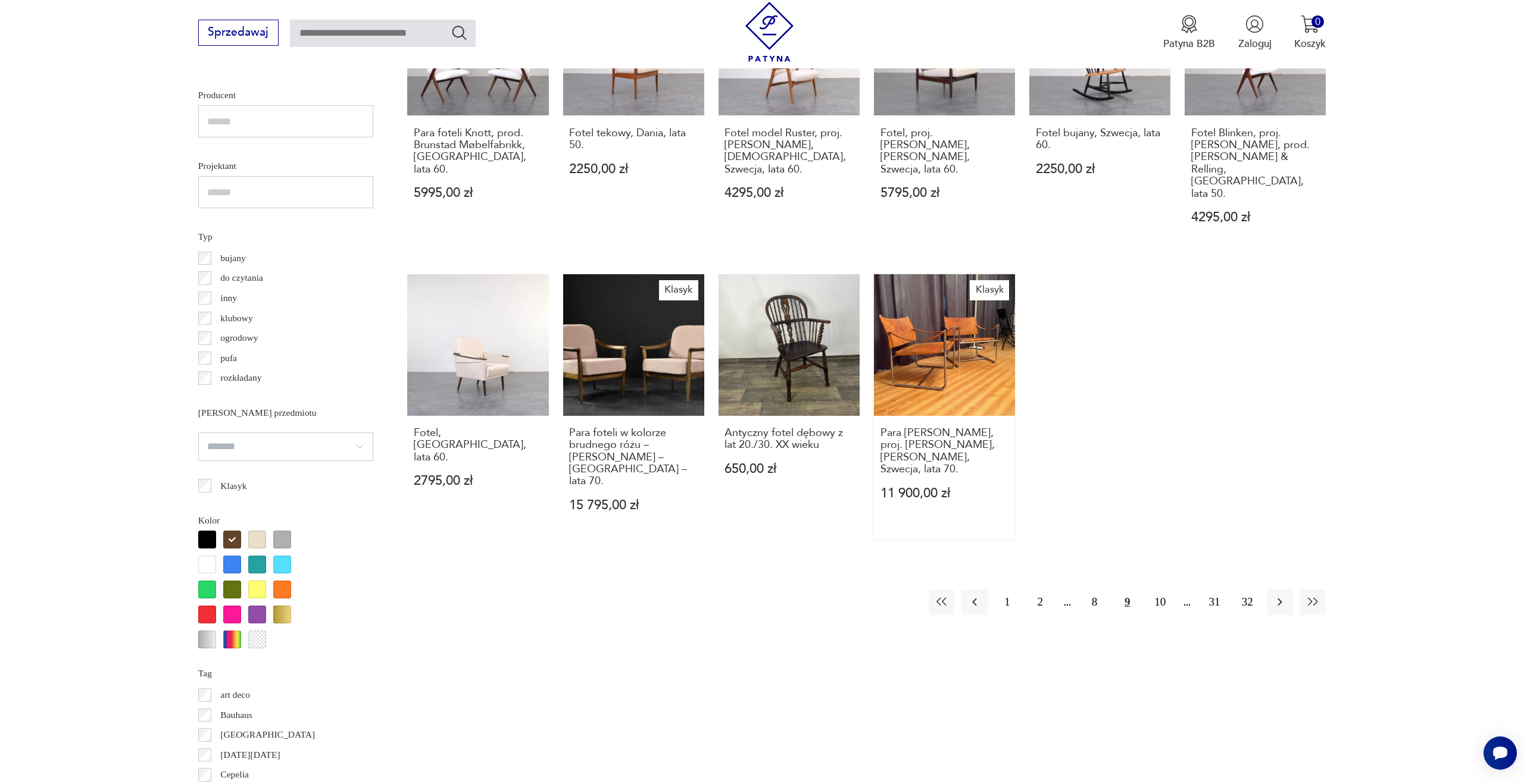
click at [988, 341] on link "Klasyk Para foteli Amiral, proj. Karin Mobring, Ikea, Szwecja, lata 70. 11 900,…" at bounding box center [944, 407] width 141 height 265
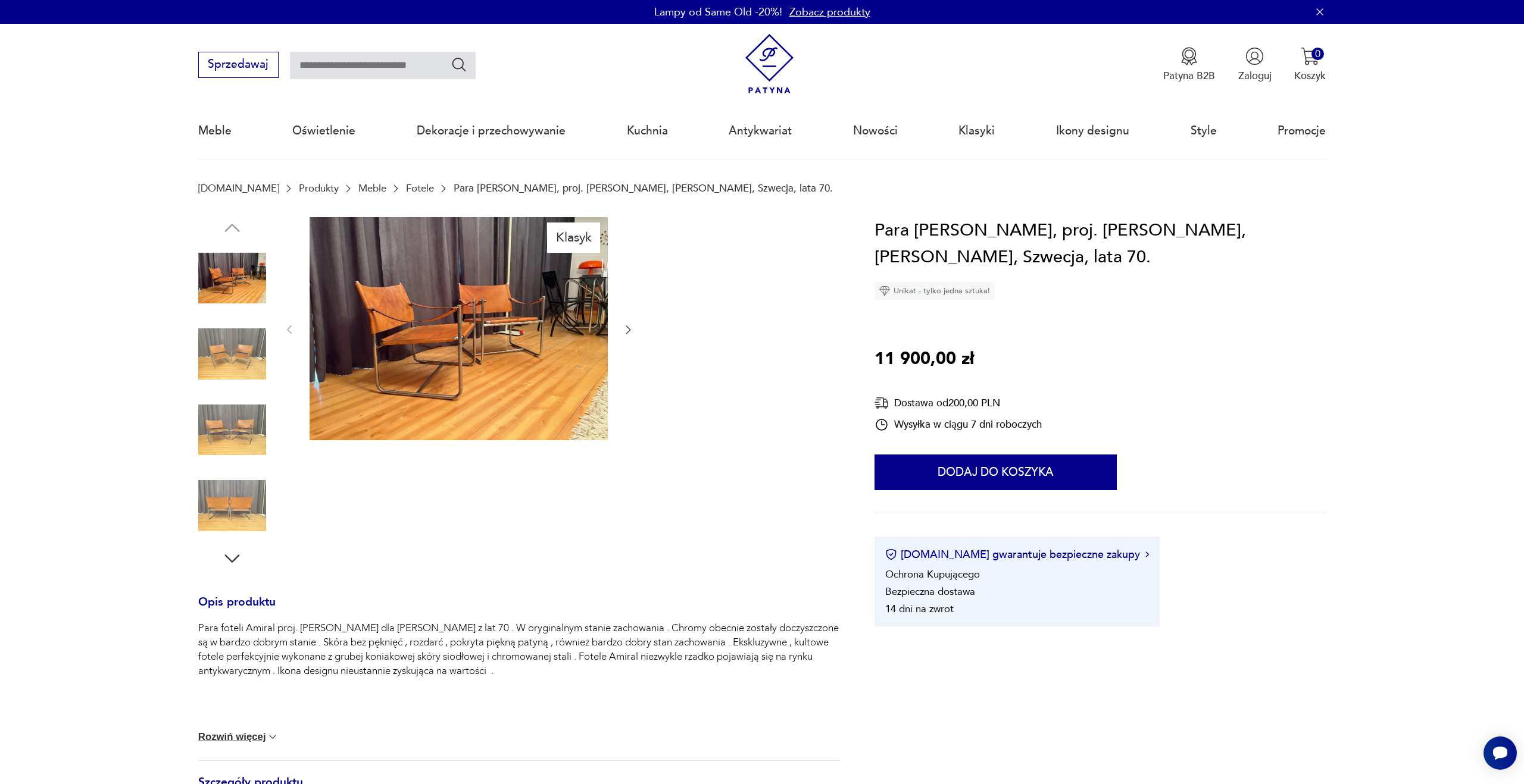
click at [544, 345] on img at bounding box center [459, 329] width 298 height 224
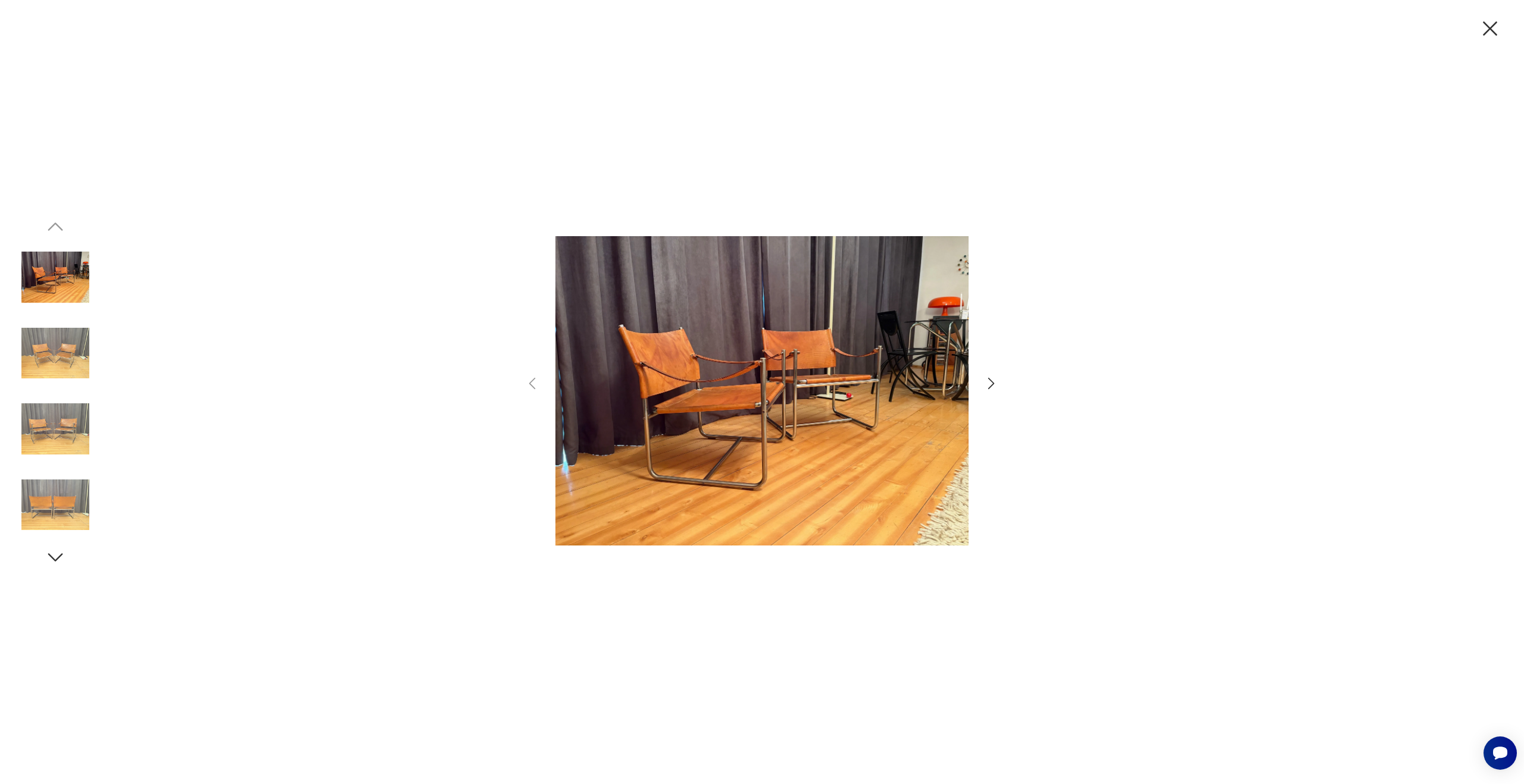
click at [45, 346] on img at bounding box center [55, 353] width 68 height 68
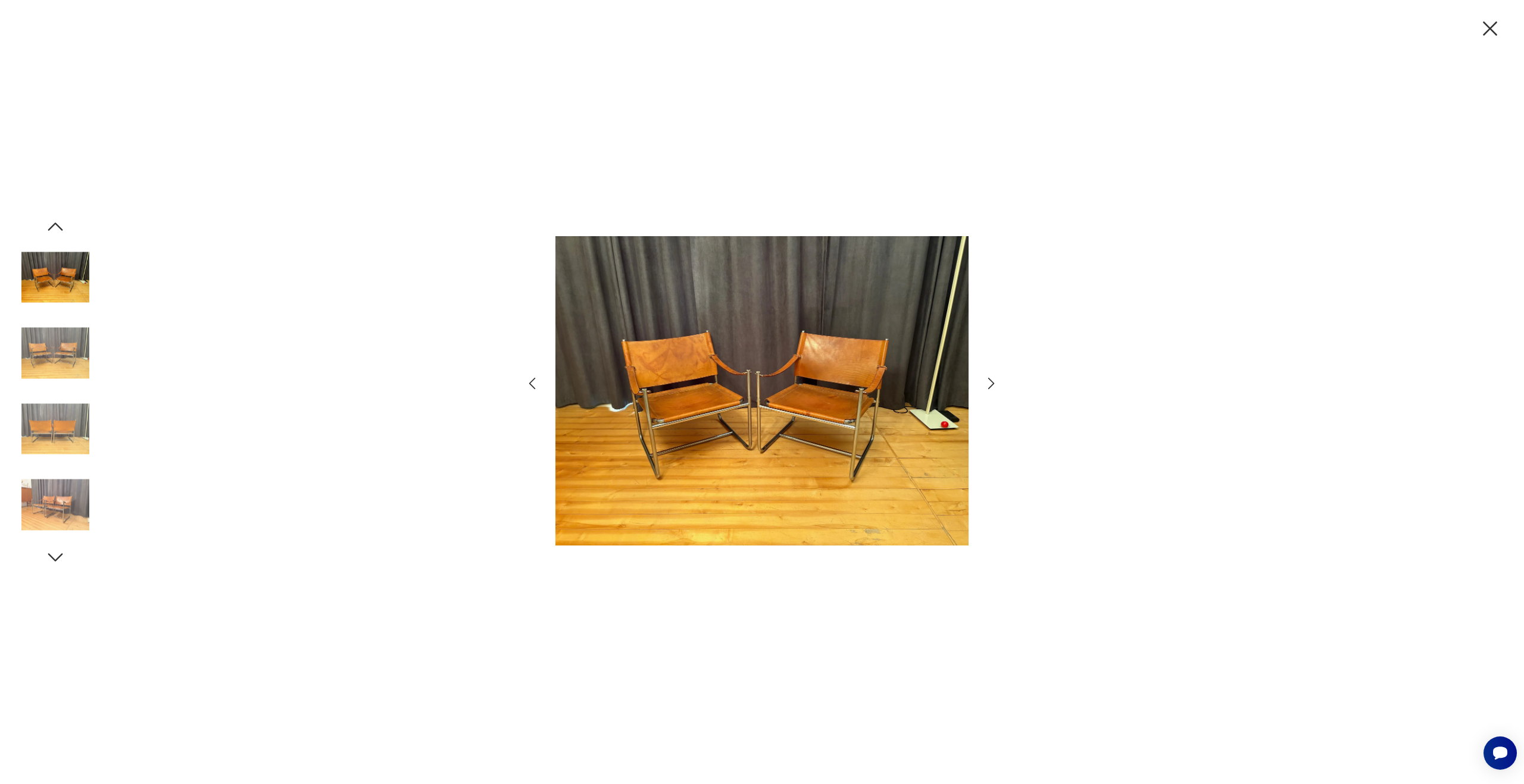
click at [53, 411] on img at bounding box center [55, 429] width 68 height 68
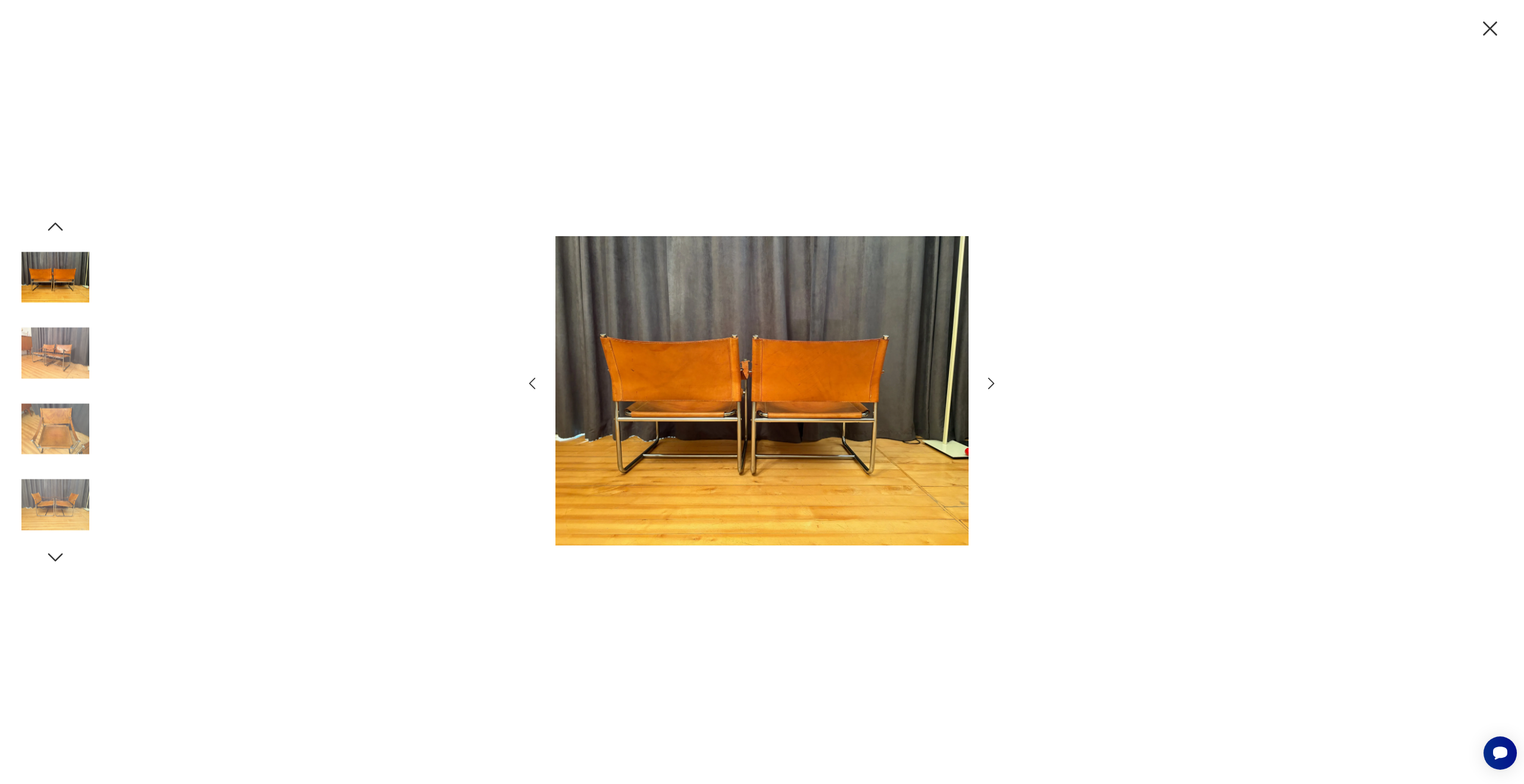
click at [1507, 18] on div at bounding box center [762, 392] width 1524 height 784
click at [1495, 24] on icon "button" at bounding box center [1490, 28] width 14 height 14
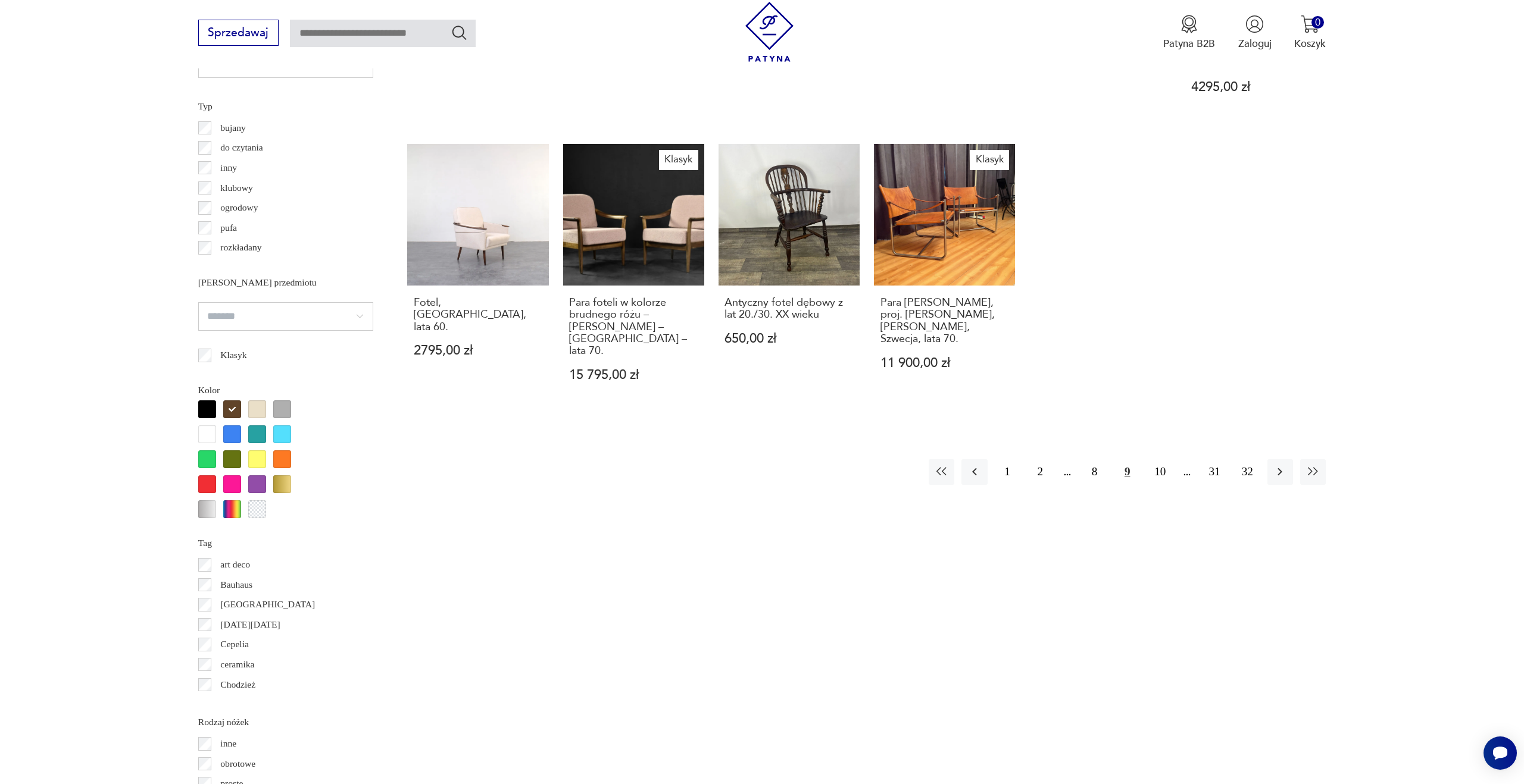
scroll to position [1020, 0]
click at [1165, 459] on button "10" at bounding box center [1160, 472] width 25 height 25
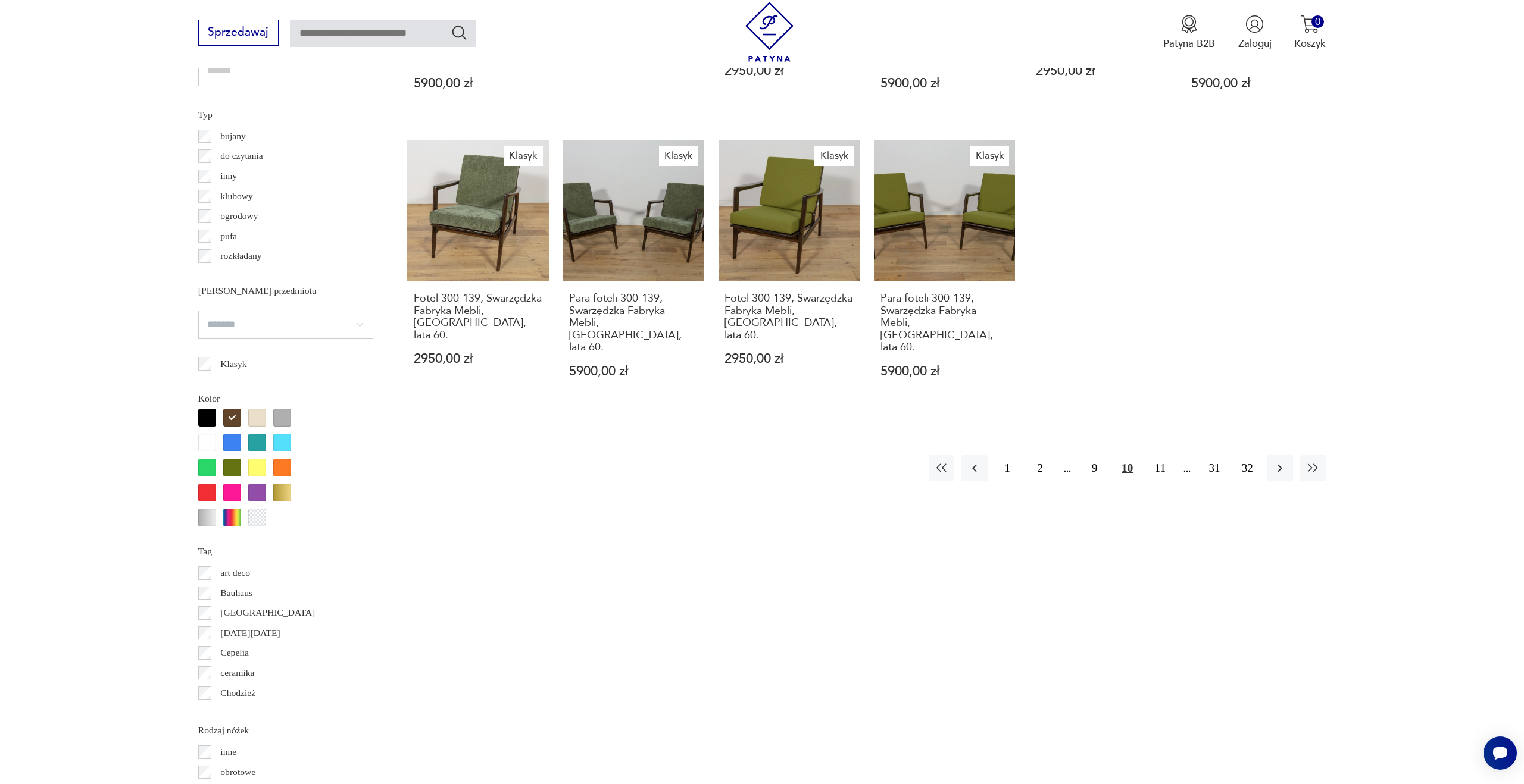
scroll to position [1011, 0]
click at [1160, 456] on button "11" at bounding box center [1160, 469] width 25 height 25
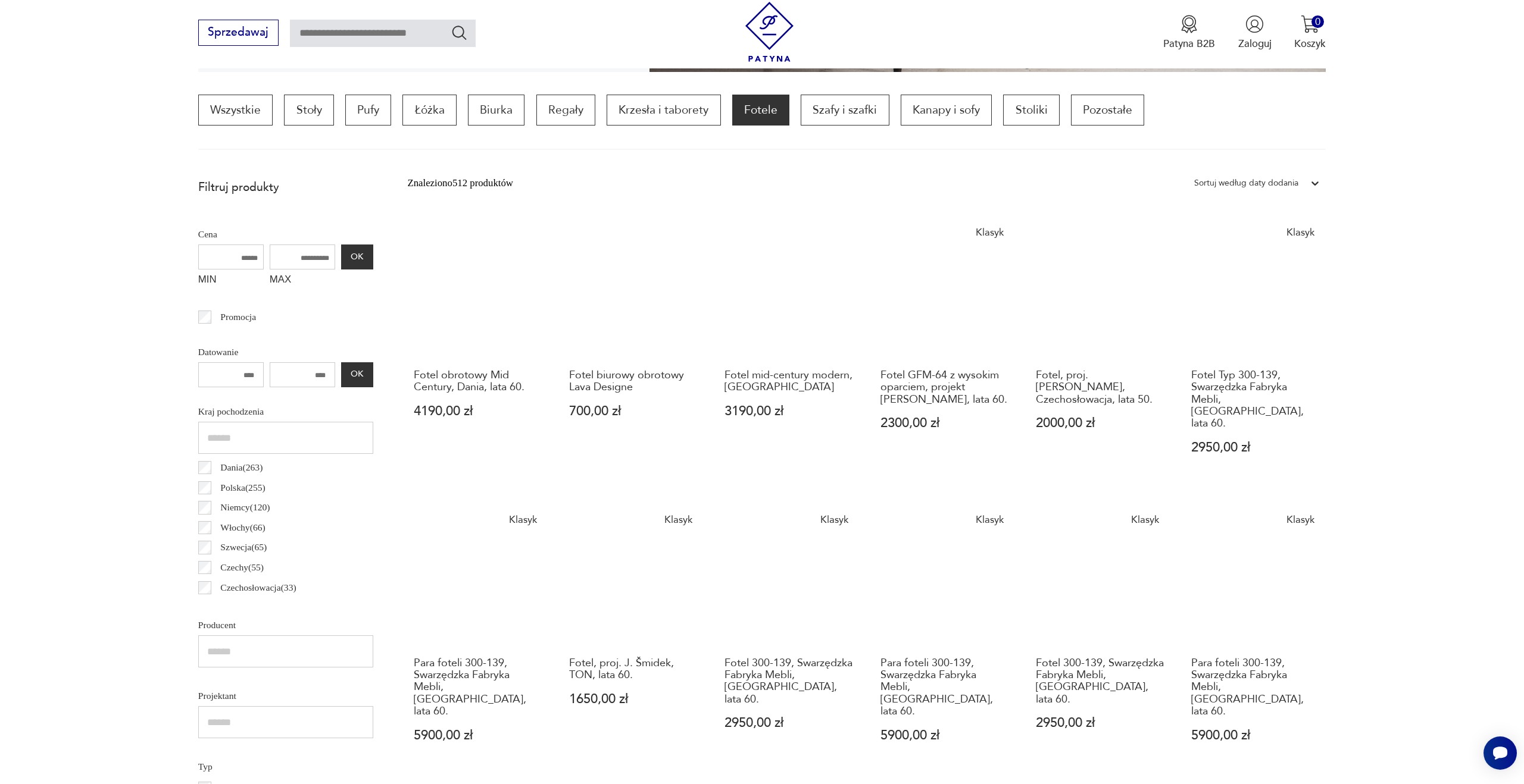
scroll to position [353, 0]
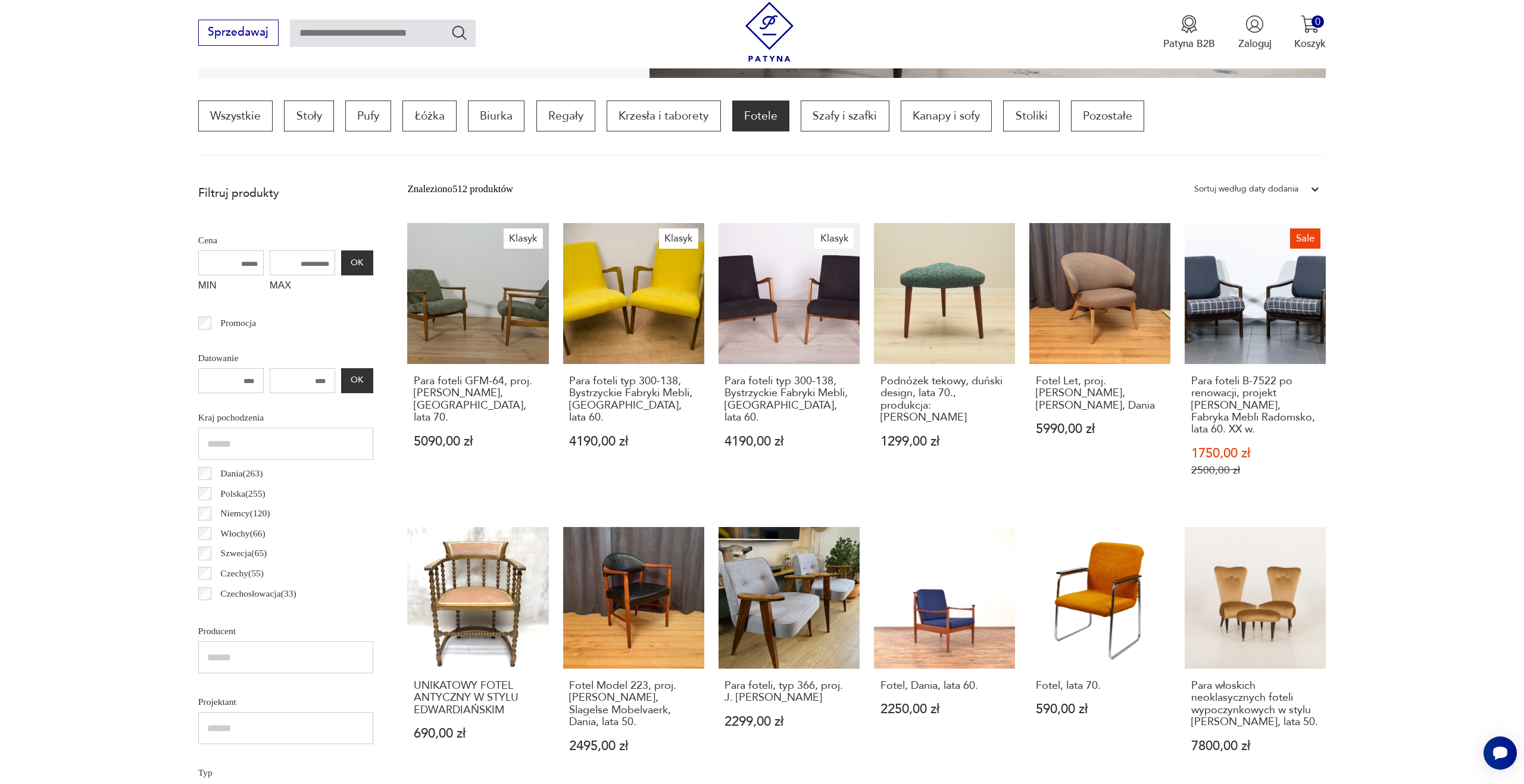
click at [1160, 398] on h3 "Fotel Let, proj. Sebastian Herkner, Fritz Hansen, Dania" at bounding box center [1100, 394] width 129 height 36
